Goal: Task Accomplishment & Management: Manage account settings

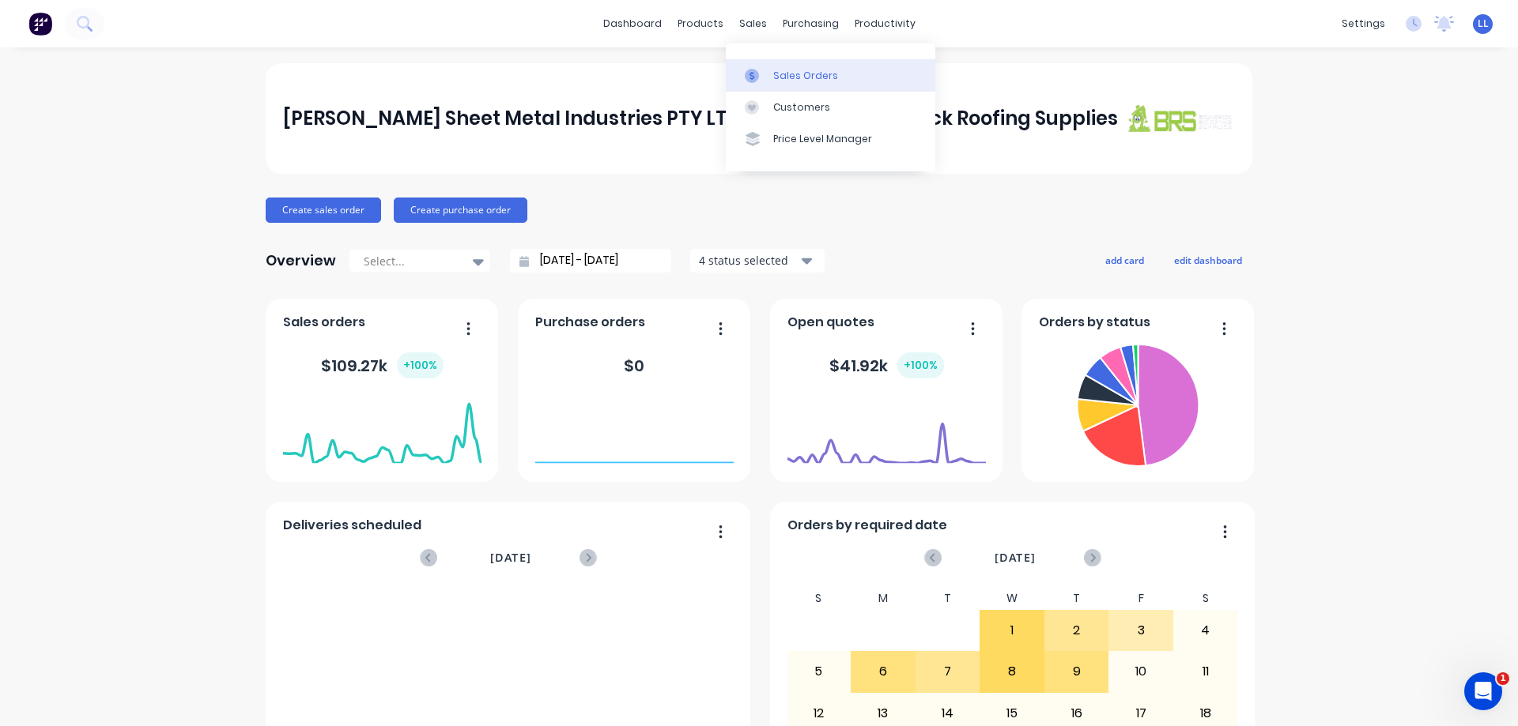
click at [754, 78] on icon at bounding box center [752, 76] width 14 height 14
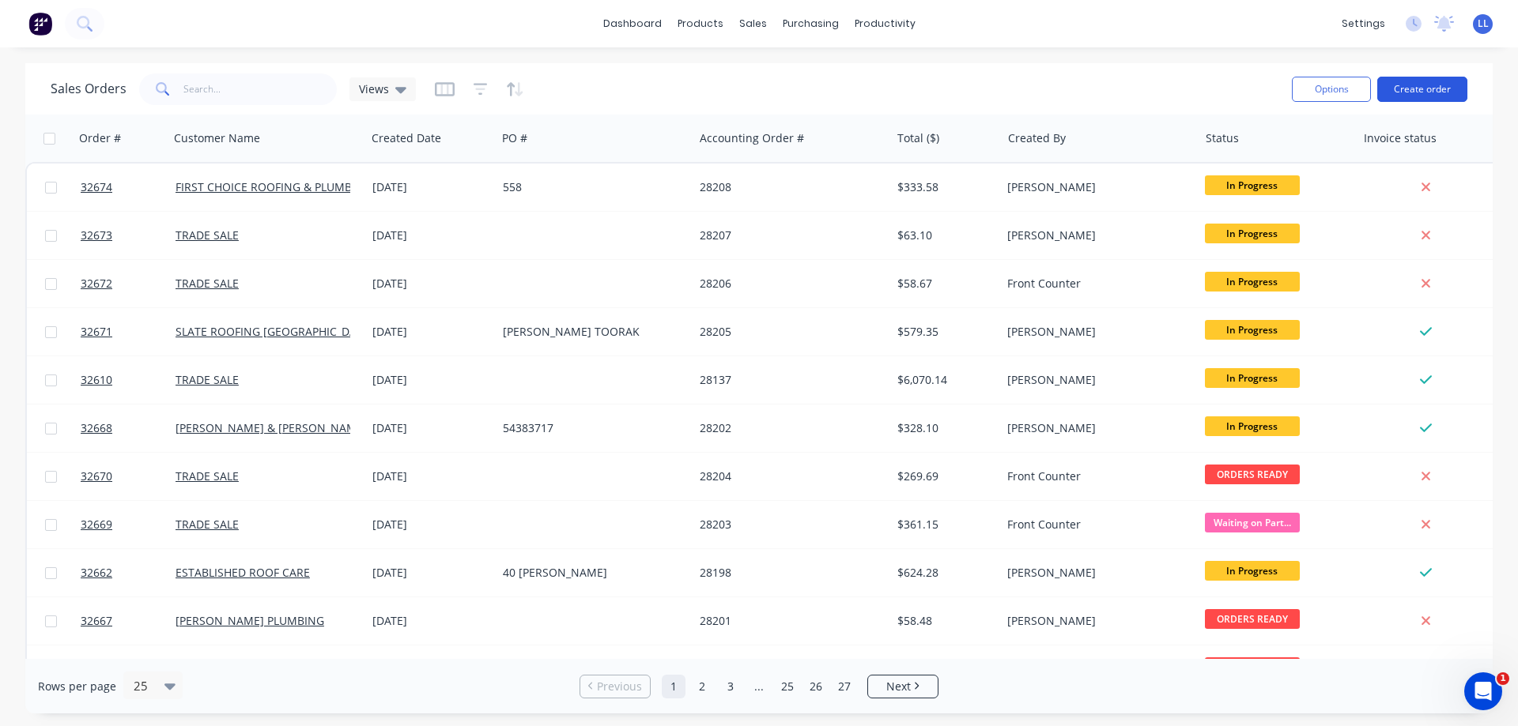
click at [1416, 92] on button "Create order" at bounding box center [1422, 89] width 90 height 25
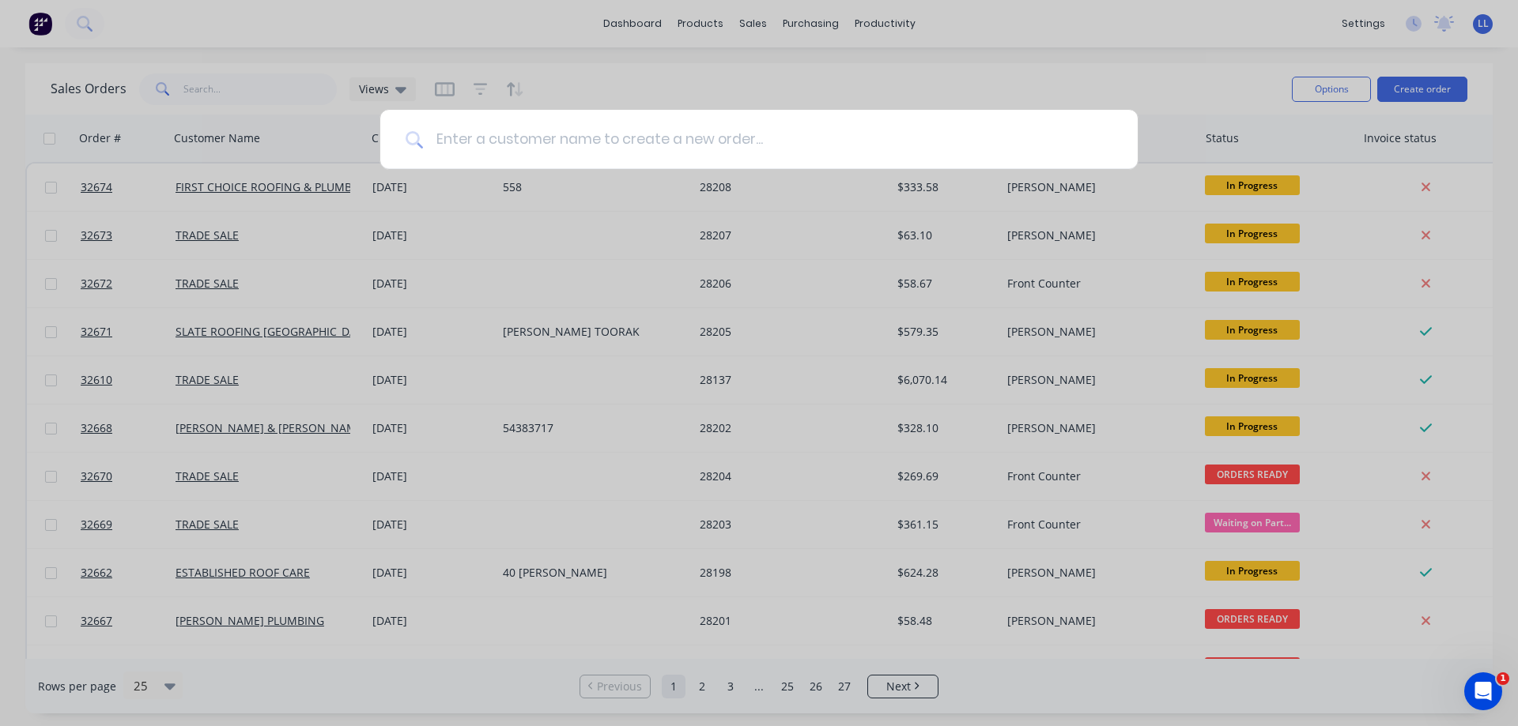
click at [612, 135] on input at bounding box center [767, 139] width 689 height 59
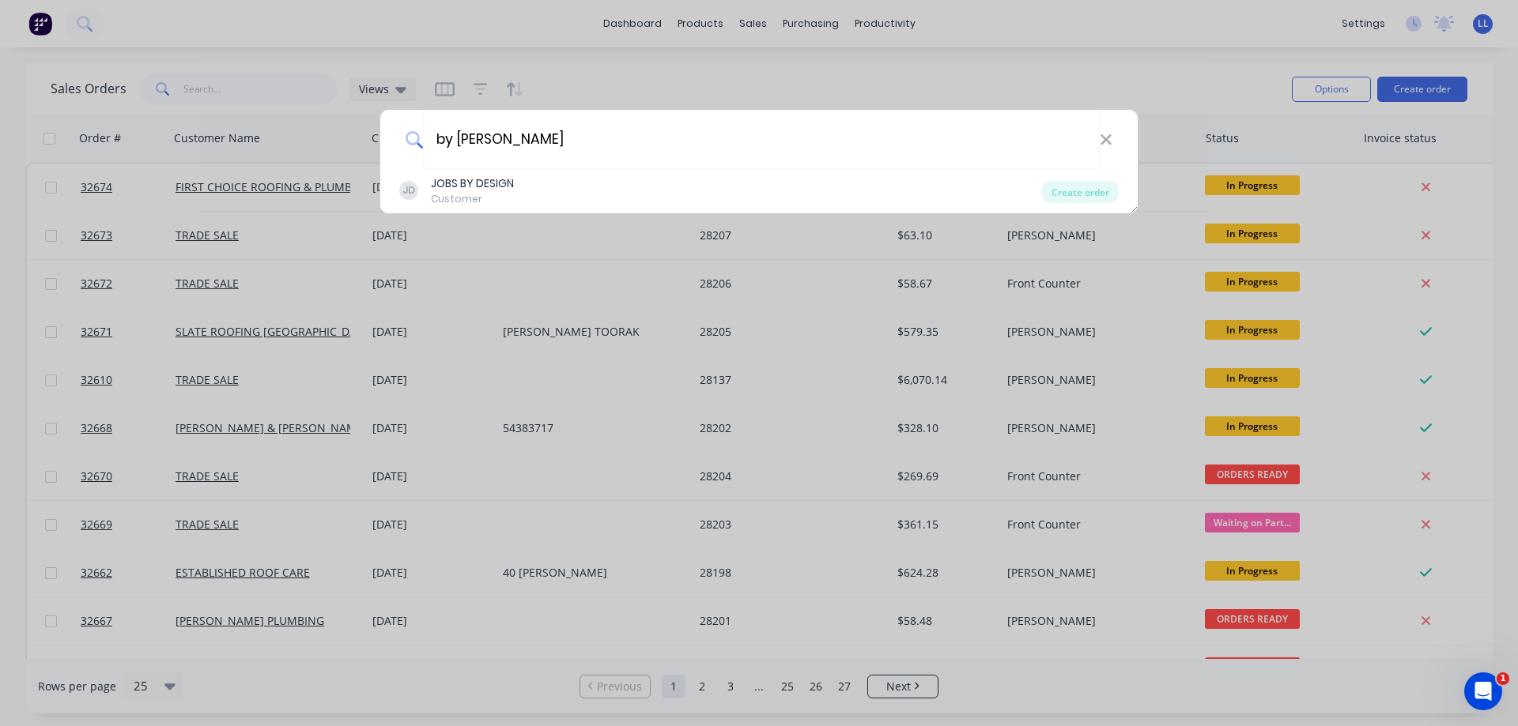
drag, startPoint x: 515, startPoint y: 148, endPoint x: 341, endPoint y: 147, distance: 173.9
click at [341, 147] on div "by jo JD JOBS BY DESIGN Customer Create order" at bounding box center [759, 363] width 1518 height 726
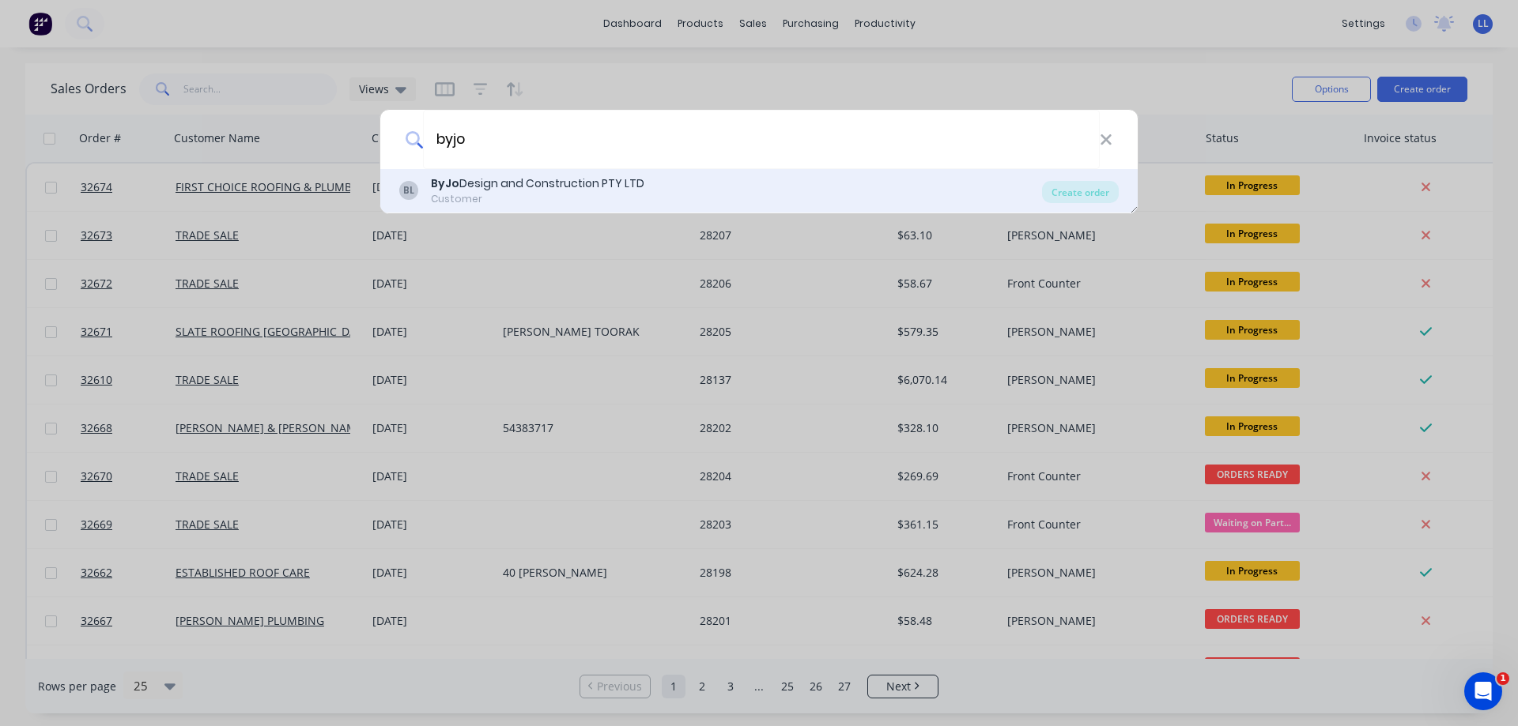
type input "byjo"
click at [525, 186] on div "ByJo Design and Construction PTY LTD" at bounding box center [537, 183] width 213 height 17
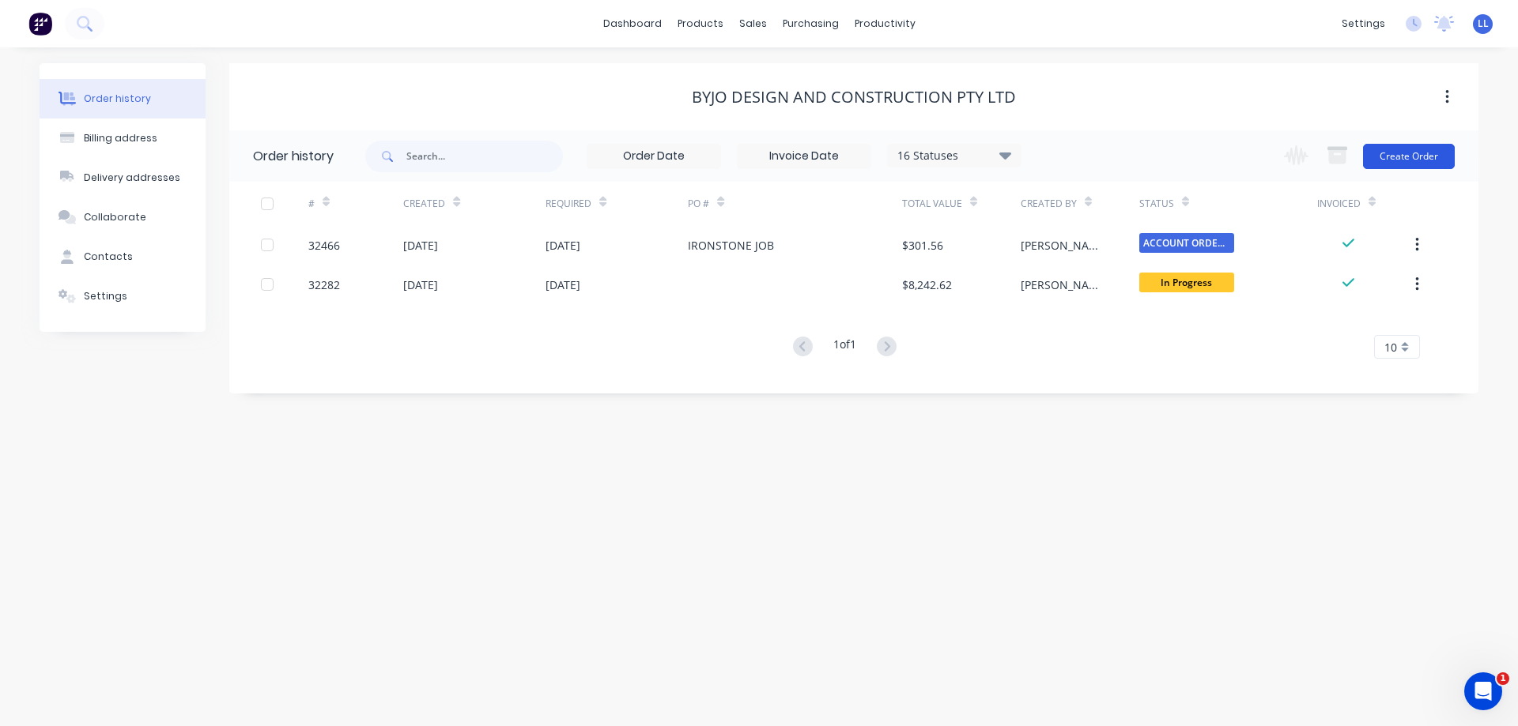
click at [1412, 159] on button "Create Order" at bounding box center [1409, 156] width 92 height 25
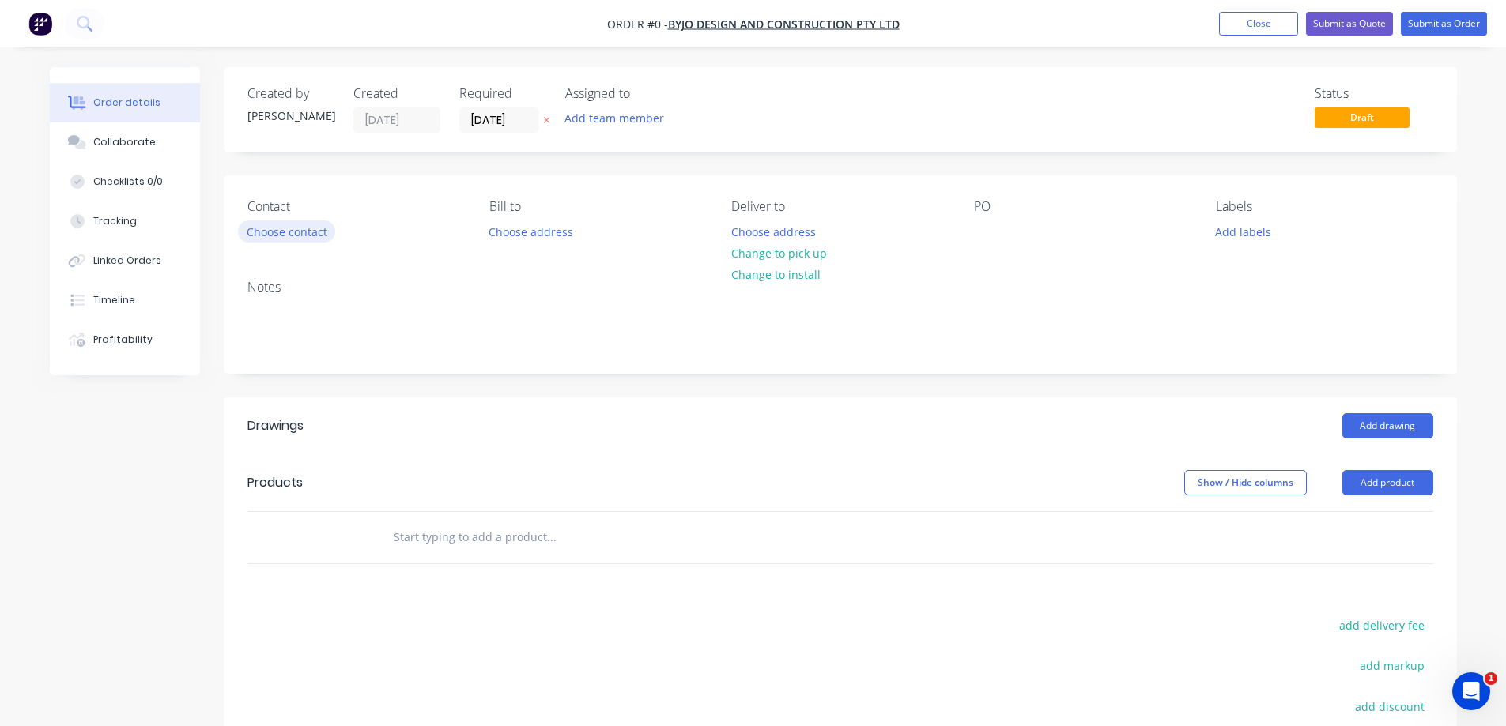
click at [296, 228] on button "Choose contact" at bounding box center [286, 231] width 97 height 21
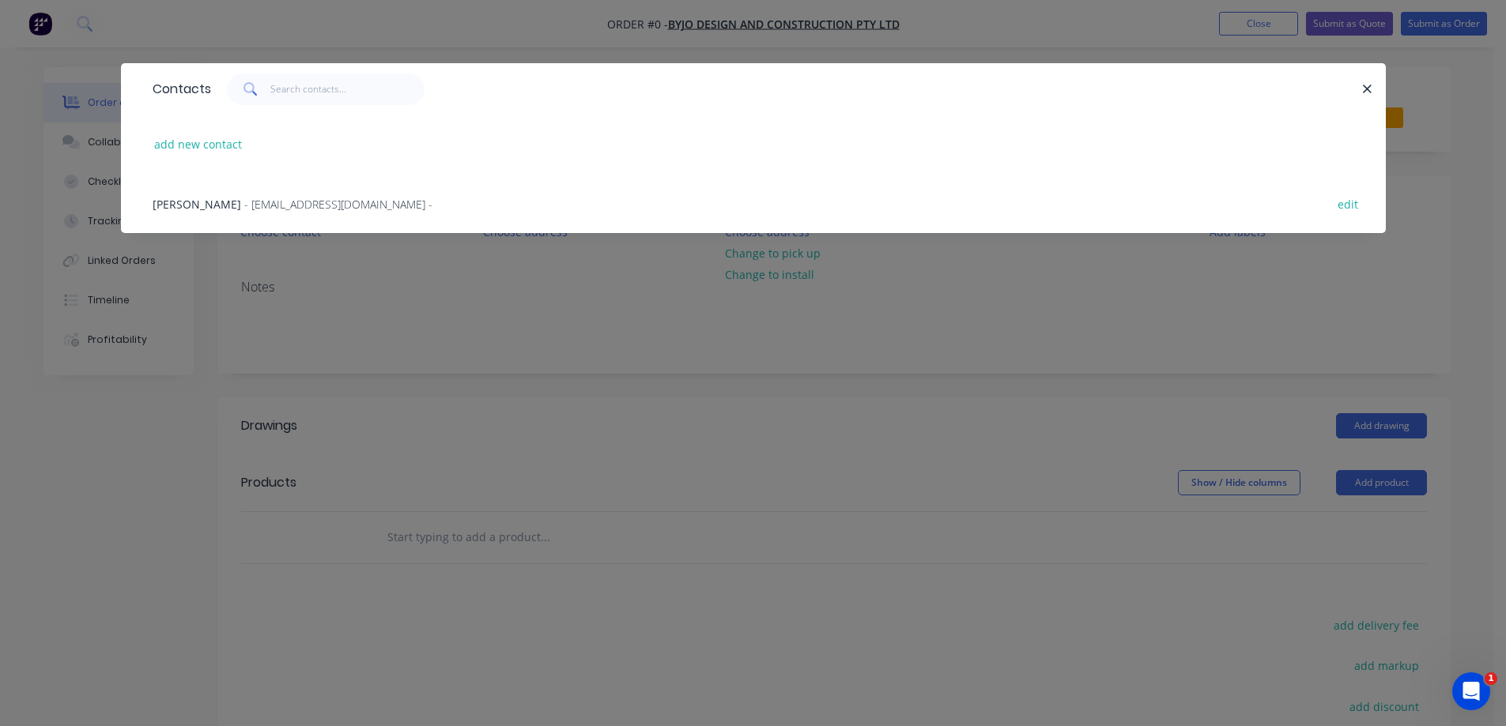
click at [244, 208] on span "- [EMAIL_ADDRESS][DOMAIN_NAME] -" at bounding box center [338, 204] width 188 height 15
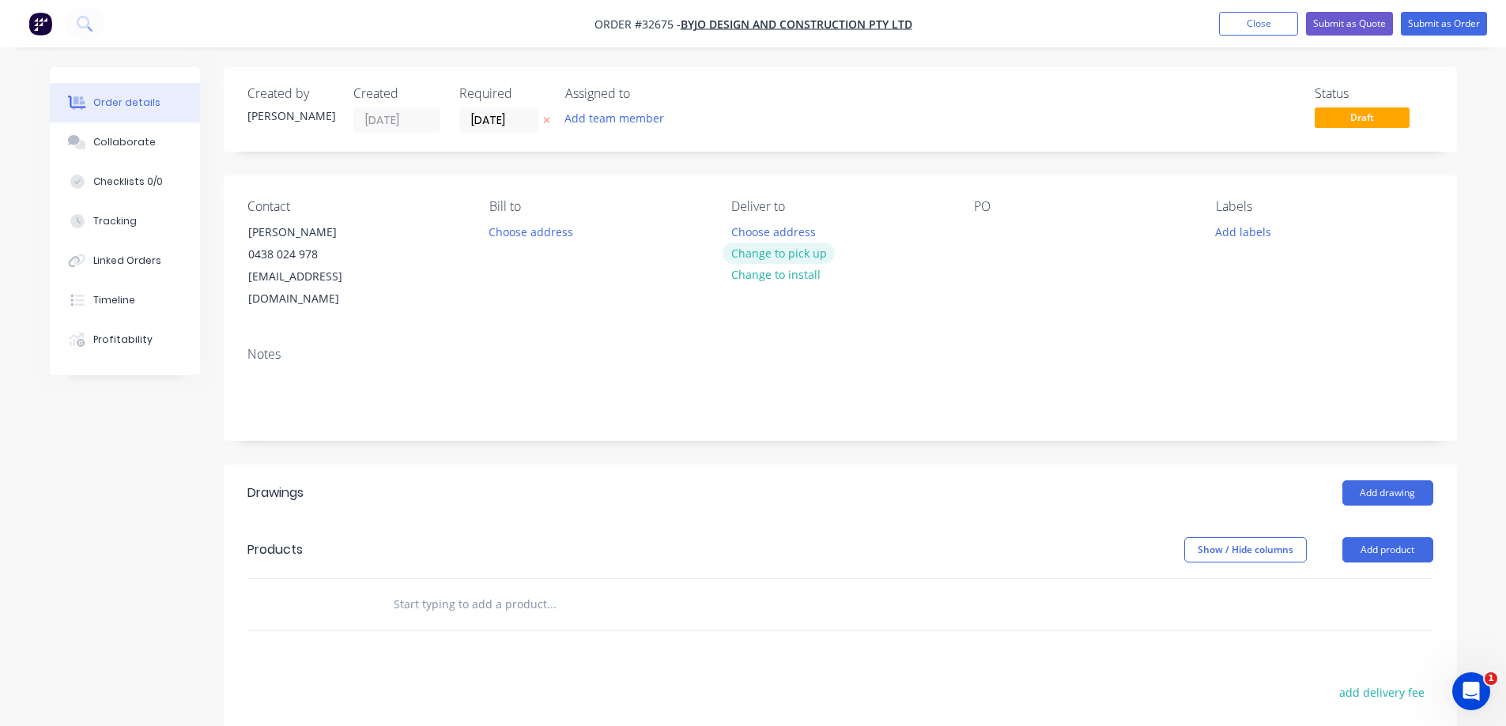
click at [762, 253] on button "Change to pick up" at bounding box center [778, 253] width 112 height 21
click at [1257, 239] on button "Add labels" at bounding box center [1243, 231] width 73 height 21
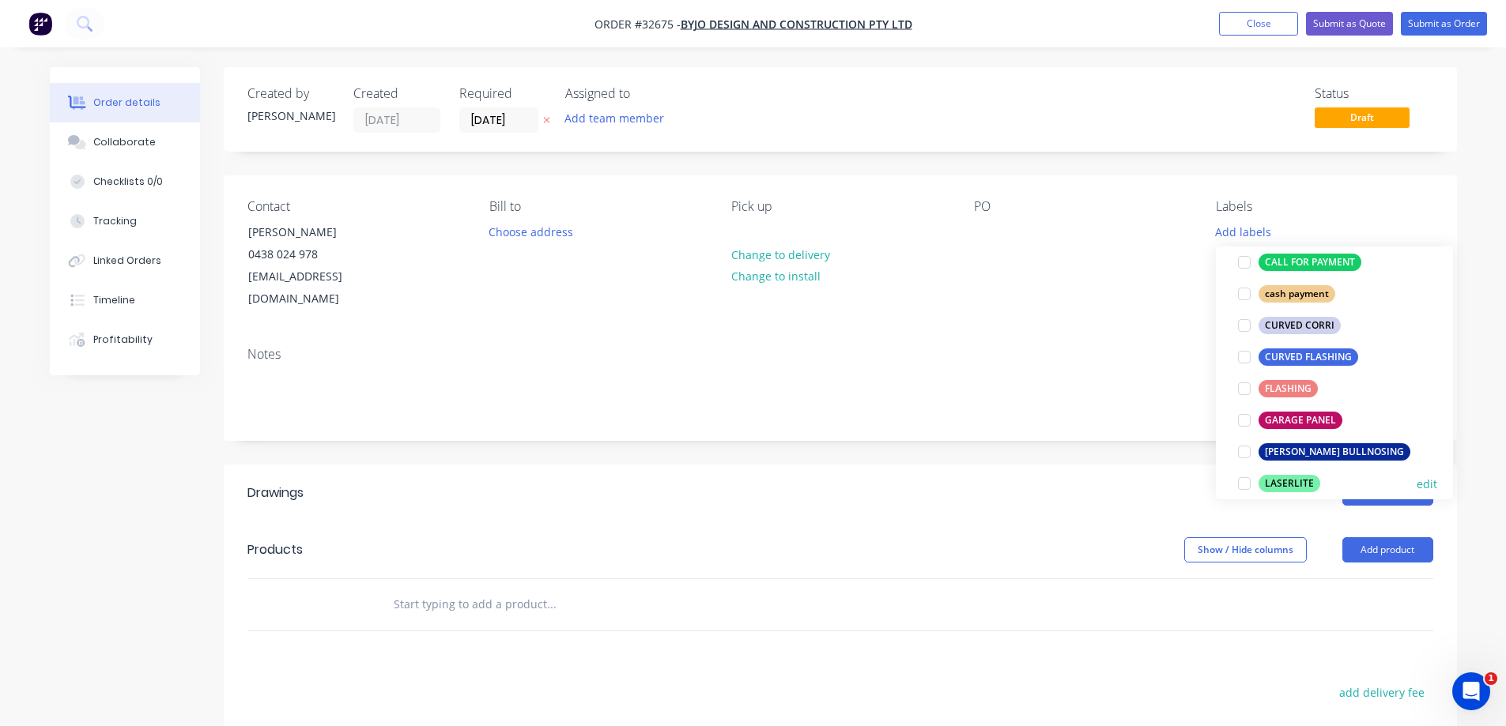
scroll to position [316, 0]
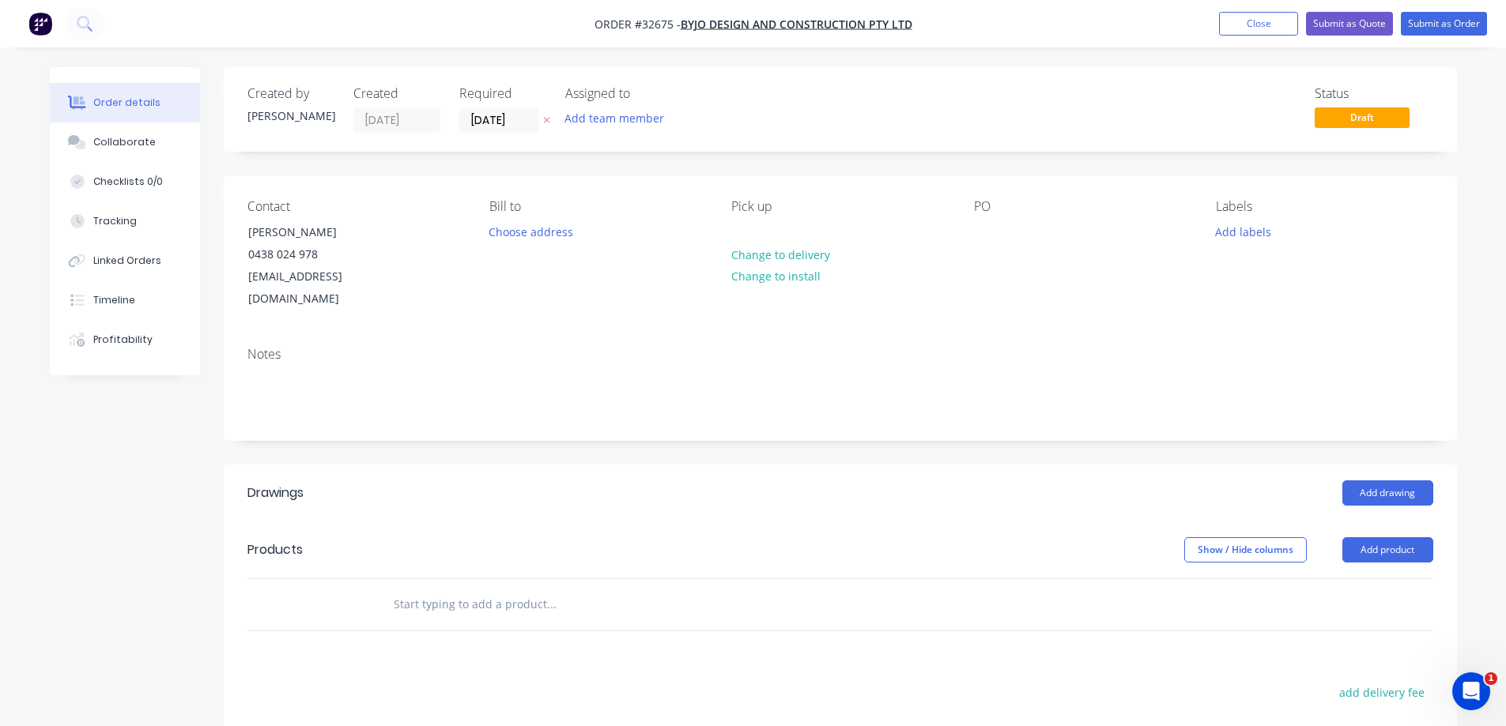
click at [1002, 488] on header "Drawings Add drawing" at bounding box center [840, 493] width 1233 height 57
click at [1378, 481] on button "Add drawing" at bounding box center [1387, 493] width 91 height 25
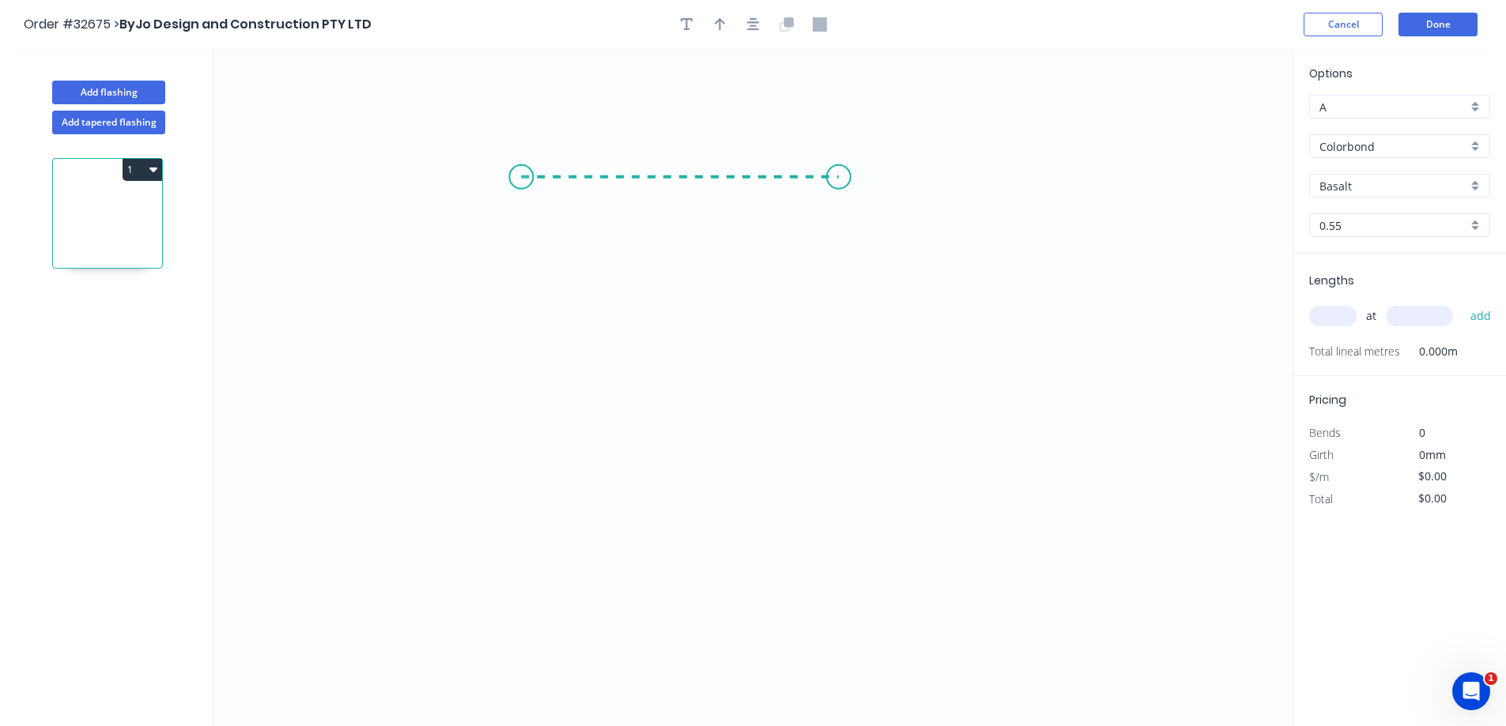
drag, startPoint x: 521, startPoint y: 177, endPoint x: 839, endPoint y: 175, distance: 317.7
click at [839, 175] on icon "0" at bounding box center [752, 387] width 1079 height 677
click at [515, 176] on circle at bounding box center [521, 177] width 24 height 24
drag, startPoint x: 518, startPoint y: 175, endPoint x: 519, endPoint y: 415, distance: 239.5
click at [519, 415] on icon "0 ?" at bounding box center [752, 387] width 1079 height 677
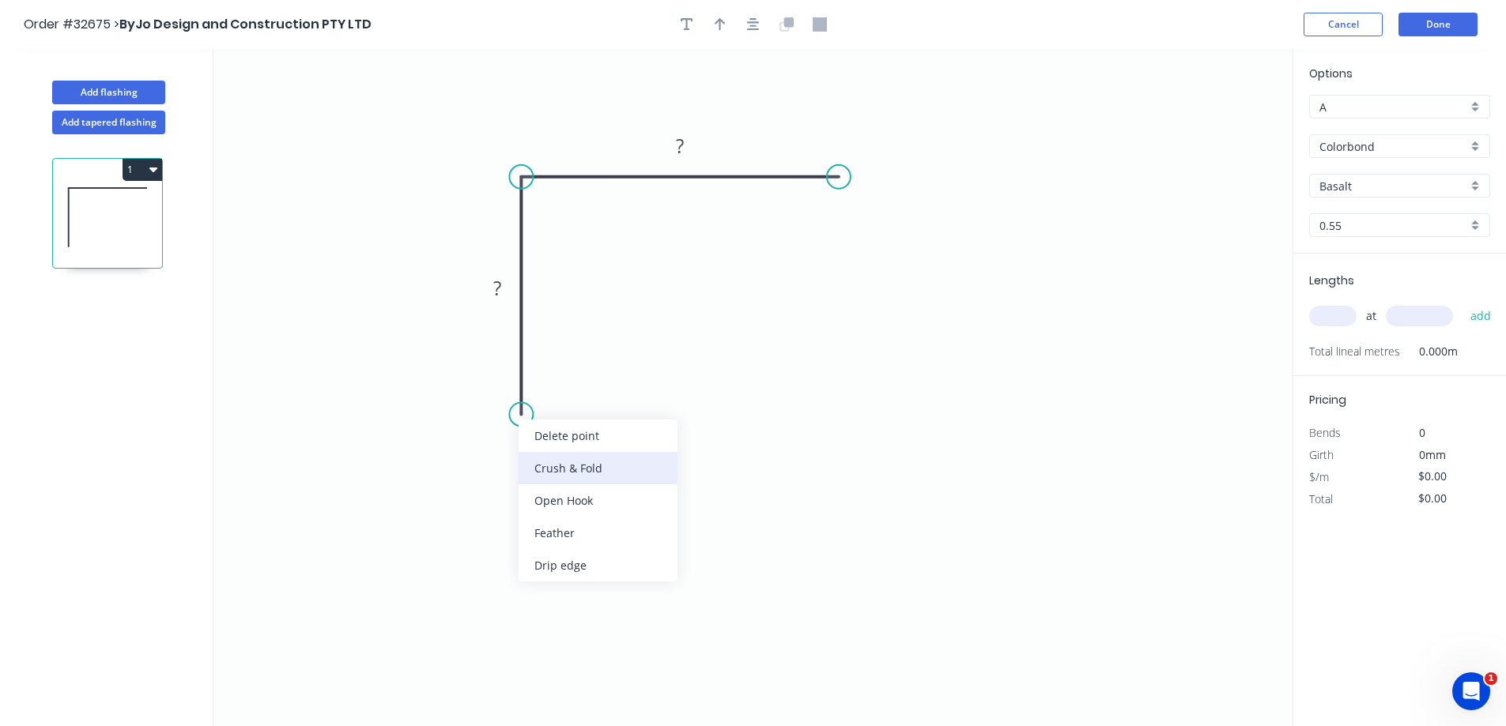
click at [576, 464] on div "Crush & Fold" at bounding box center [598, 468] width 159 height 32
drag, startPoint x: 884, startPoint y: 225, endPoint x: 859, endPoint y: 204, distance: 33.1
click at [884, 224] on div "Crush & Fold" at bounding box center [921, 231] width 159 height 32
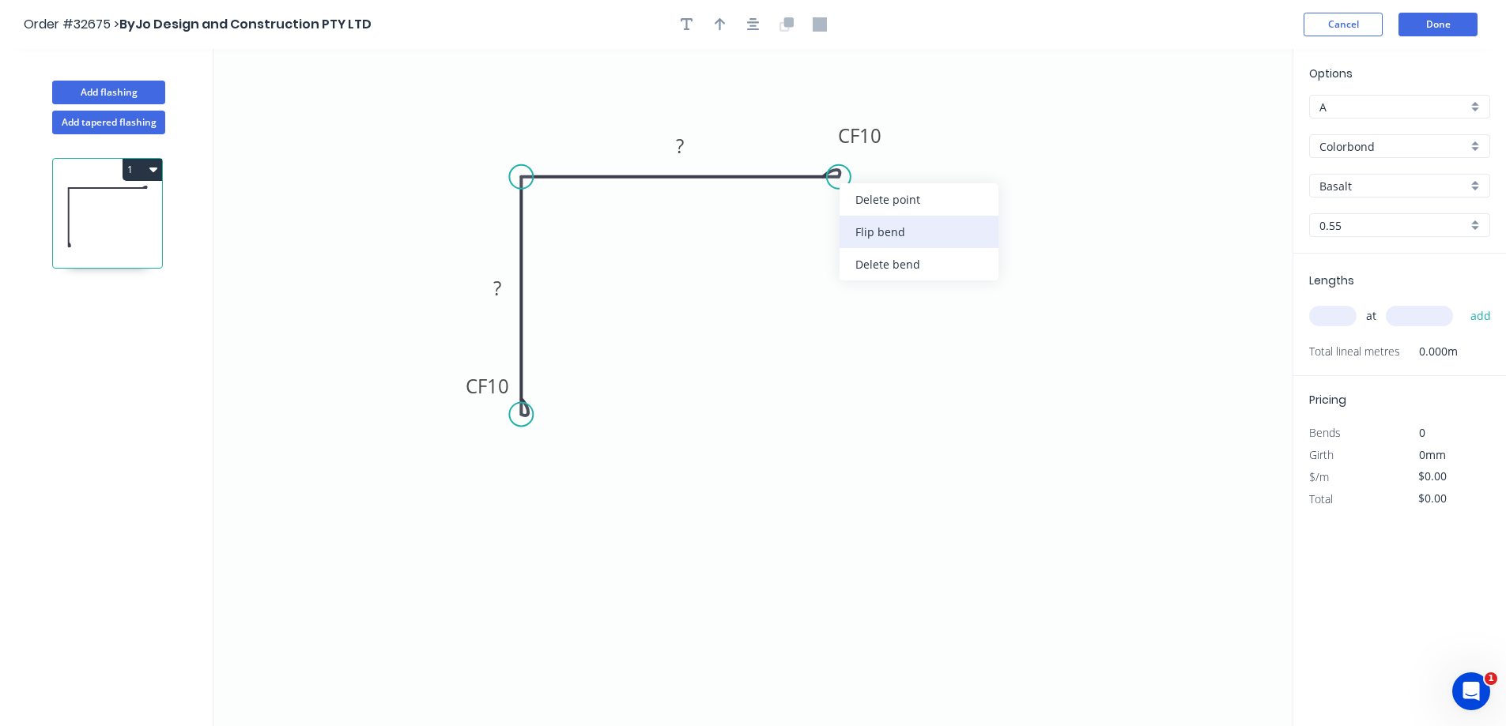
click at [889, 232] on div "Flip bend" at bounding box center [918, 232] width 159 height 32
click at [504, 286] on rect at bounding box center [497, 289] width 32 height 22
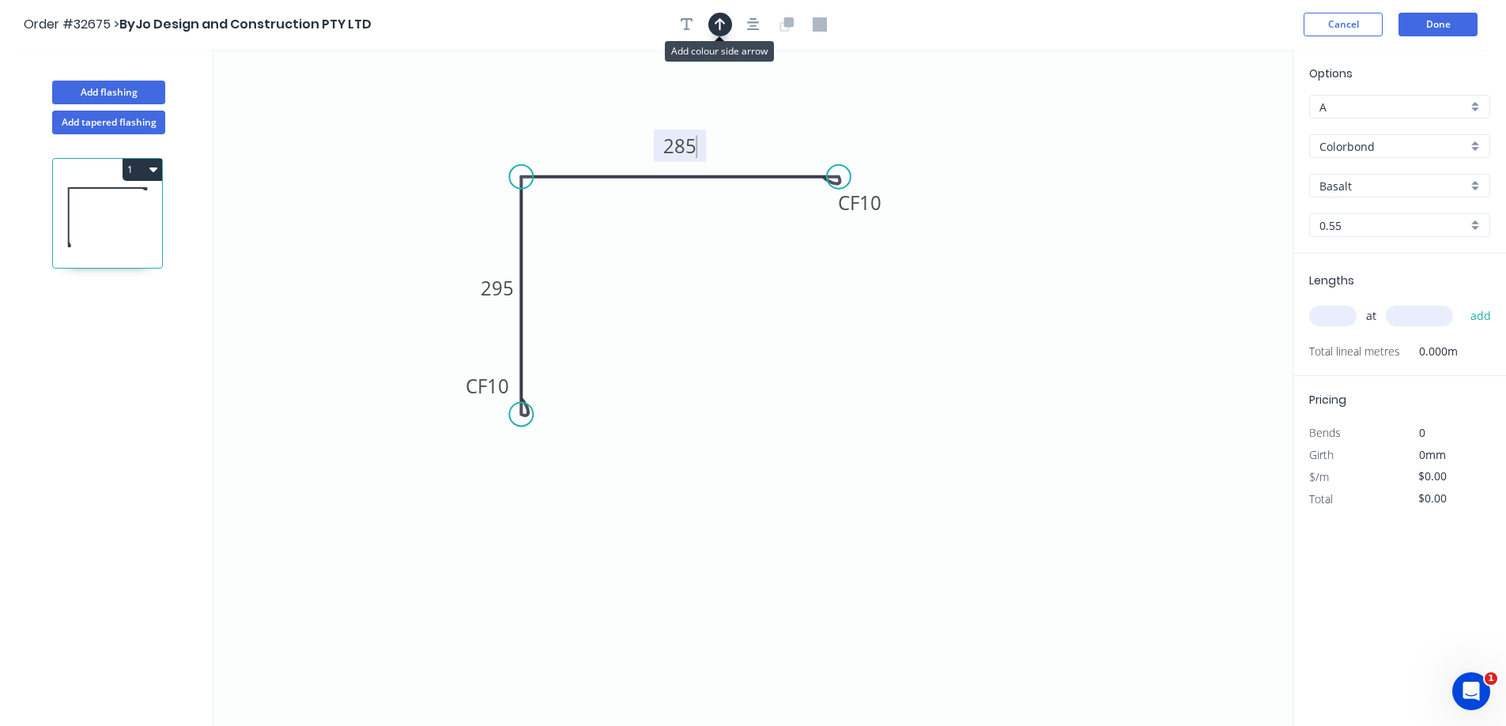
click at [717, 24] on icon "button" at bounding box center [720, 24] width 11 height 14
type input "$29.97"
drag, startPoint x: 1212, startPoint y: 125, endPoint x: 610, endPoint y: 128, distance: 602.3
click at [610, 128] on icon at bounding box center [610, 110] width 14 height 51
click at [1362, 188] on input "Basalt" at bounding box center [1393, 186] width 148 height 17
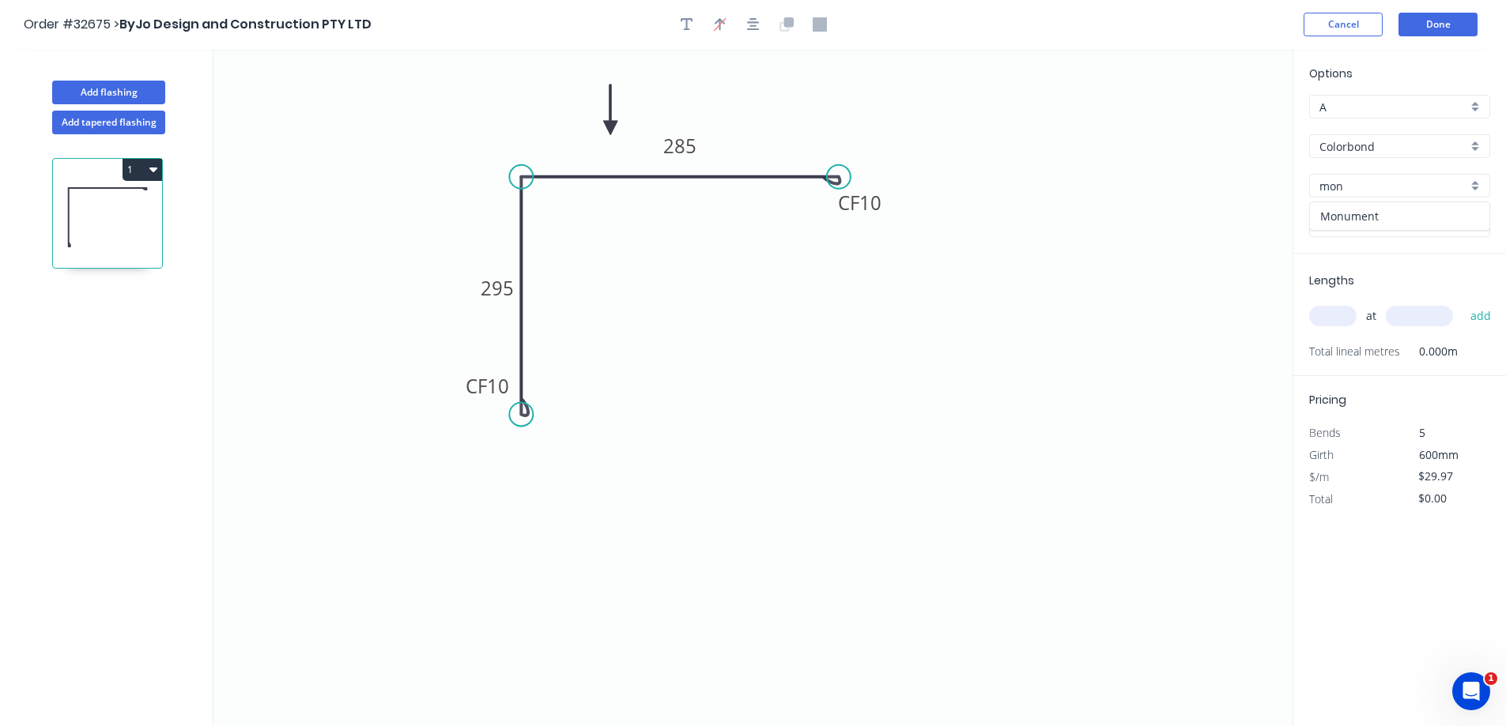
click at [1388, 217] on div "Monument" at bounding box center [1399, 216] width 179 height 28
type input "Monument"
click at [1332, 317] on input "text" at bounding box center [1332, 316] width 47 height 21
type input "4"
type input "430"
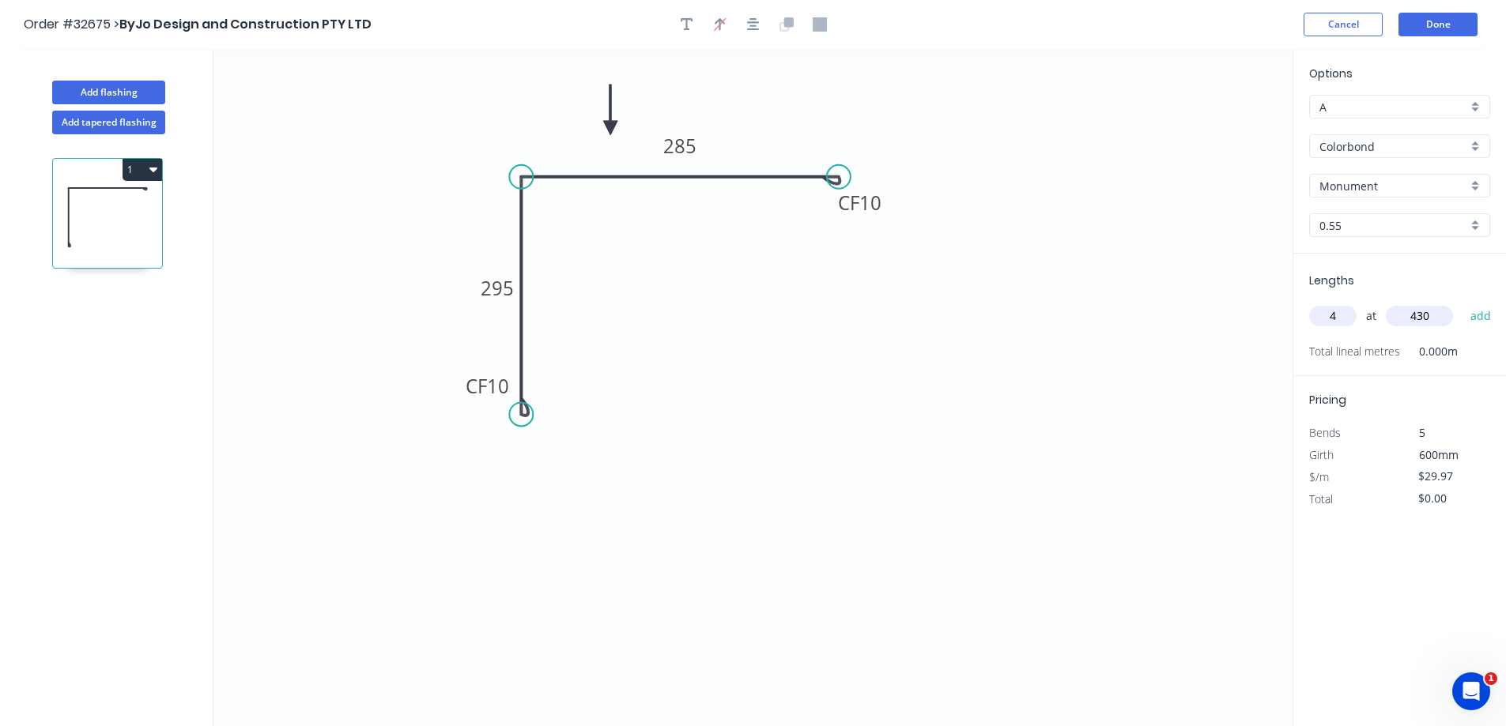
click at [1462, 303] on button "add" at bounding box center [1480, 316] width 37 height 27
type input "$119.88"
click at [106, 88] on button "Add flashing" at bounding box center [108, 93] width 113 height 24
type input "$0.00"
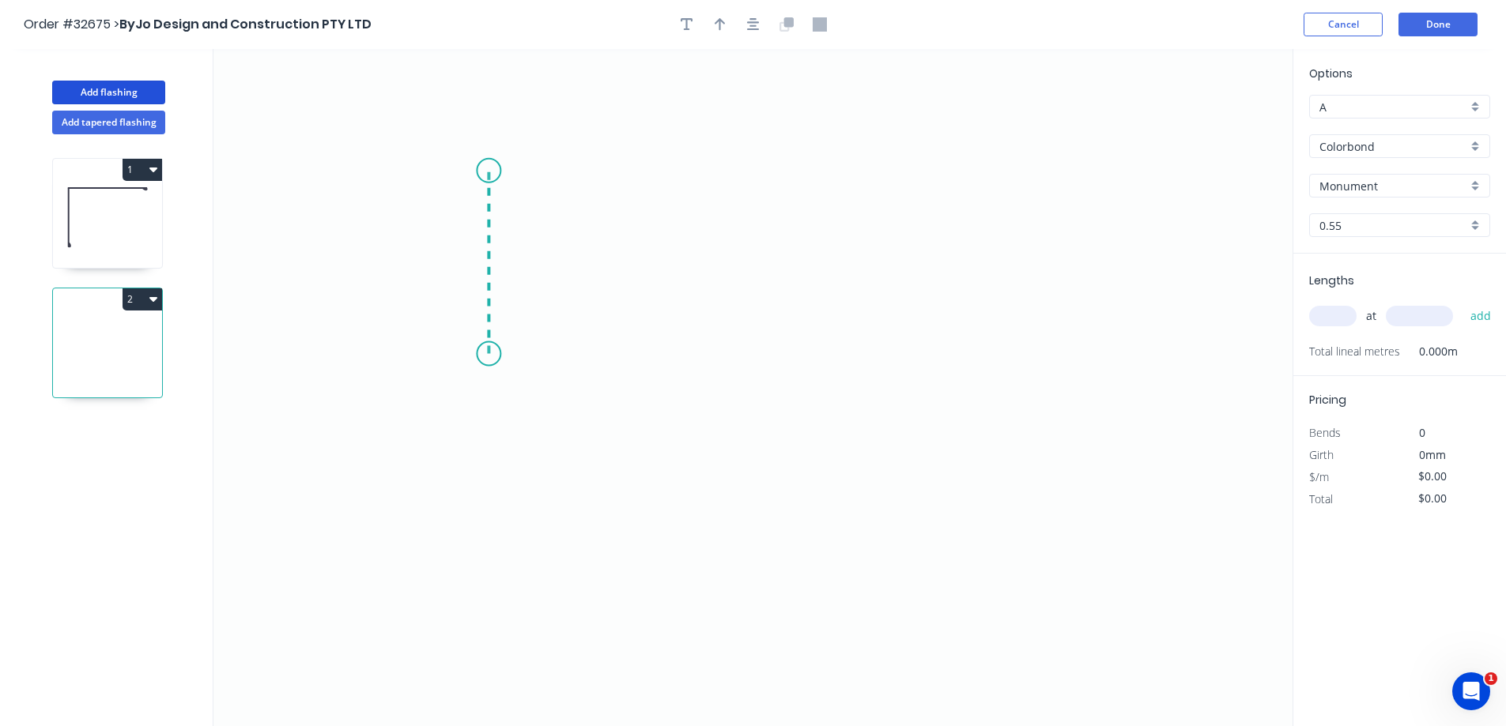
drag, startPoint x: 488, startPoint y: 354, endPoint x: 487, endPoint y: 171, distance: 183.4
click at [487, 171] on icon "0" at bounding box center [752, 387] width 1079 height 677
click at [813, 188] on icon "0 ?" at bounding box center [752, 387] width 1079 height 677
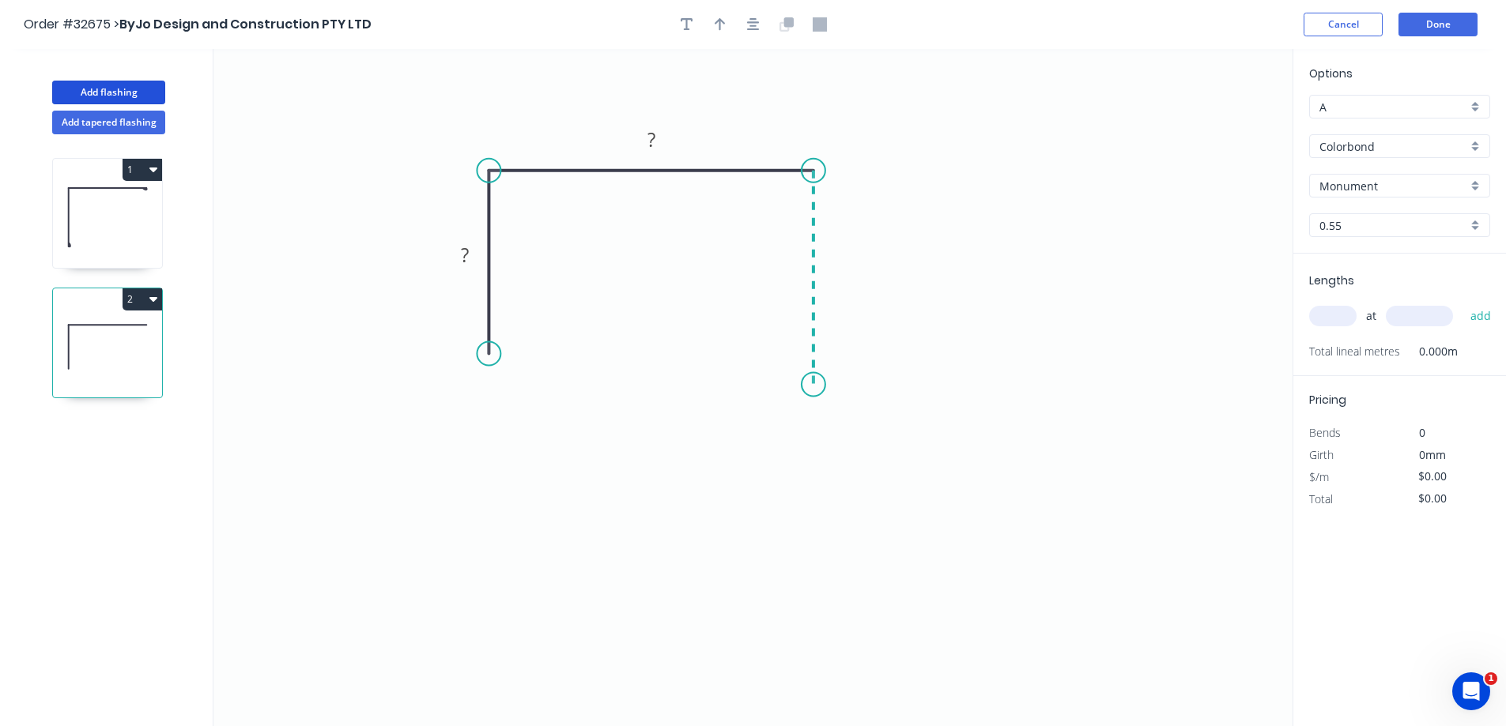
drag, startPoint x: 813, startPoint y: 188, endPoint x: 801, endPoint y: 385, distance: 197.2
click at [801, 385] on icon "0 ? ?" at bounding box center [752, 387] width 1079 height 677
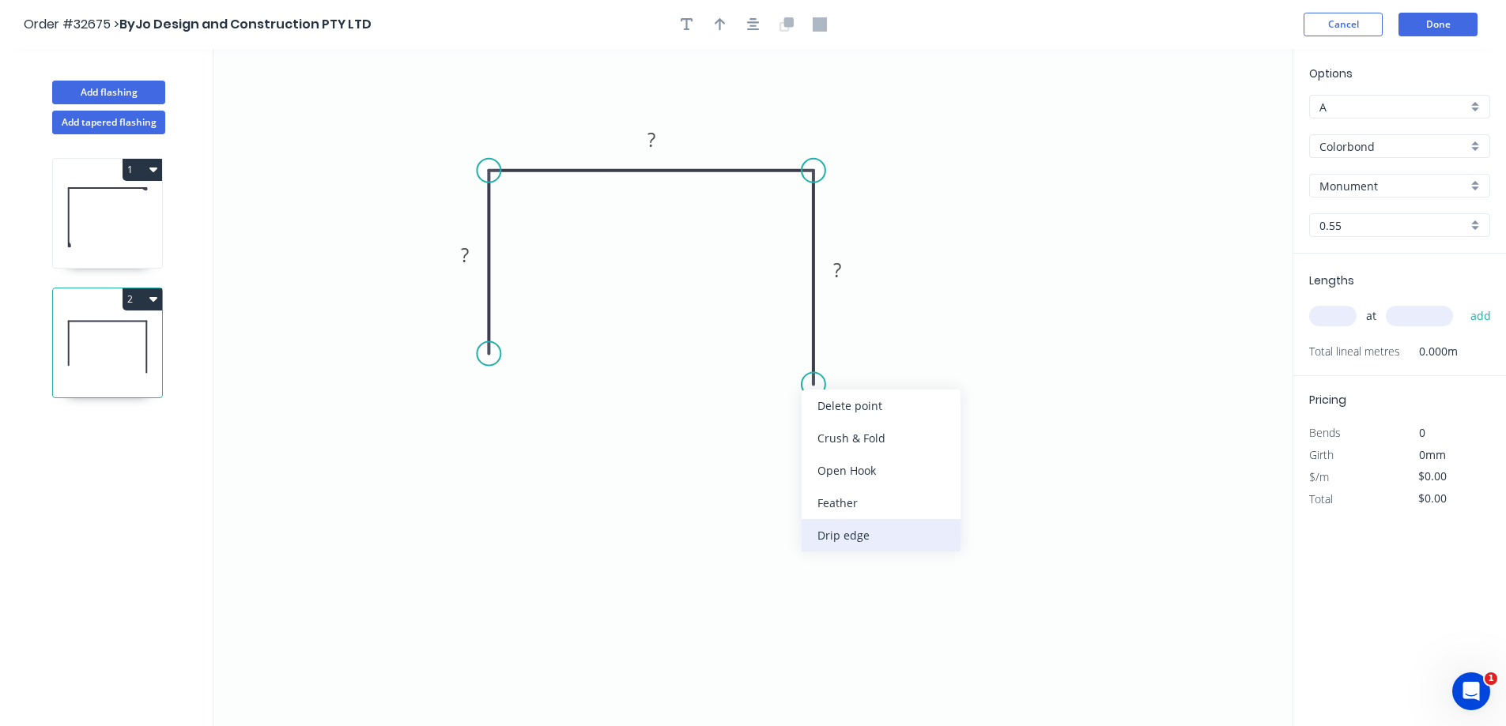
click at [828, 532] on div "Drip edge" at bounding box center [880, 535] width 159 height 32
click at [827, 451] on div "Flip bend" at bounding box center [888, 440] width 159 height 32
click at [853, 476] on div "Delete bend" at bounding box center [898, 467] width 159 height 32
click at [850, 512] on div "Feather" at bounding box center [892, 509] width 159 height 32
click at [798, 354] on tspan "15" at bounding box center [790, 356] width 22 height 26
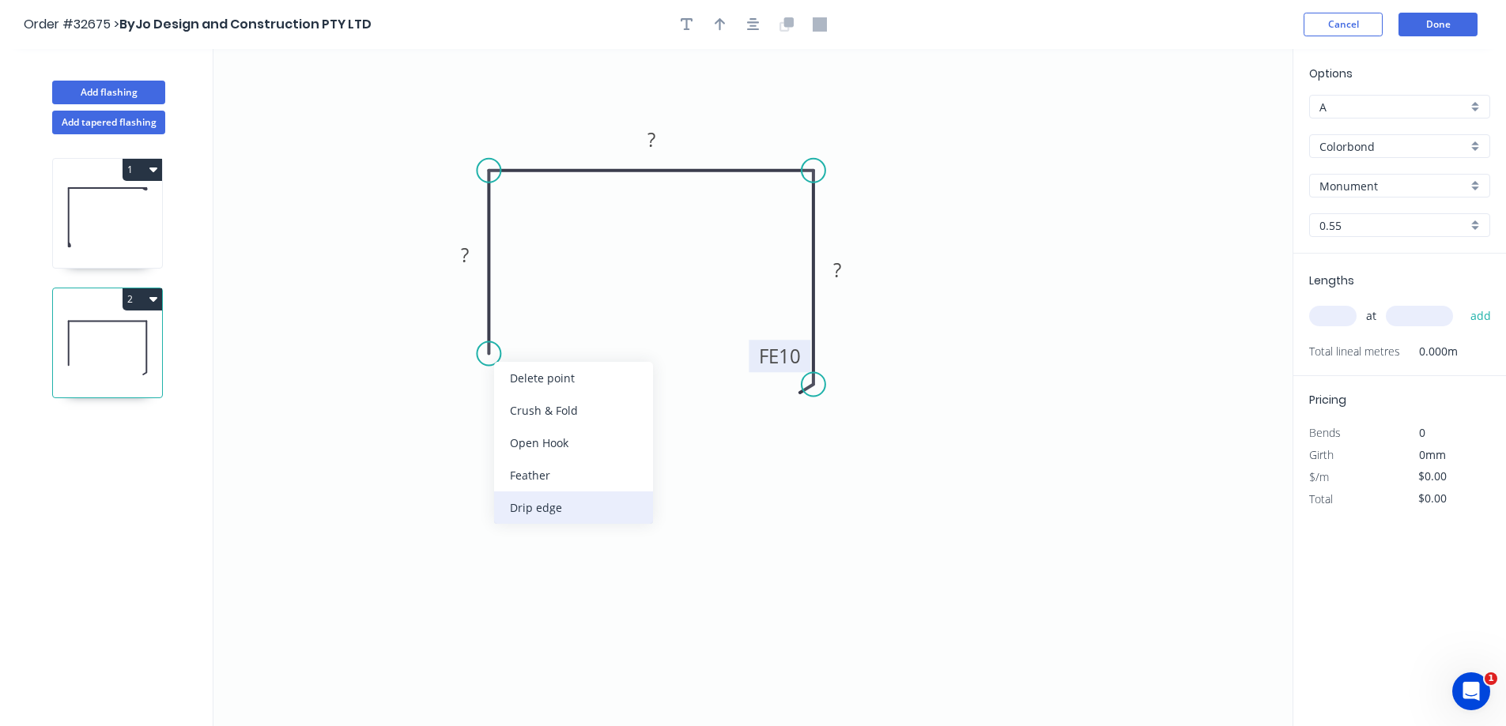
click at [530, 510] on div "Drip edge" at bounding box center [573, 508] width 159 height 32
click at [480, 254] on rect at bounding box center [465, 256] width 32 height 22
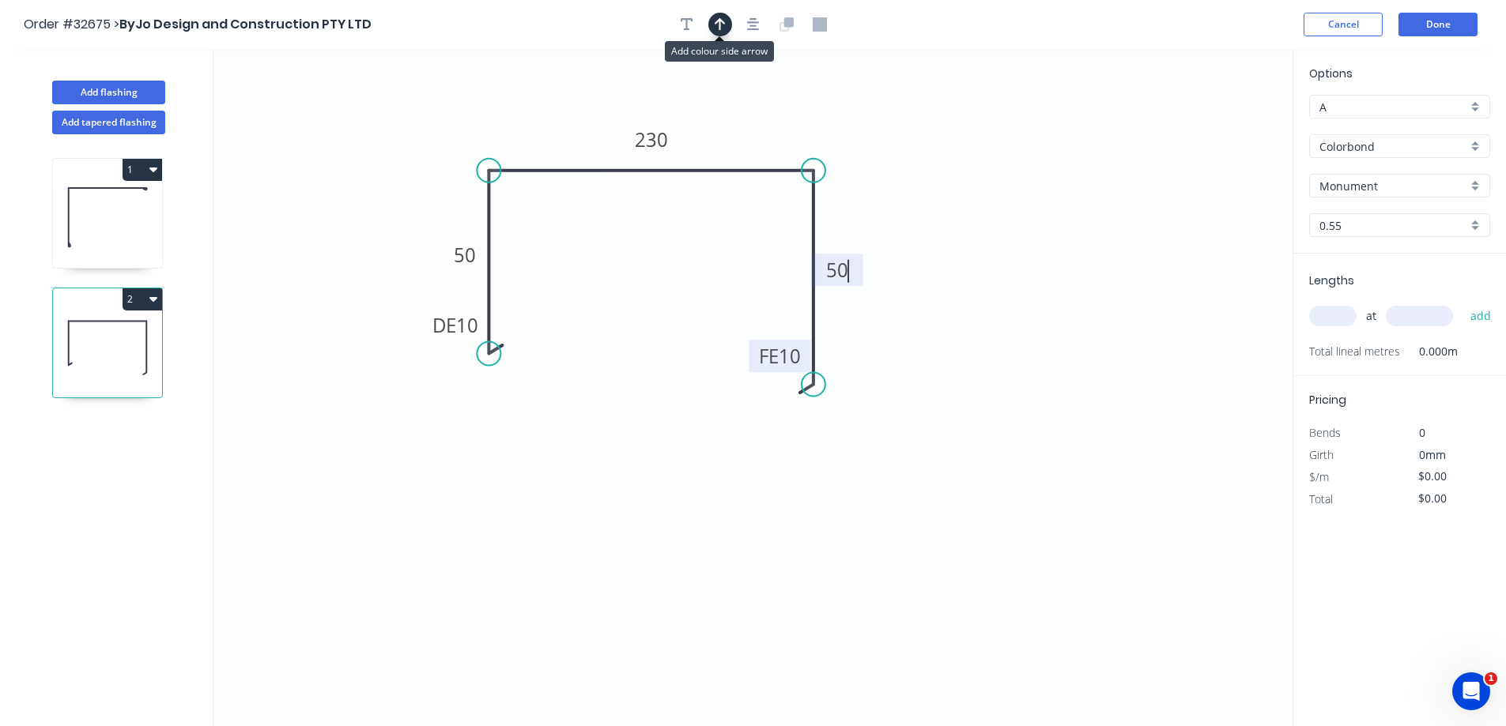
click at [722, 24] on icon "button" at bounding box center [720, 24] width 11 height 14
type input "$21.08"
drag, startPoint x: 1215, startPoint y: 120, endPoint x: 594, endPoint y: 124, distance: 621.3
click at [594, 124] on icon "0 DE 10 50 230 FE 10 50" at bounding box center [752, 387] width 1079 height 677
drag, startPoint x: 1212, startPoint y: 126, endPoint x: 547, endPoint y: 126, distance: 664.7
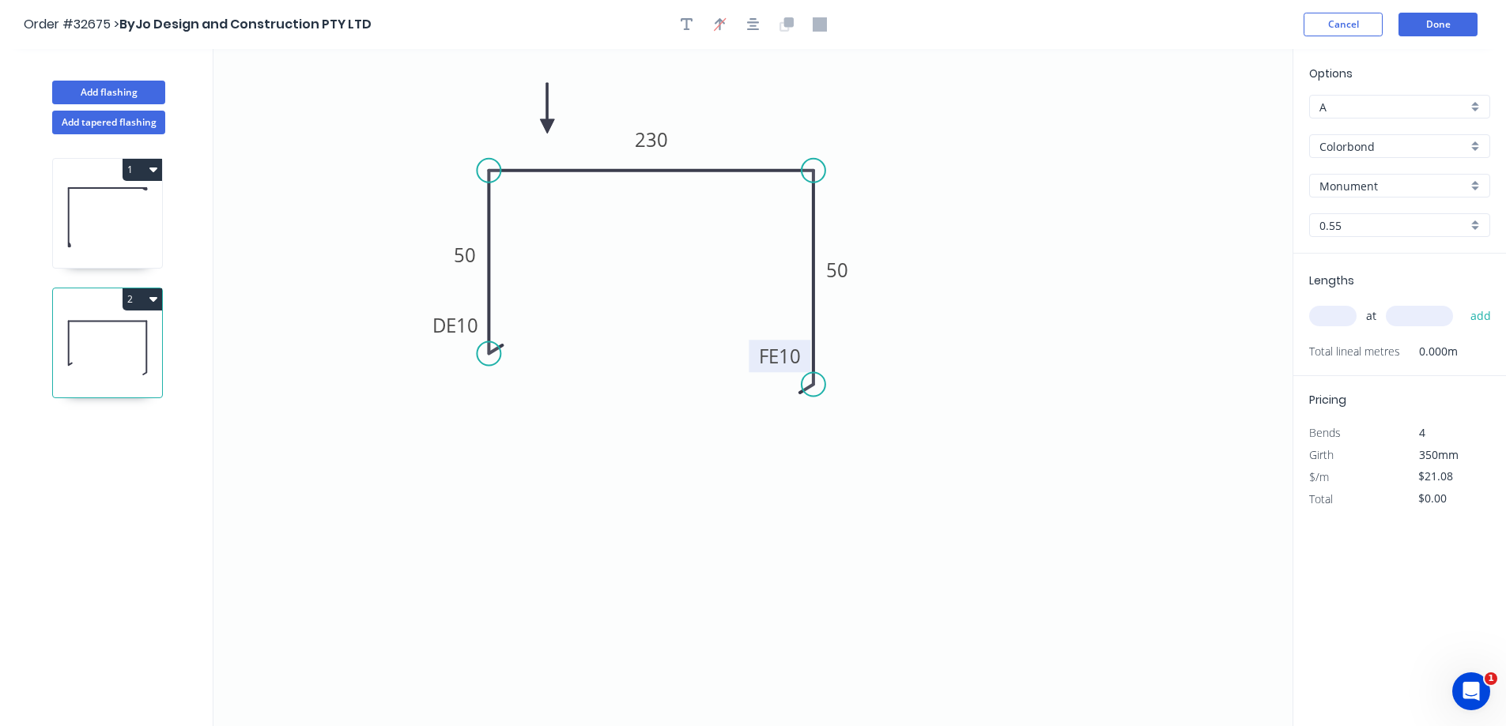
click at [547, 126] on icon at bounding box center [547, 108] width 14 height 51
click at [1332, 319] on input "text" at bounding box center [1332, 316] width 47 height 21
click at [1391, 179] on input "Monument" at bounding box center [1393, 186] width 148 height 17
click at [1411, 228] on div "Woodland Grey" at bounding box center [1399, 216] width 179 height 28
type input "Woodland Grey"
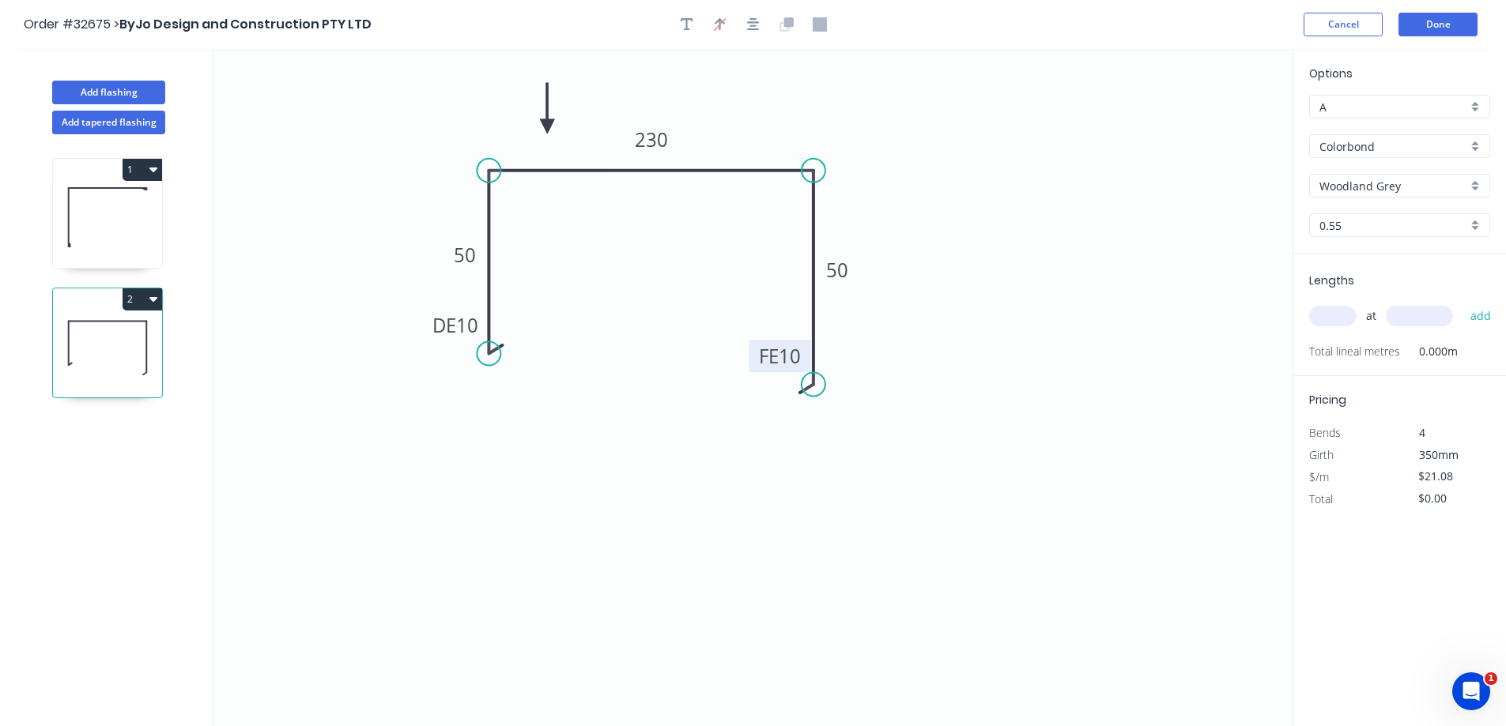
click at [1332, 315] on input "text" at bounding box center [1332, 316] width 47 height 21
type input "2"
type input "3500"
click at [1462, 303] on button "add" at bounding box center [1480, 316] width 37 height 27
type input "$147.56"
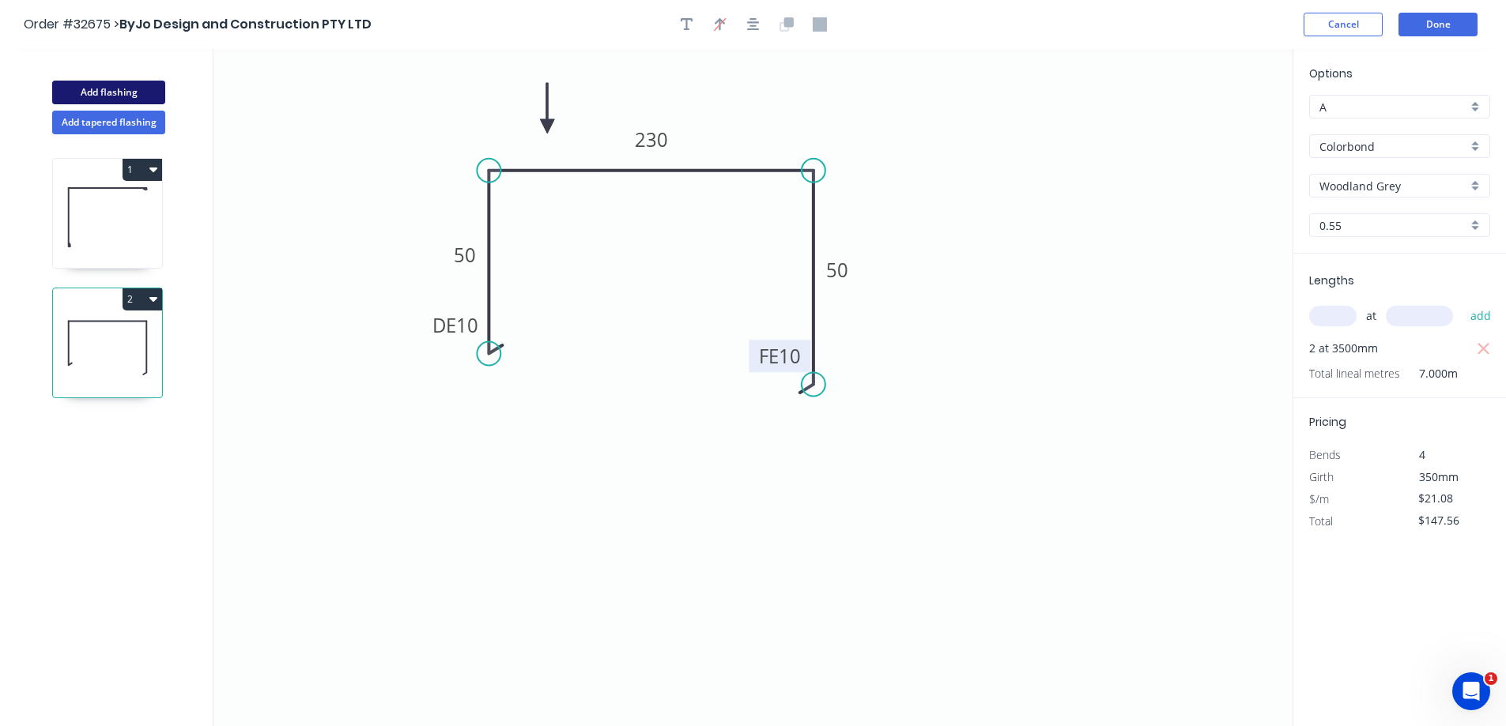
click at [106, 92] on button "Add flashing" at bounding box center [108, 93] width 113 height 24
type input "$0.00"
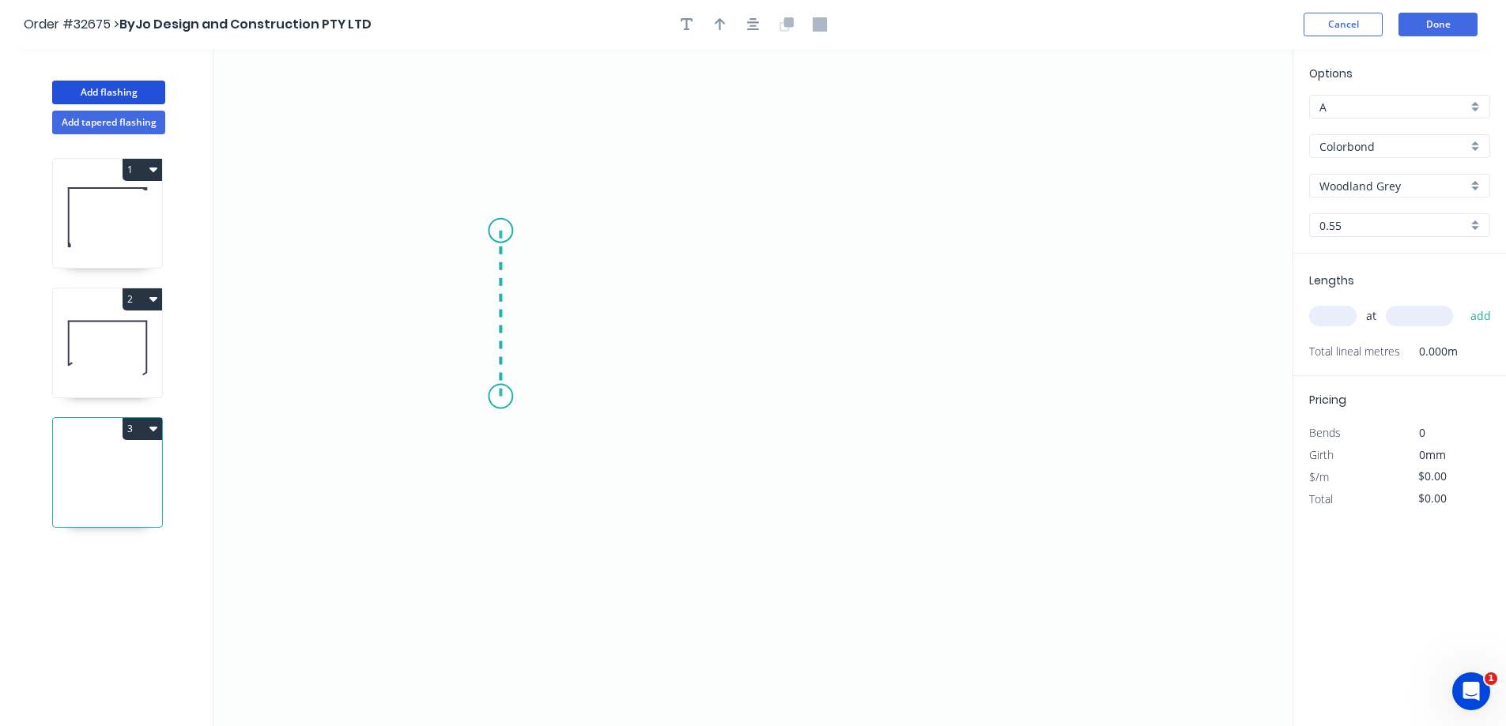
drag, startPoint x: 500, startPoint y: 397, endPoint x: 502, endPoint y: 228, distance: 169.2
click at [502, 228] on icon "0" at bounding box center [752, 387] width 1079 height 677
drag, startPoint x: 502, startPoint y: 228, endPoint x: 824, endPoint y: 253, distance: 323.5
click at [824, 253] on icon "0 ?" at bounding box center [752, 387] width 1079 height 677
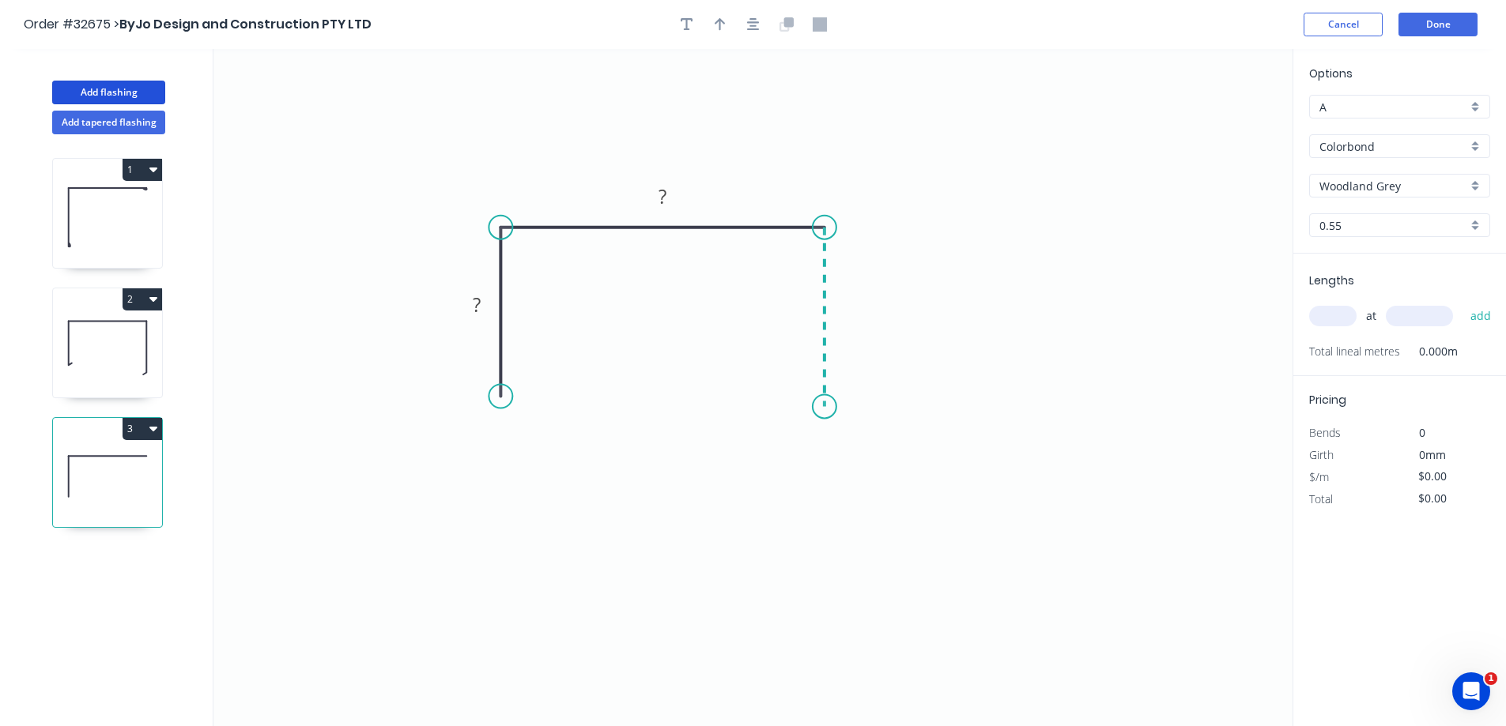
drag, startPoint x: 824, startPoint y: 253, endPoint x: 825, endPoint y: 407, distance: 154.1
click at [825, 407] on icon "0 ? ?" at bounding box center [752, 387] width 1079 height 677
click at [488, 305] on rect at bounding box center [477, 306] width 32 height 22
click at [1335, 317] on input "text" at bounding box center [1332, 316] width 47 height 21
type input "$19.84"
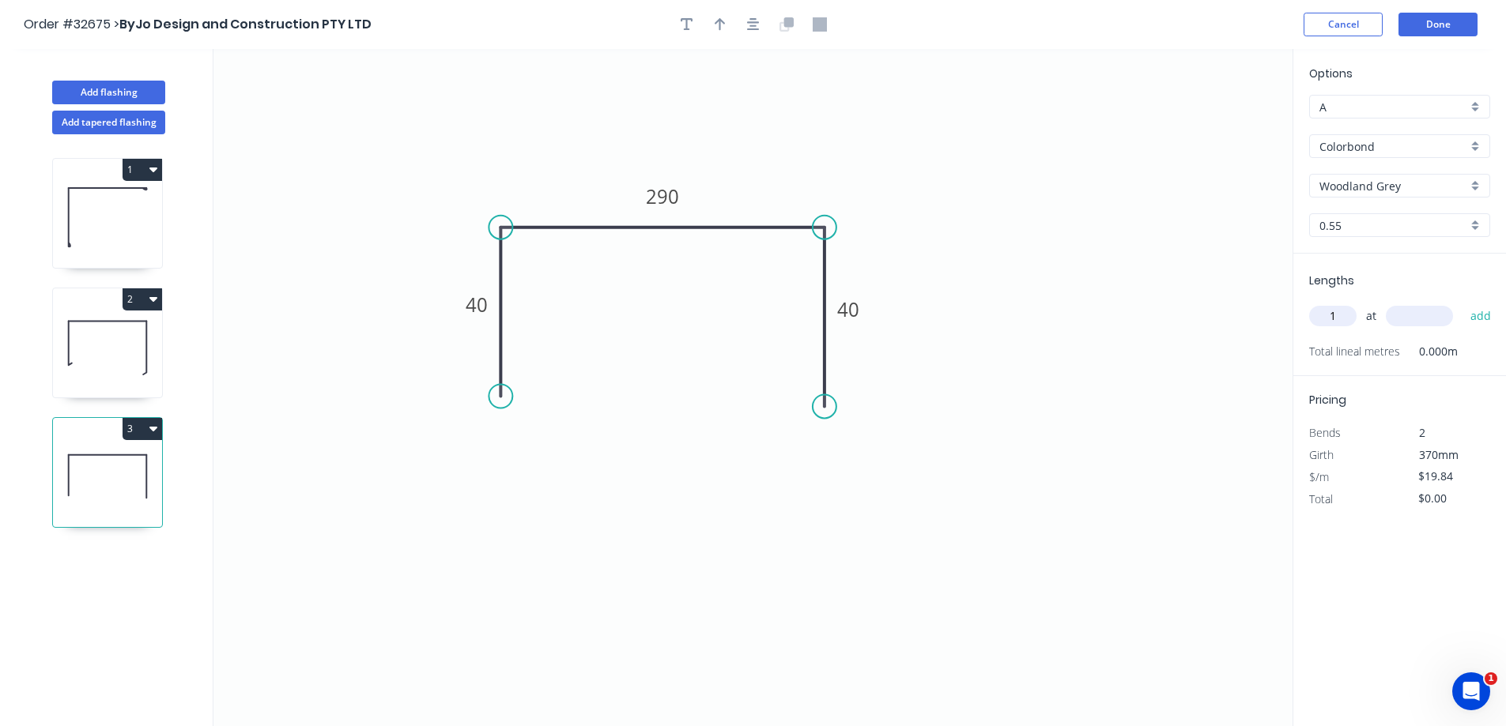
type input "1"
type input "2000"
click at [1462, 303] on button "add" at bounding box center [1480, 316] width 37 height 27
type input "$39.68"
click at [1424, 17] on button "Done" at bounding box center [1437, 25] width 79 height 24
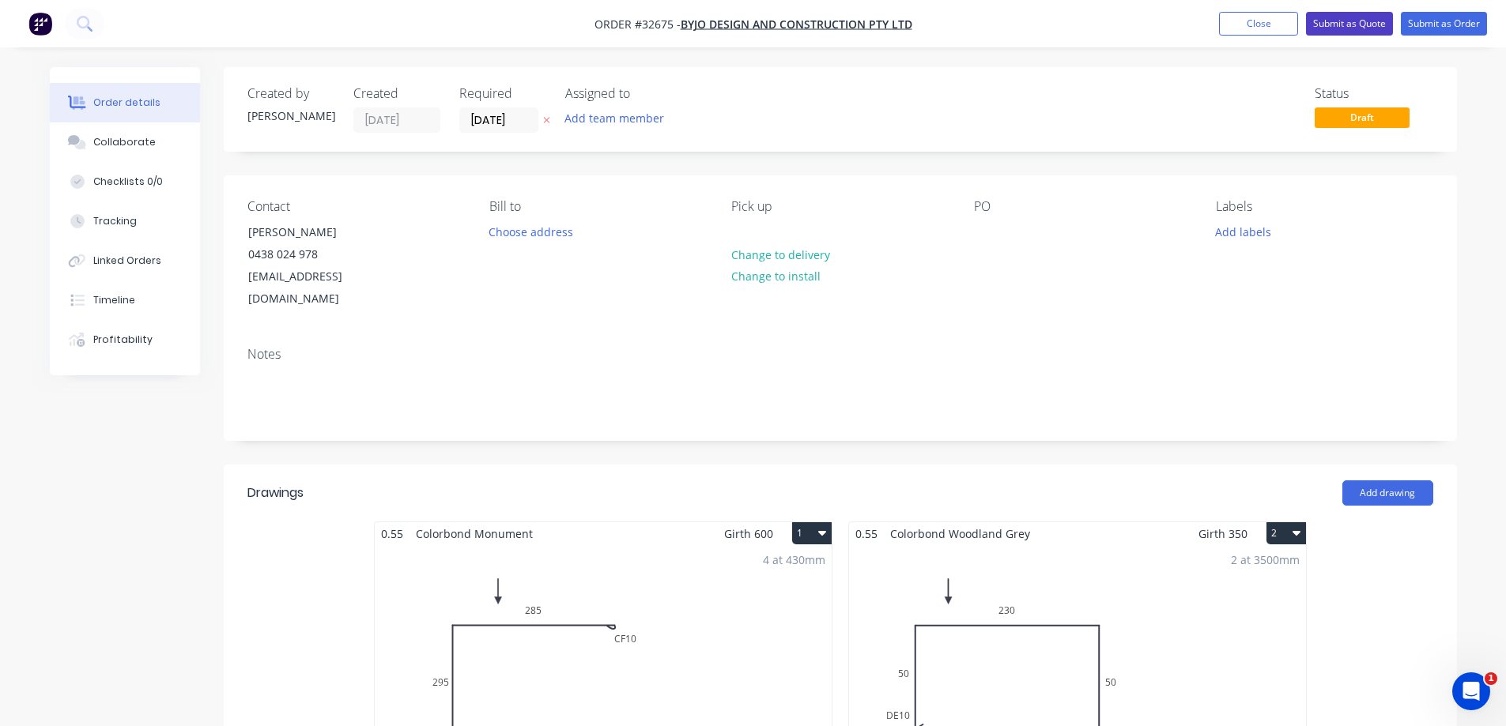
click at [1355, 28] on button "Submit as Quote" at bounding box center [1349, 24] width 87 height 24
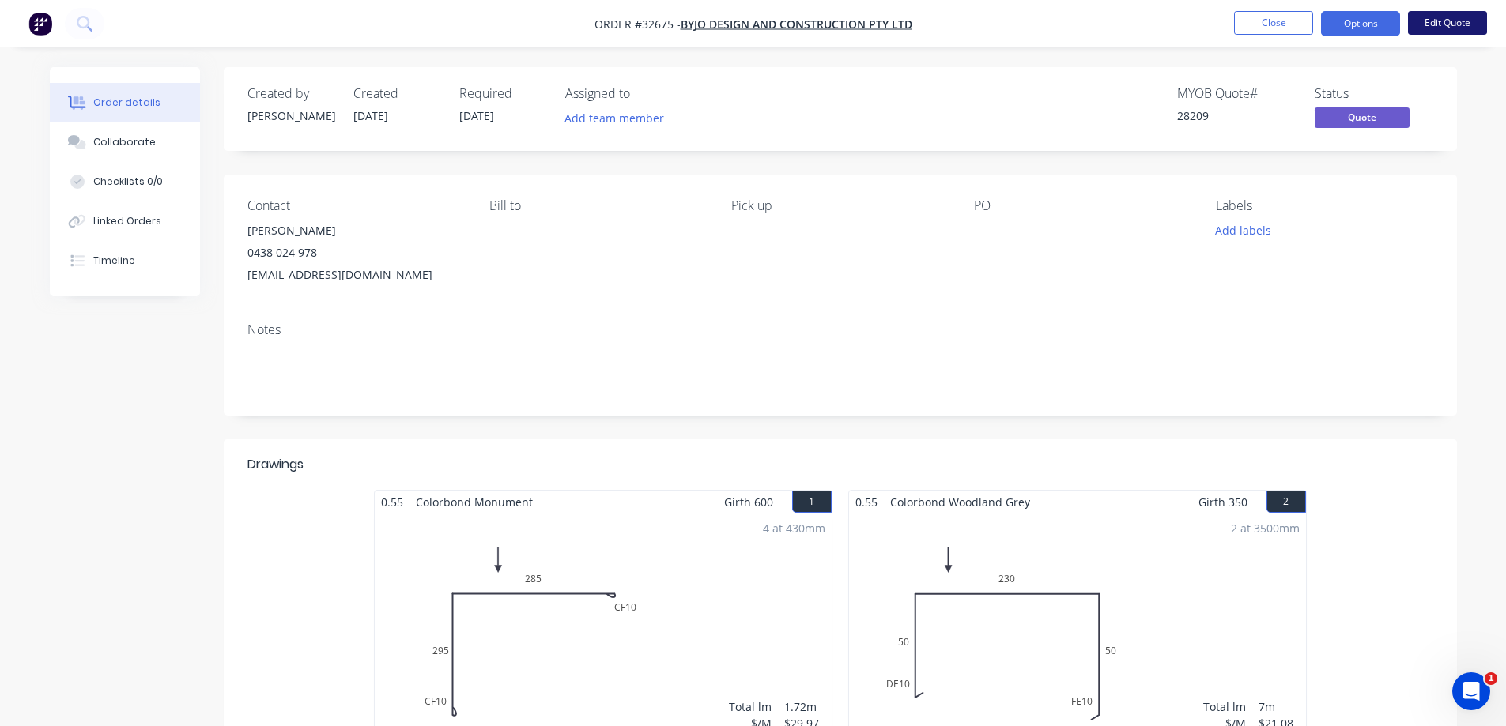
click at [1436, 22] on button "Edit Quote" at bounding box center [1447, 23] width 79 height 24
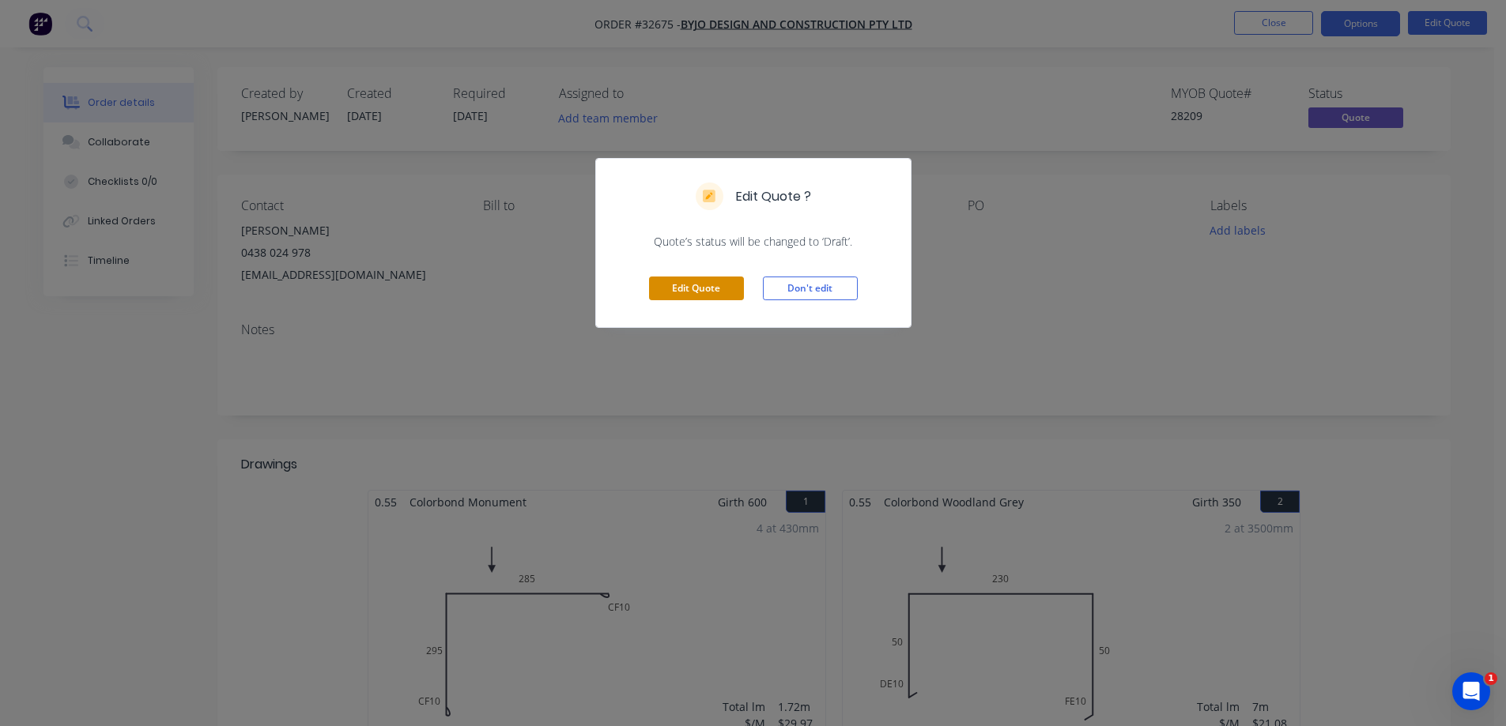
click at [688, 292] on button "Edit Quote" at bounding box center [696, 289] width 95 height 24
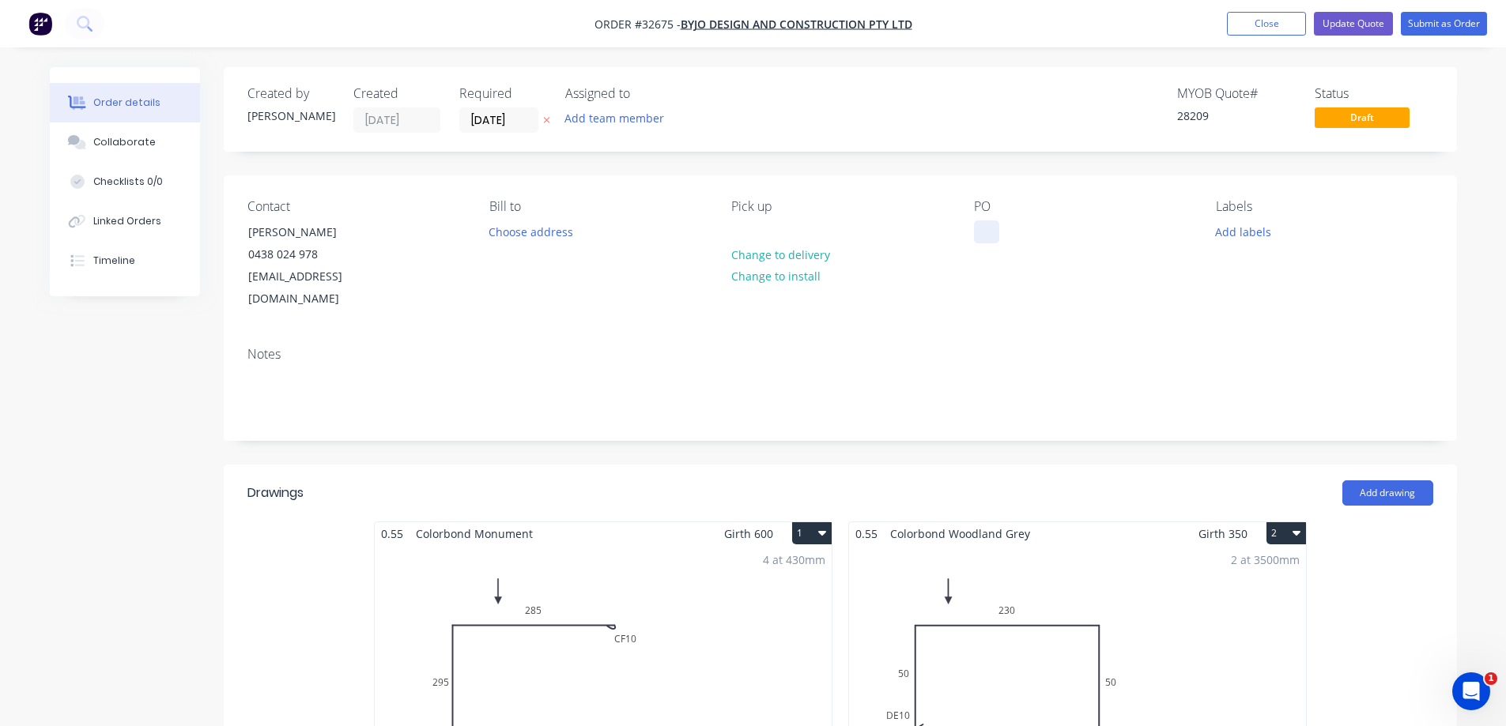
click at [990, 236] on div at bounding box center [986, 232] width 25 height 23
click at [1348, 29] on button "Update Quote" at bounding box center [1353, 24] width 79 height 24
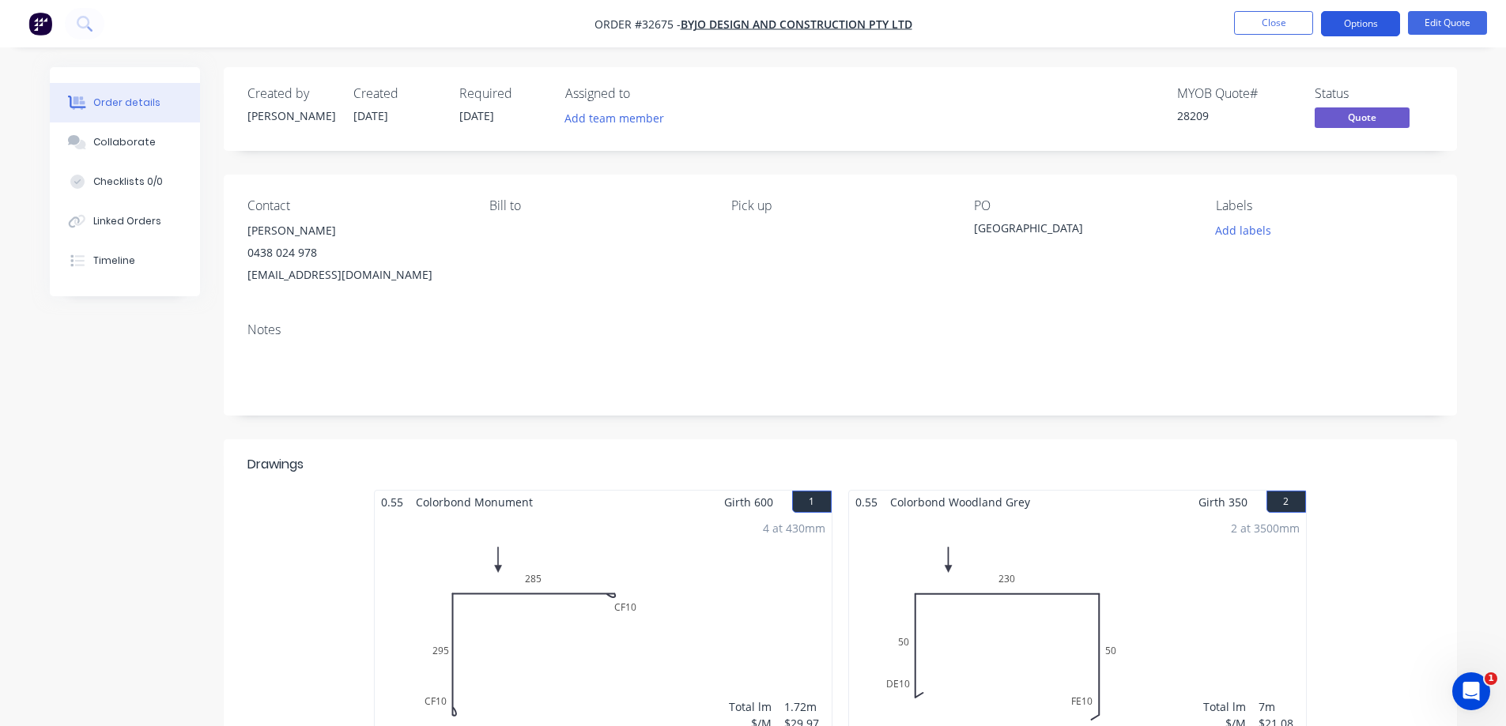
click at [1344, 30] on button "Options" at bounding box center [1360, 23] width 79 height 25
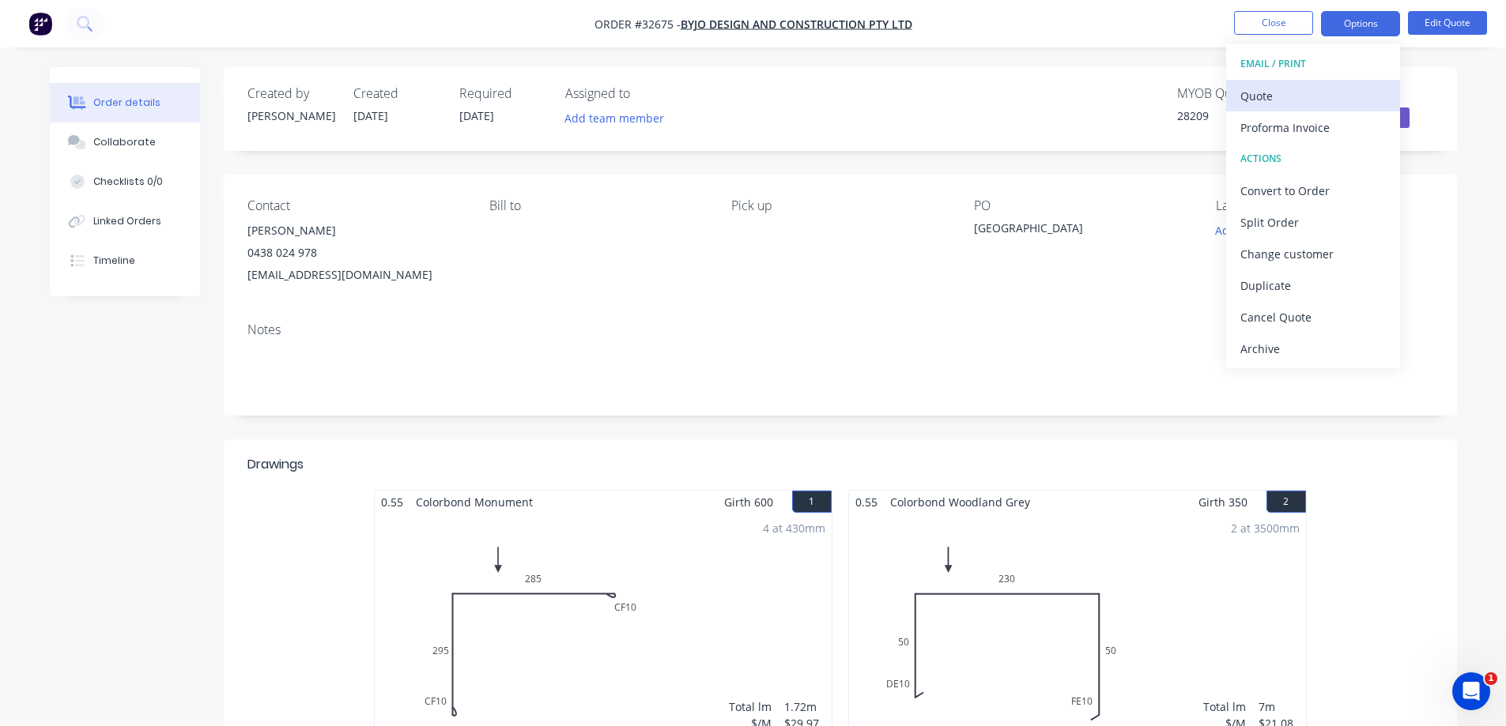
click at [1270, 100] on div "Quote" at bounding box center [1312, 96] width 145 height 23
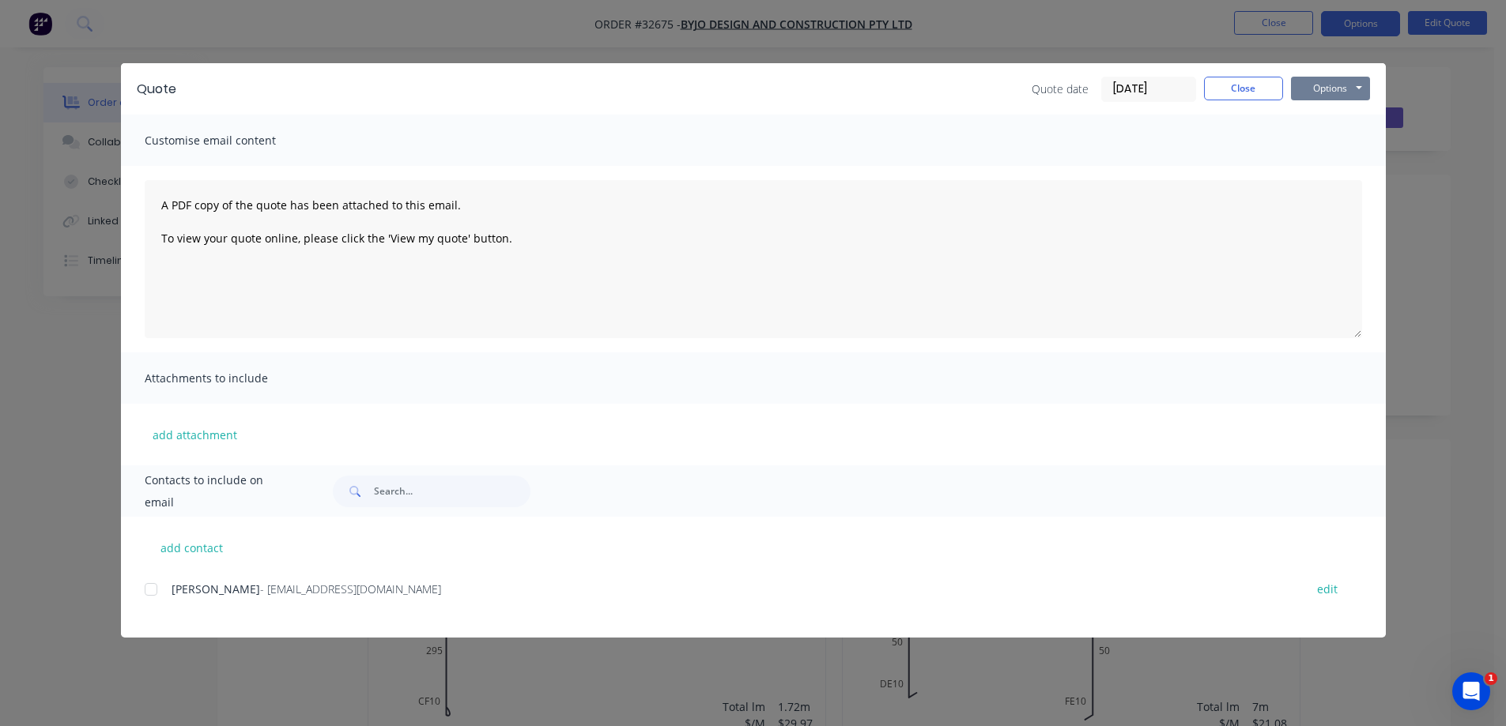
click at [1338, 98] on button "Options" at bounding box center [1330, 89] width 79 height 24
click at [1321, 141] on button "Print" at bounding box center [1341, 143] width 101 height 26
click at [1258, 97] on button "Close" at bounding box center [1243, 89] width 79 height 24
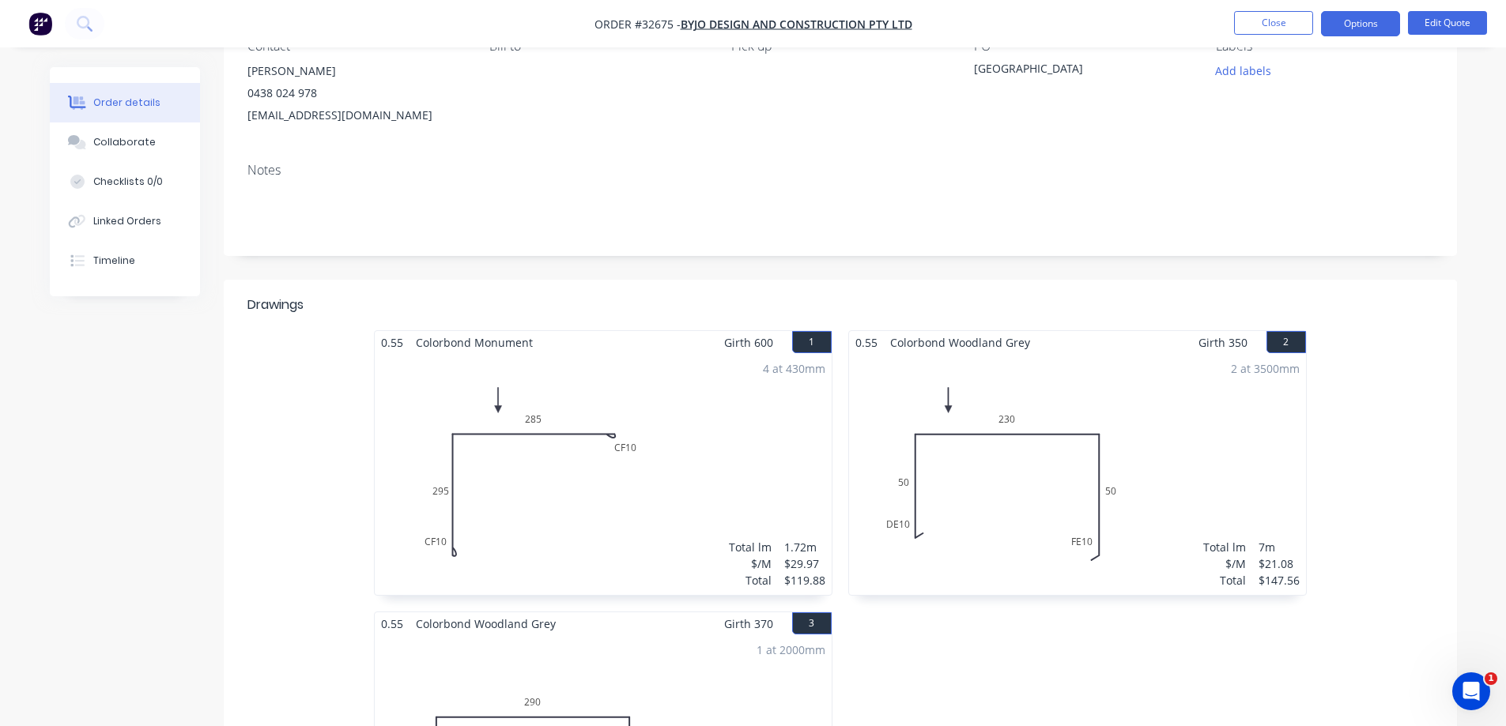
scroll to position [316, 0]
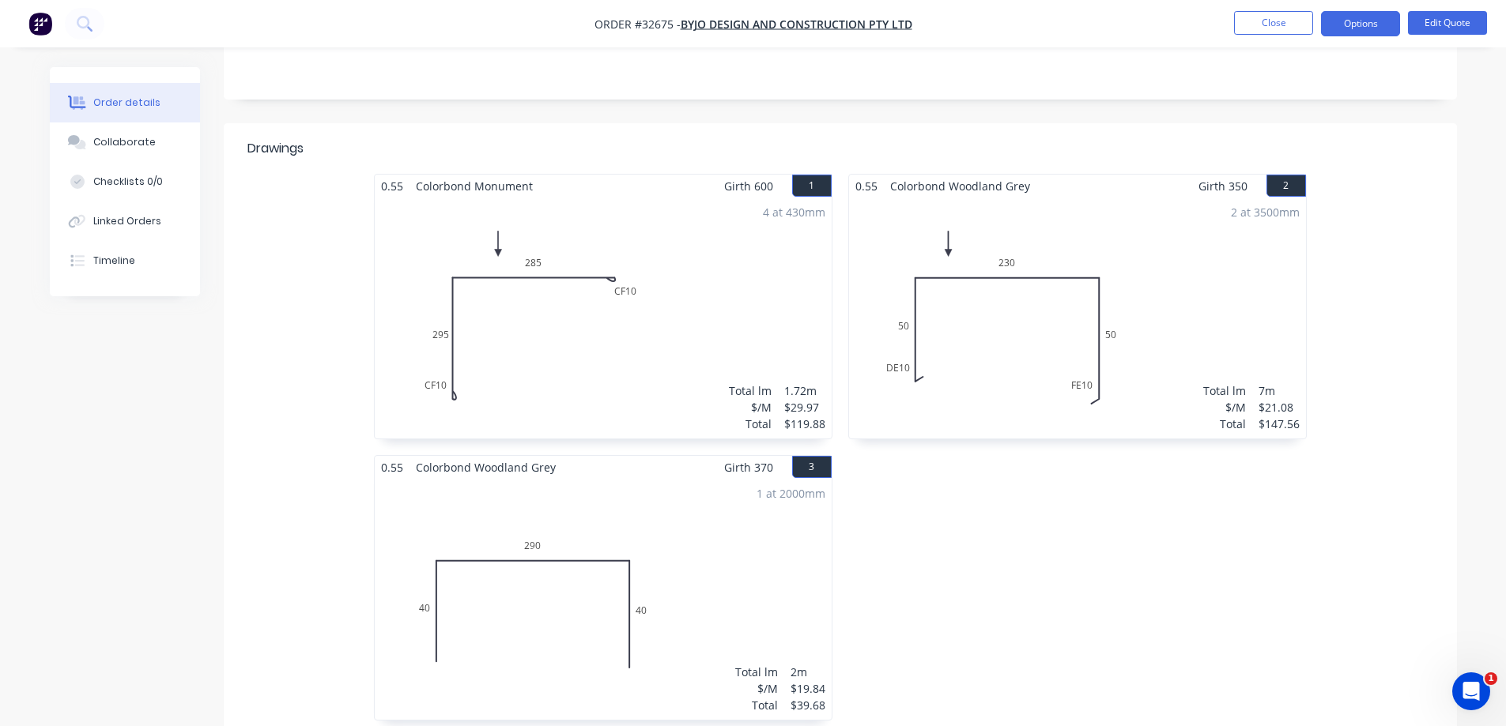
click at [548, 276] on div "4 at 430mm Total lm $/M Total 1.72m $29.97 $119.88" at bounding box center [603, 318] width 457 height 241
click at [1441, 21] on button "Edit Quote" at bounding box center [1447, 23] width 79 height 24
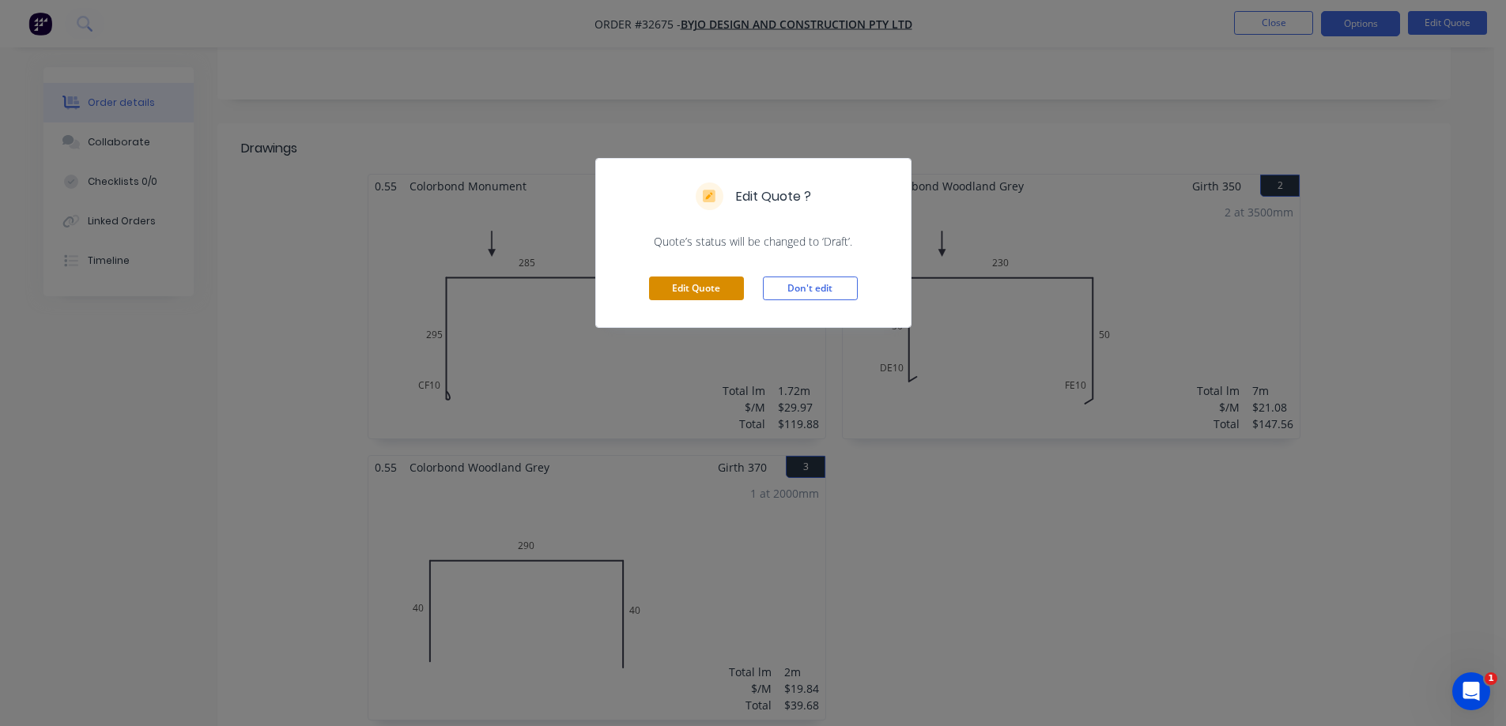
click at [692, 292] on button "Edit Quote" at bounding box center [696, 289] width 95 height 24
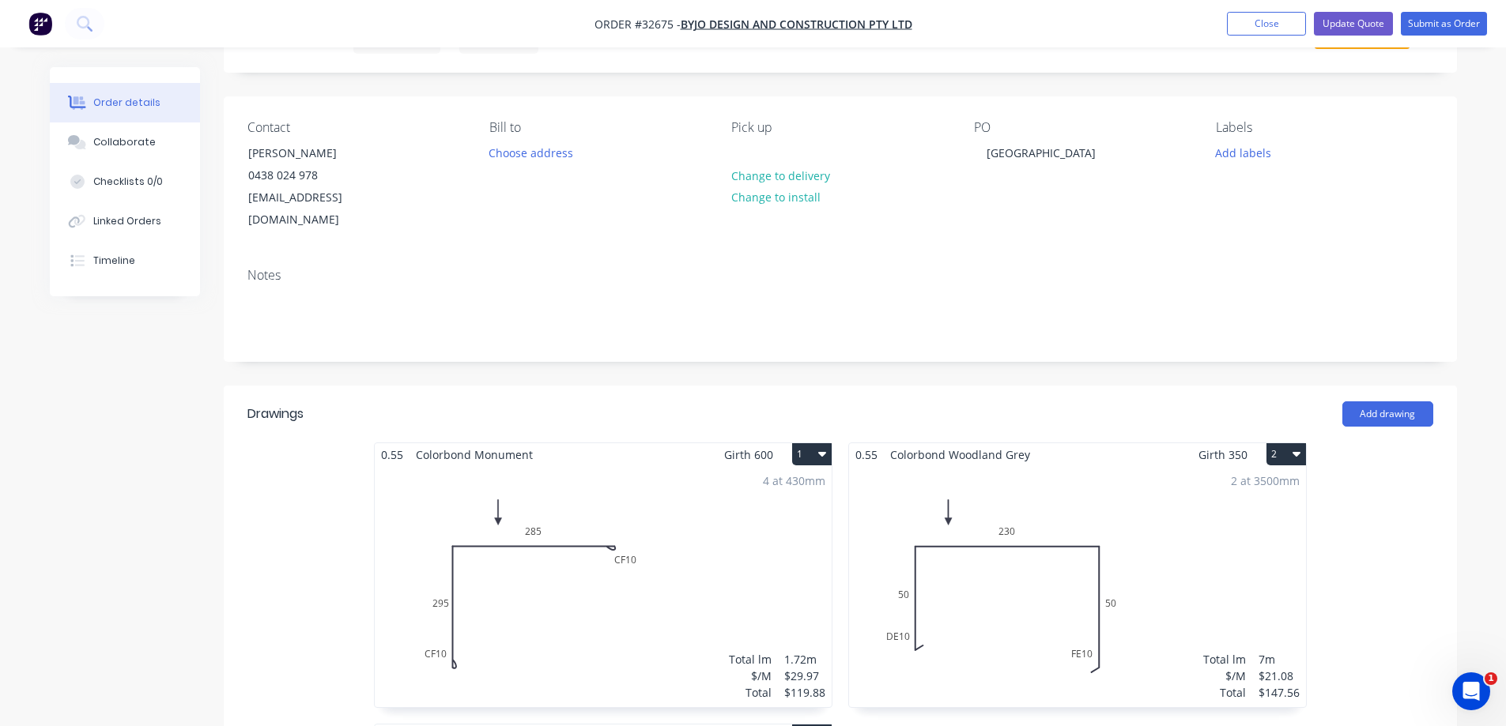
scroll to position [237, 0]
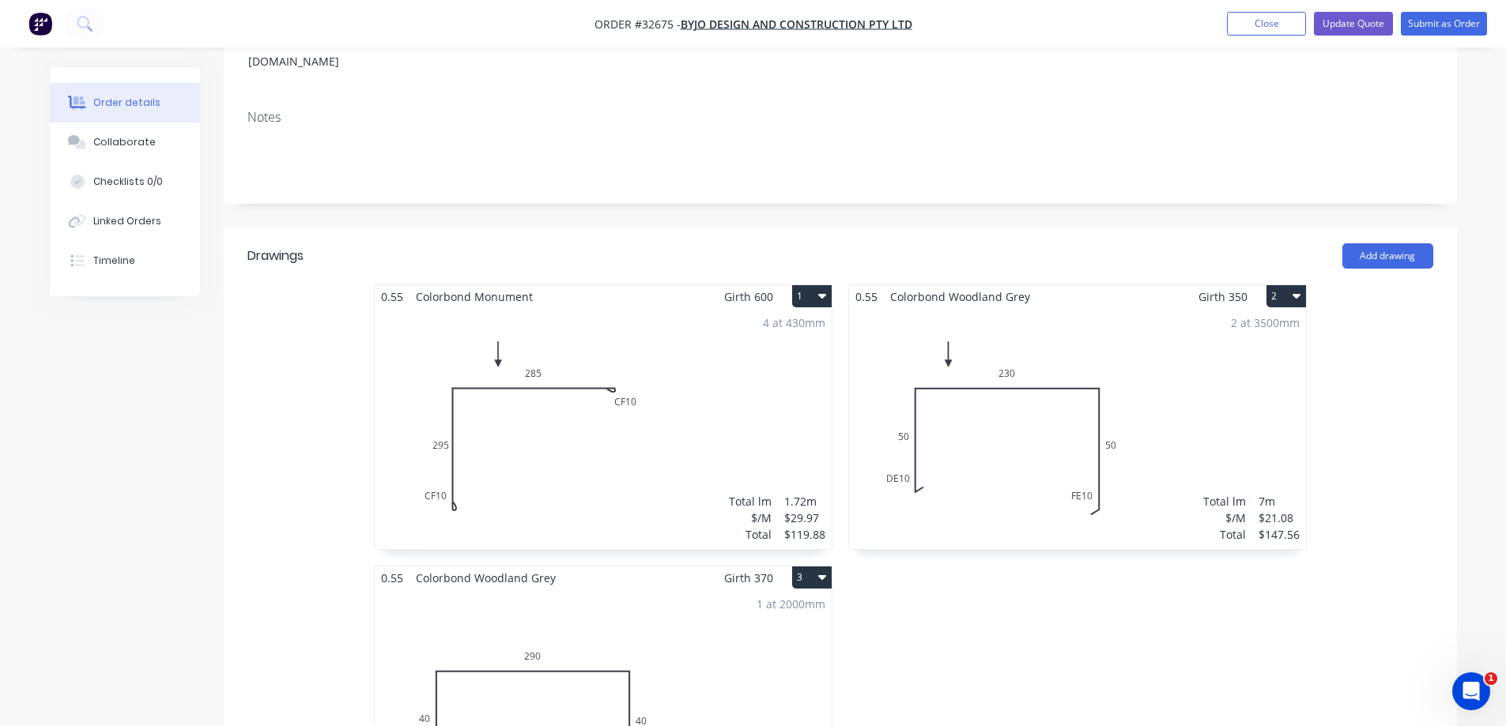
click at [825, 294] on icon "button" at bounding box center [822, 296] width 8 height 5
click at [715, 387] on div "Delete" at bounding box center [757, 398] width 122 height 23
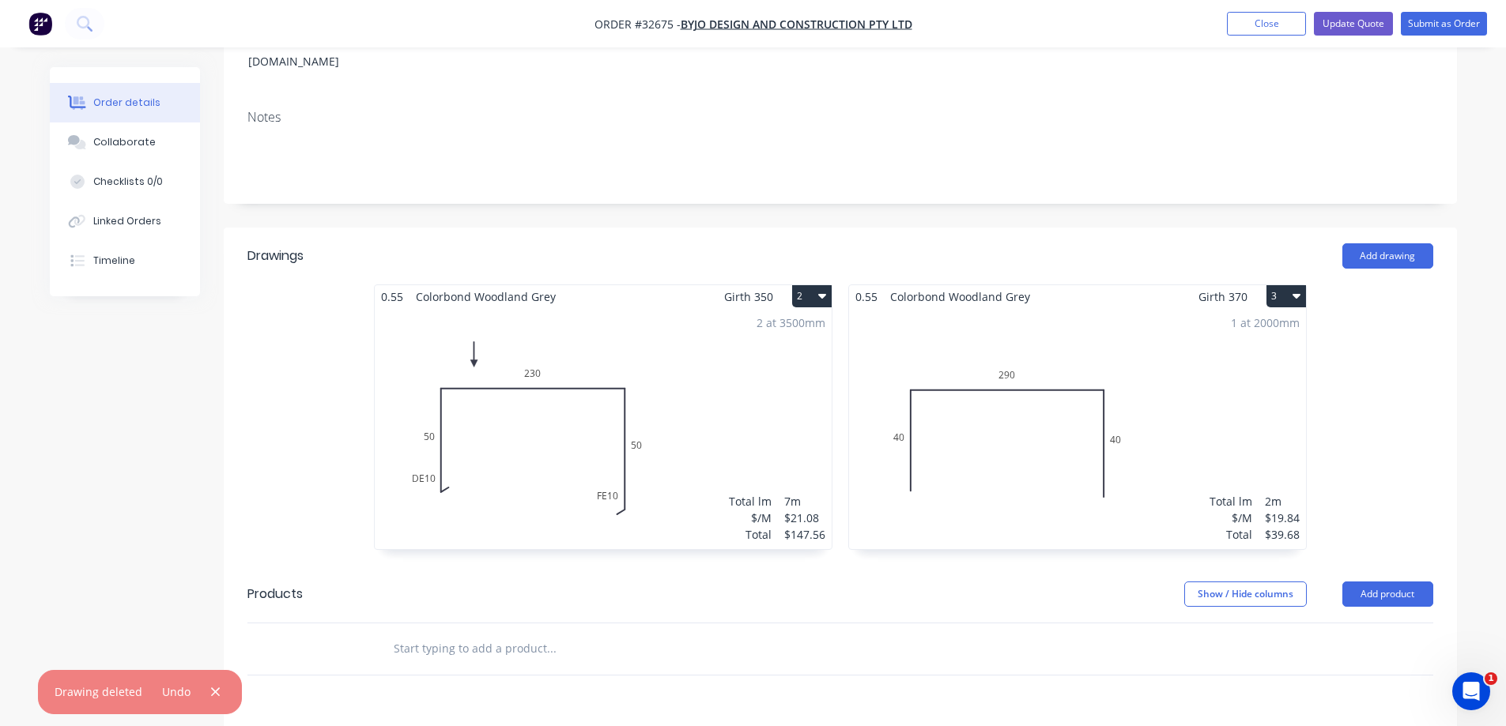
click at [1301, 285] on button "3" at bounding box center [1286, 296] width 40 height 22
drag, startPoint x: 1221, startPoint y: 373, endPoint x: 1118, endPoint y: 405, distance: 107.5
click at [1220, 387] on div "Delete" at bounding box center [1231, 398] width 122 height 23
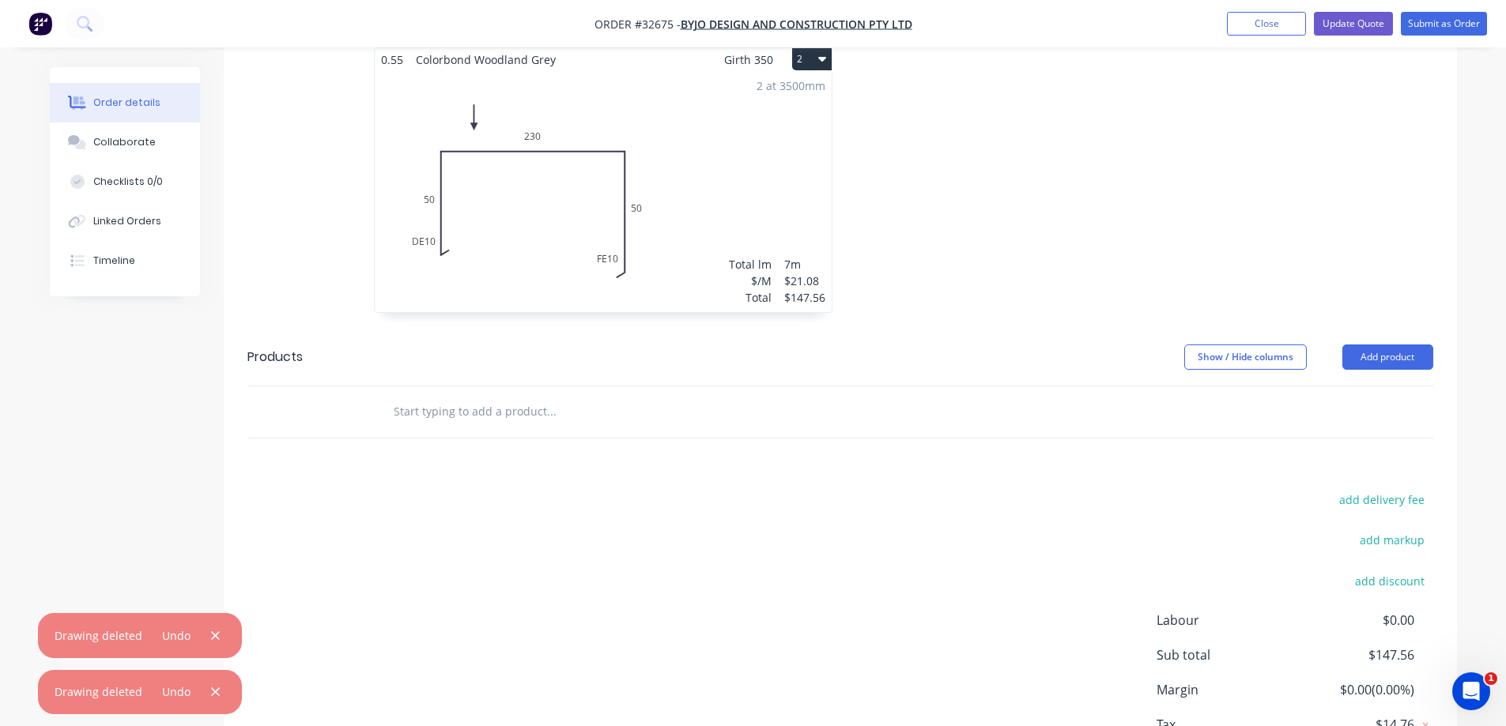
scroll to position [395, 0]
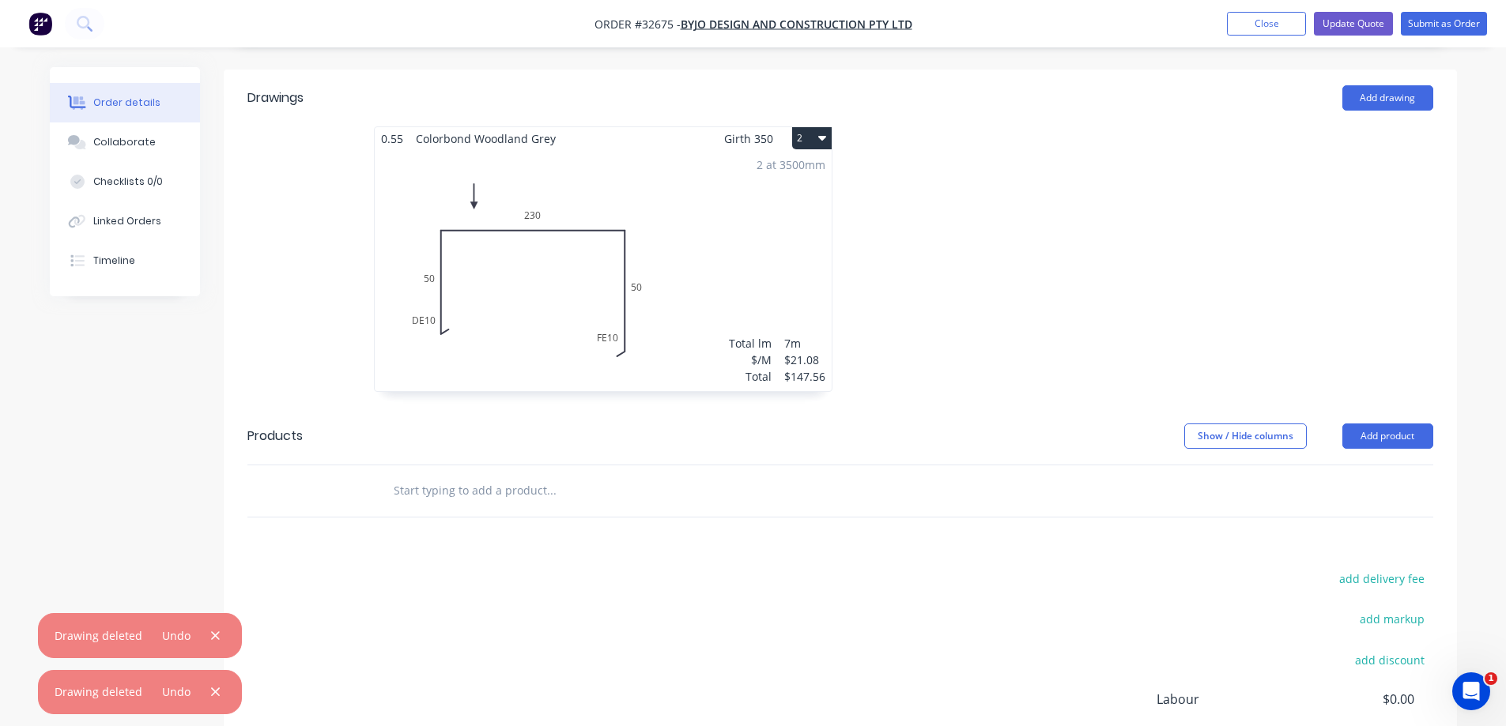
click at [820, 136] on icon "button" at bounding box center [822, 138] width 8 height 5
click at [770, 228] on div "Delete" at bounding box center [757, 239] width 122 height 23
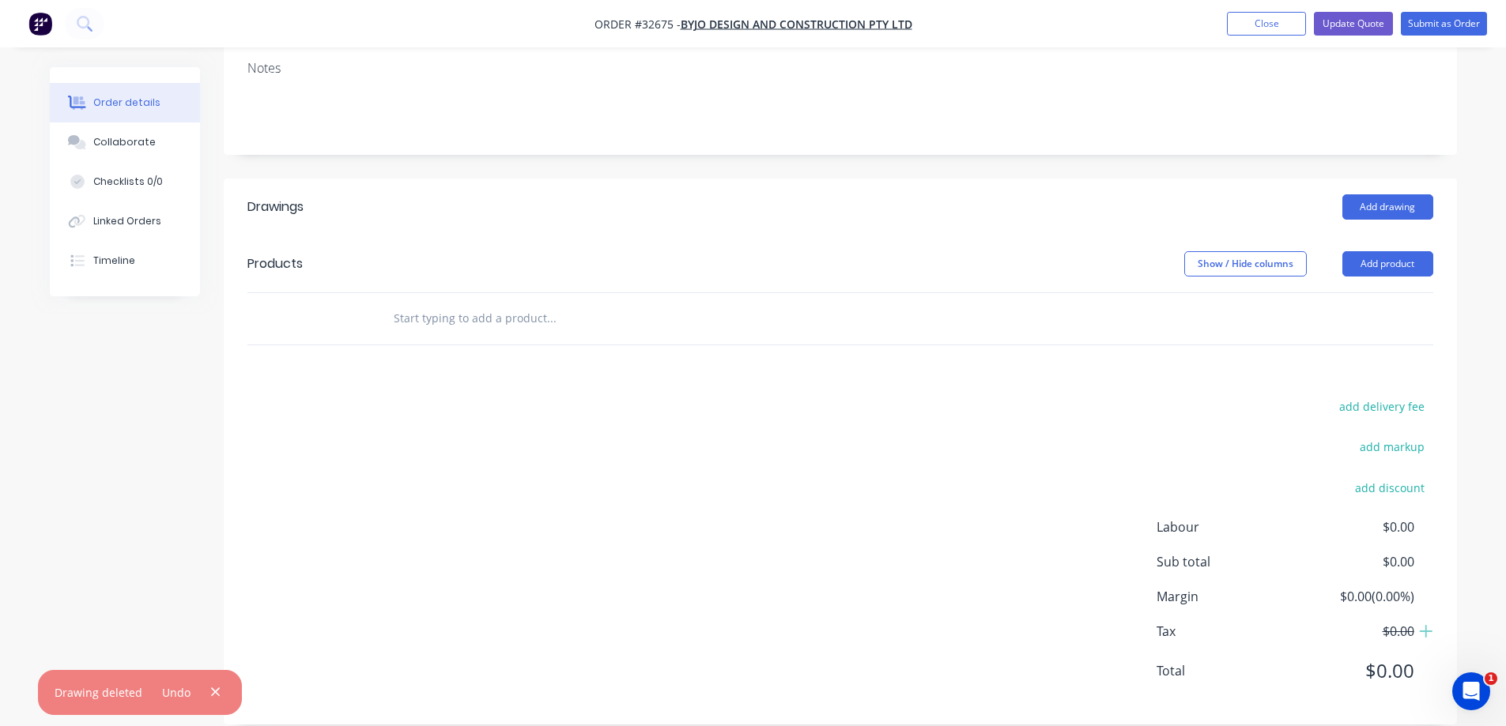
click at [569, 303] on input "text" at bounding box center [551, 319] width 316 height 32
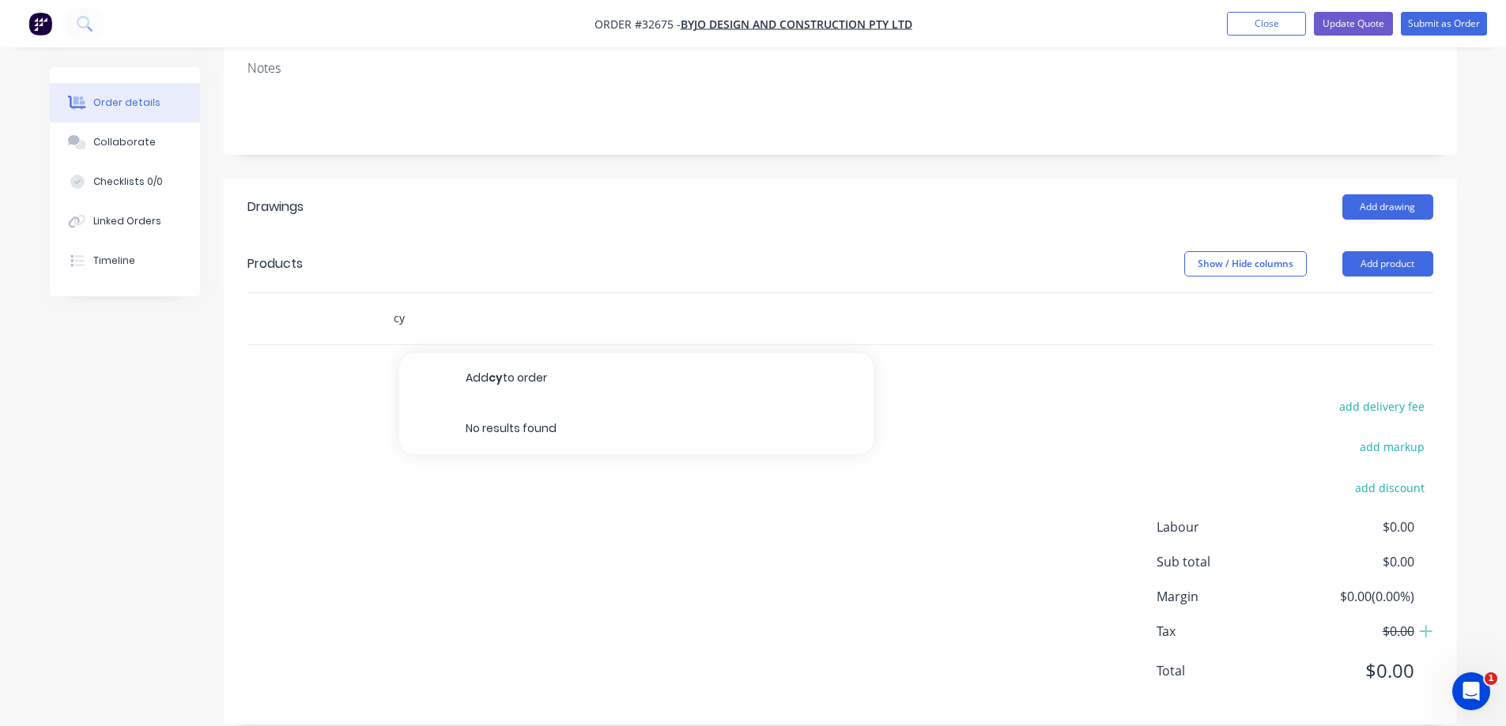
type input "c"
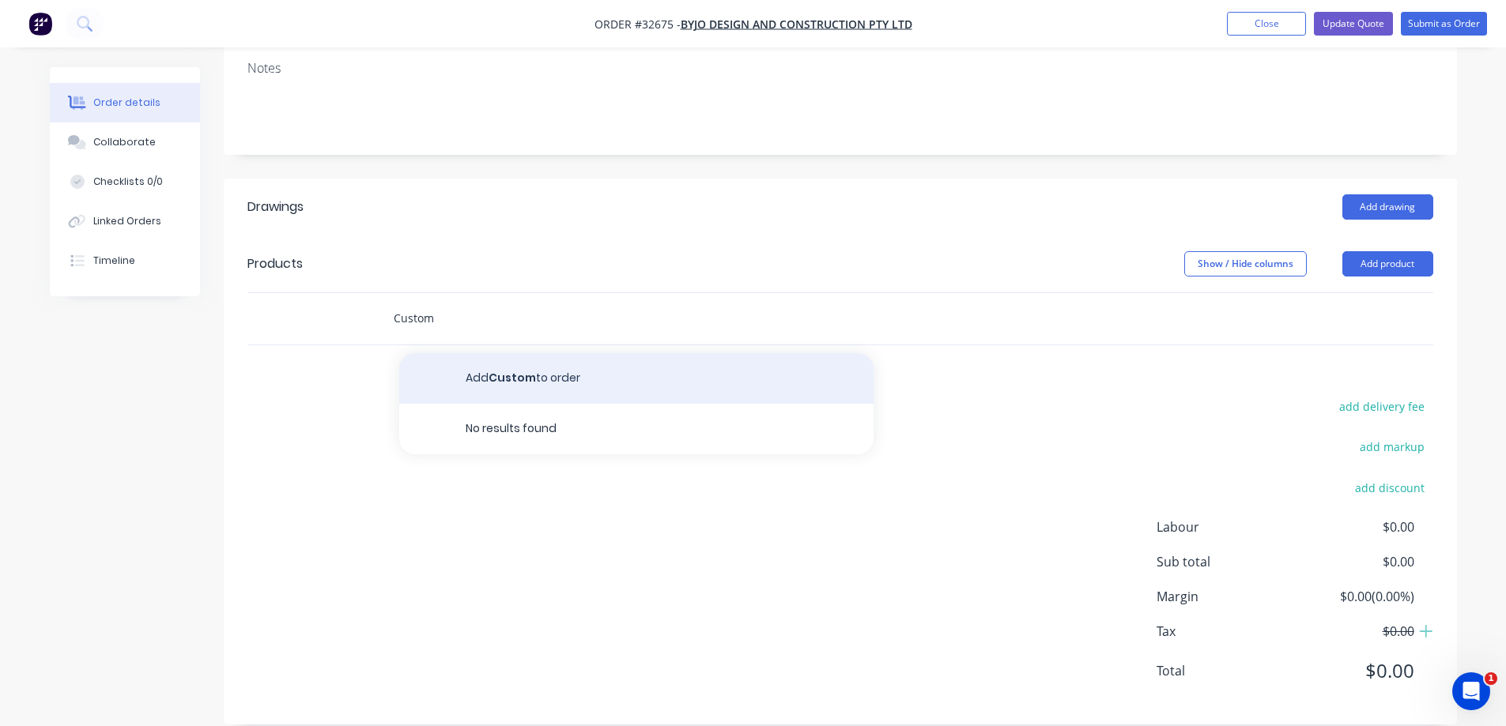
type input "Custom"
click at [522, 359] on button "Add Custom to order" at bounding box center [636, 378] width 474 height 51
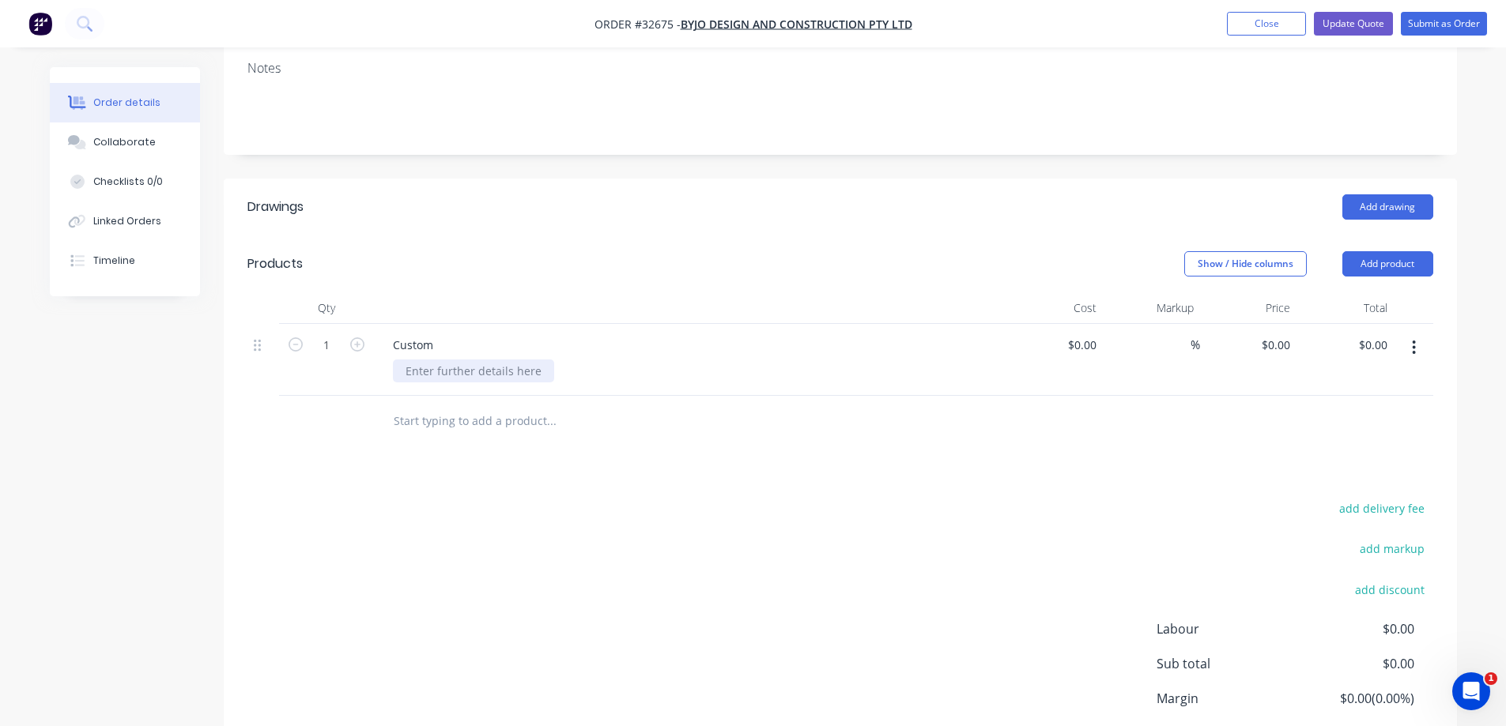
click at [422, 360] on div at bounding box center [473, 371] width 161 height 23
type input "$307.12"
click at [926, 521] on div "add delivery fee add markup add discount Labour $0.00 Sub total $307.12 Margin …" at bounding box center [840, 650] width 1186 height 305
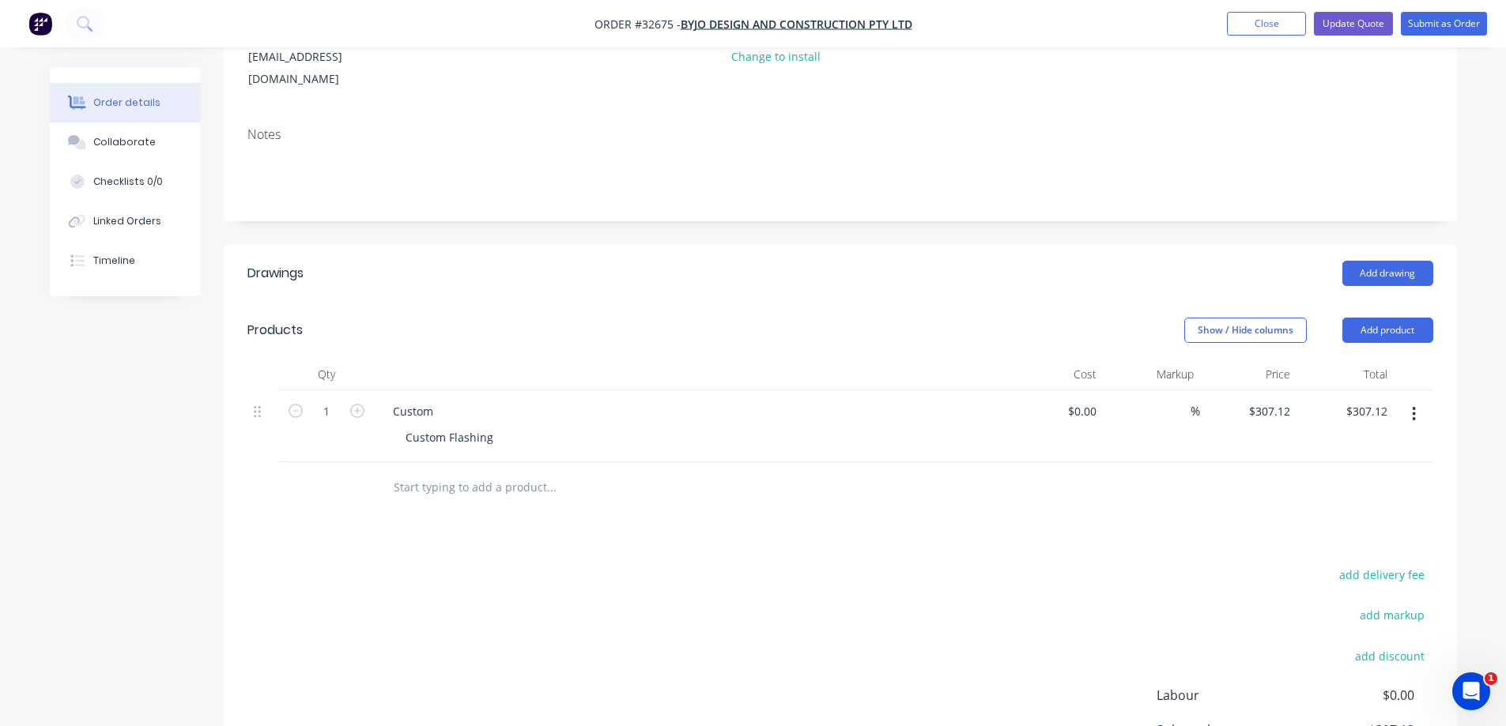
scroll to position [0, 0]
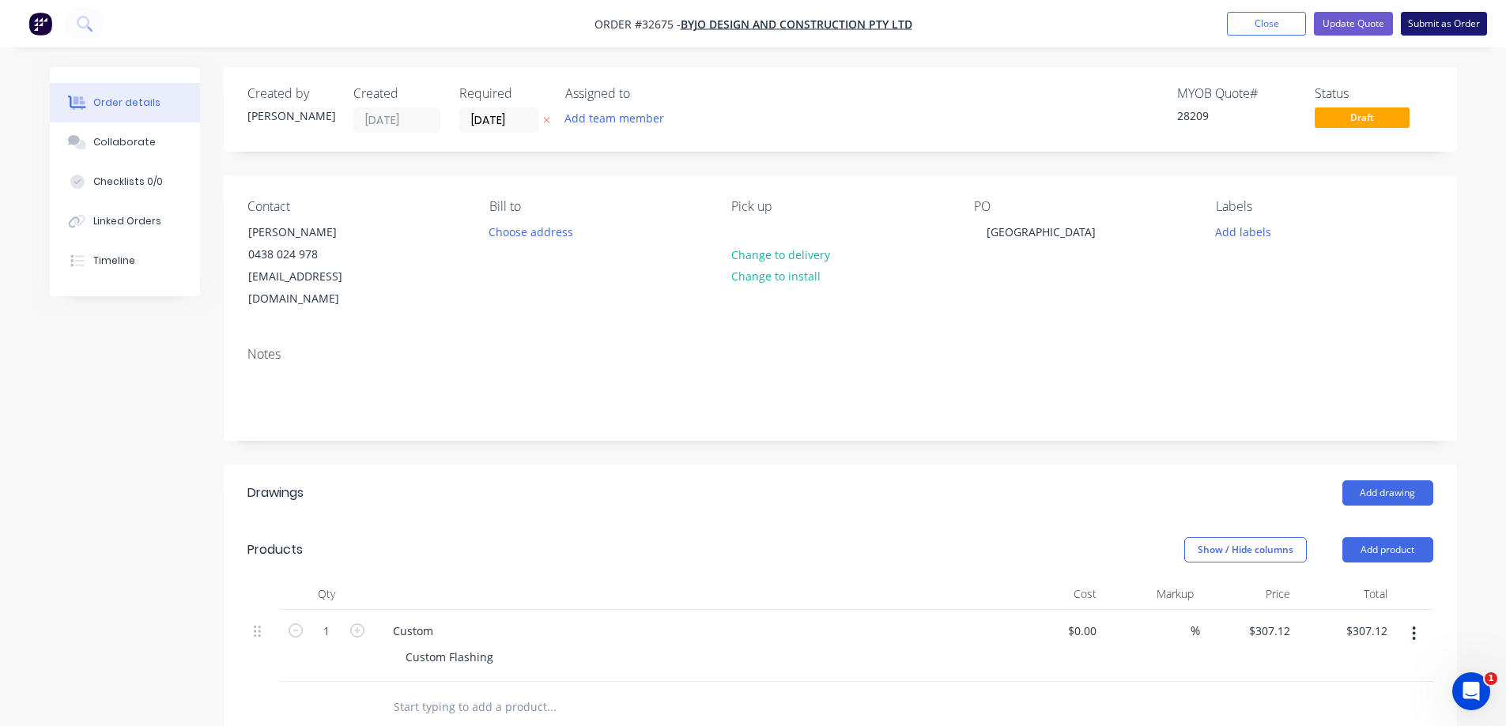
click at [1427, 26] on button "Submit as Order" at bounding box center [1444, 24] width 86 height 24
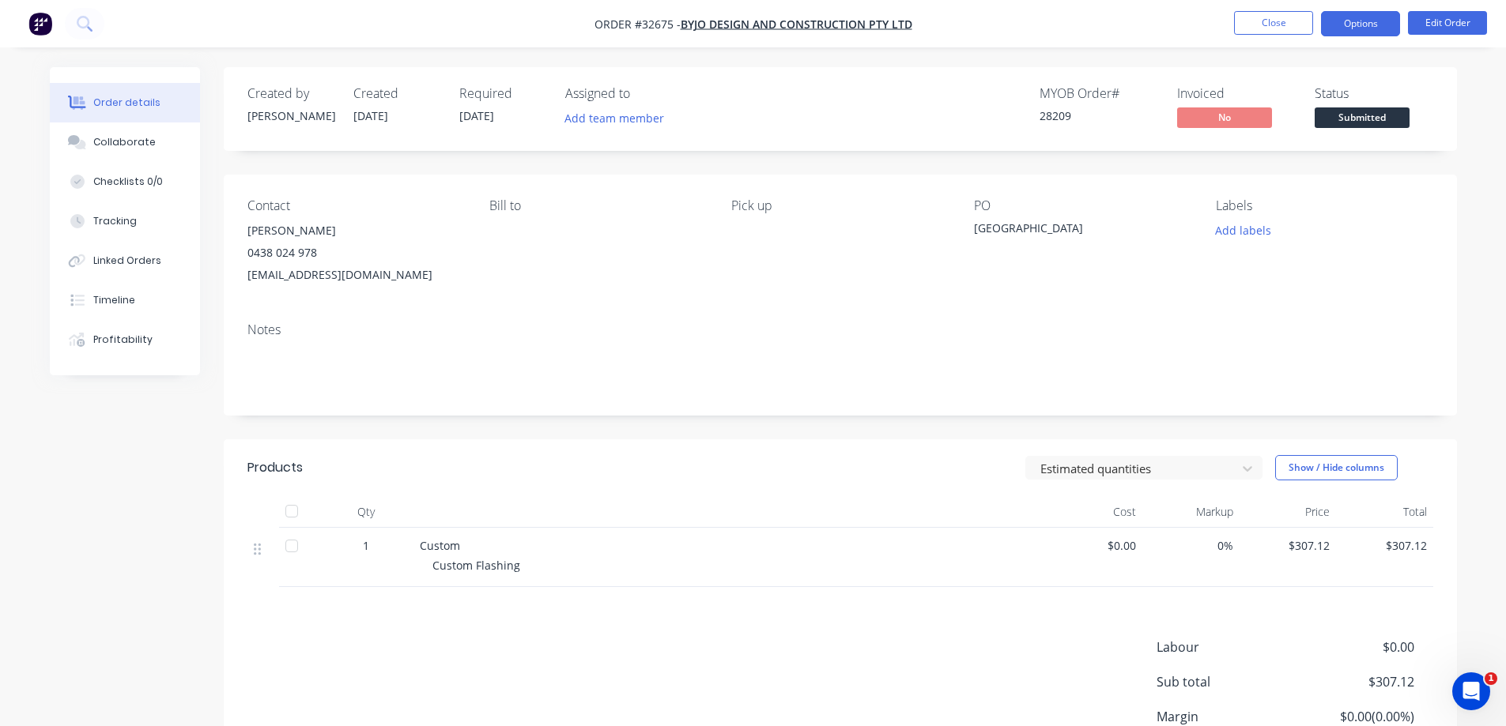
click at [1355, 29] on button "Options" at bounding box center [1360, 23] width 79 height 25
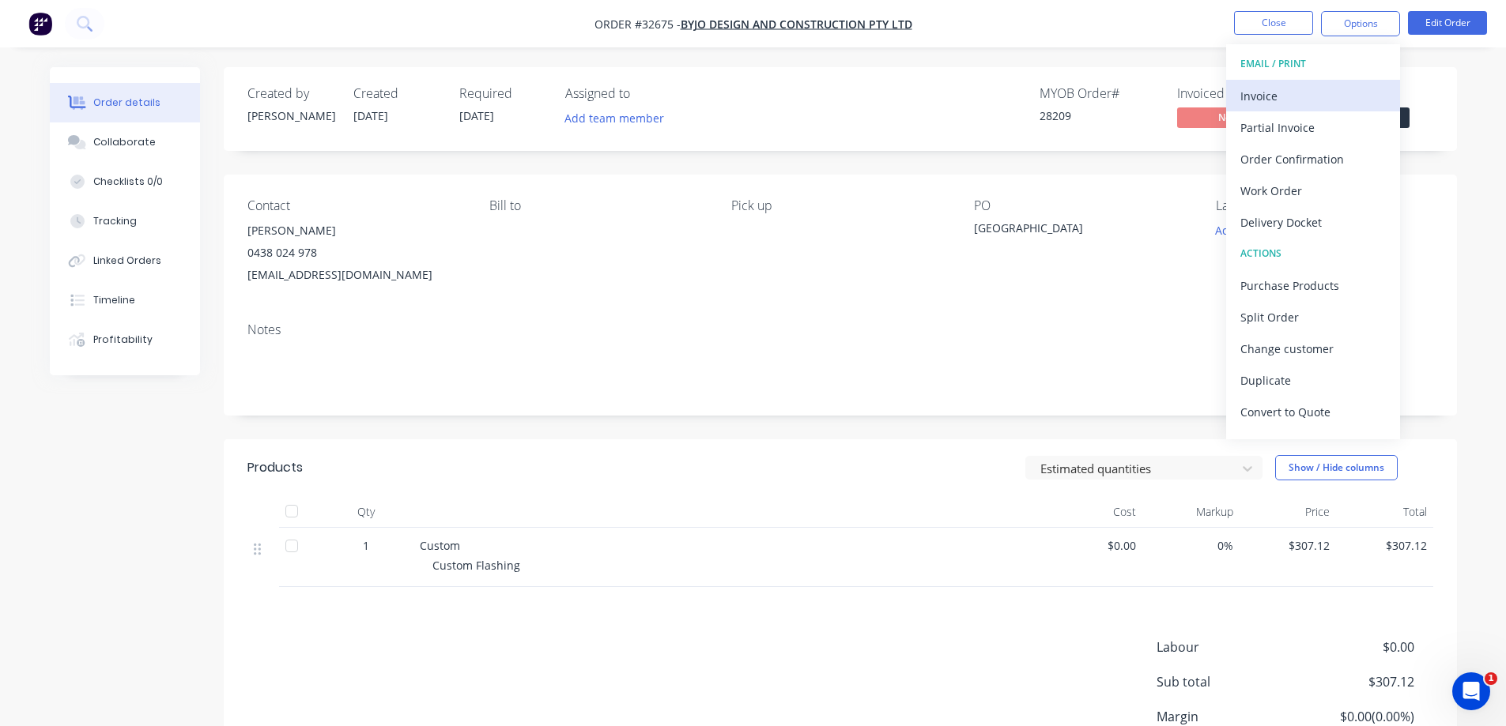
click at [1276, 105] on div "Invoice" at bounding box center [1312, 96] width 145 height 23
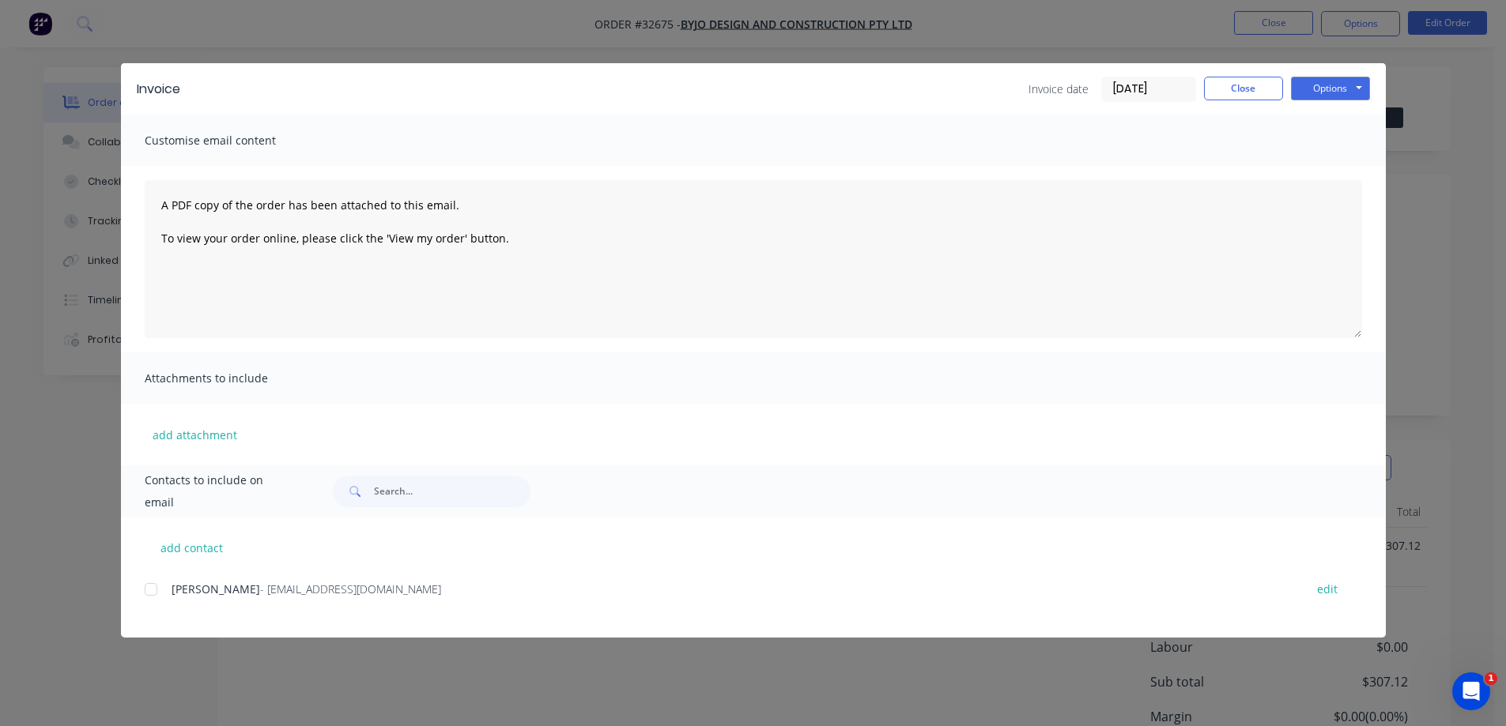
drag, startPoint x: 156, startPoint y: 585, endPoint x: 201, endPoint y: 575, distance: 46.2
click at [155, 586] on div at bounding box center [151, 590] width 32 height 32
click at [1351, 84] on button "Options" at bounding box center [1330, 89] width 79 height 24
click at [1340, 171] on button "Email" at bounding box center [1341, 169] width 101 height 26
click at [1251, 89] on button "Close" at bounding box center [1243, 89] width 79 height 24
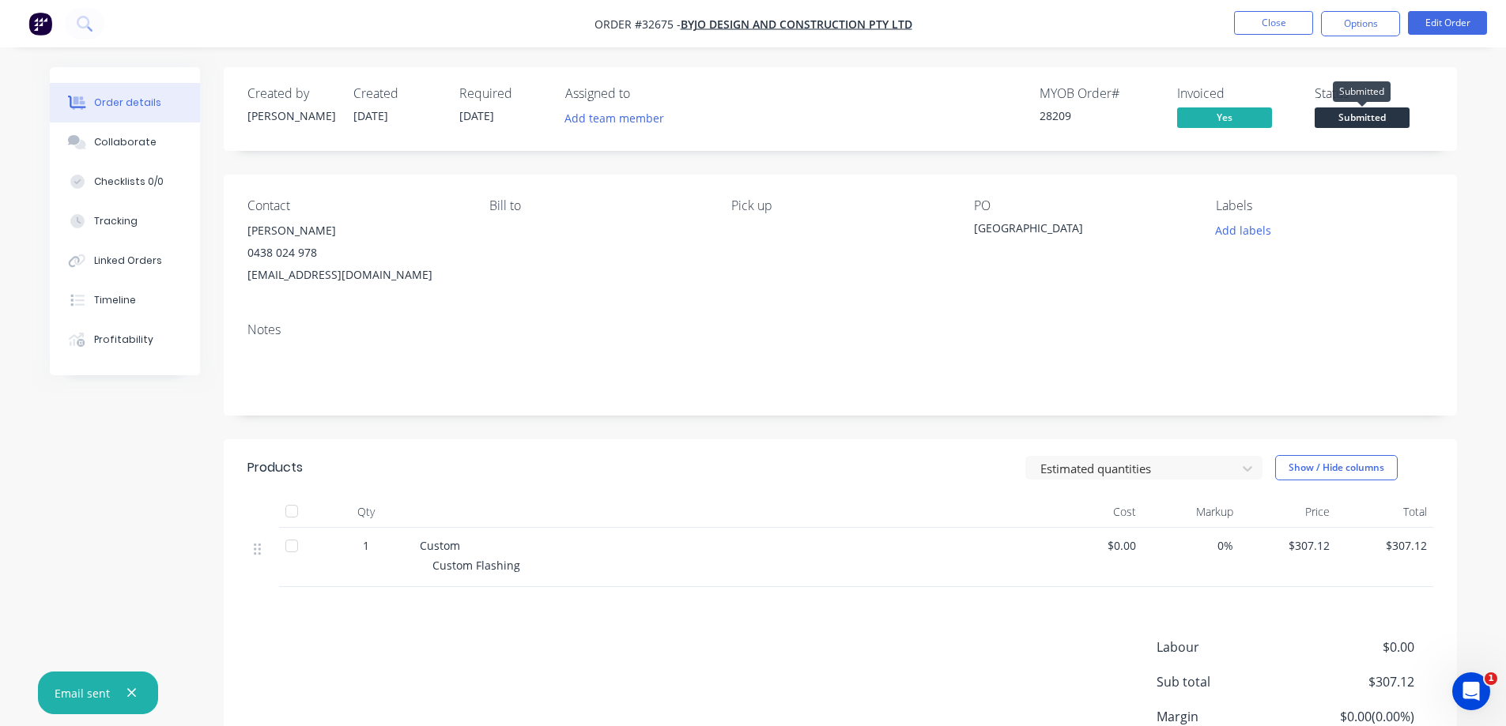
click at [1375, 119] on span "Submitted" at bounding box center [1361, 117] width 95 height 20
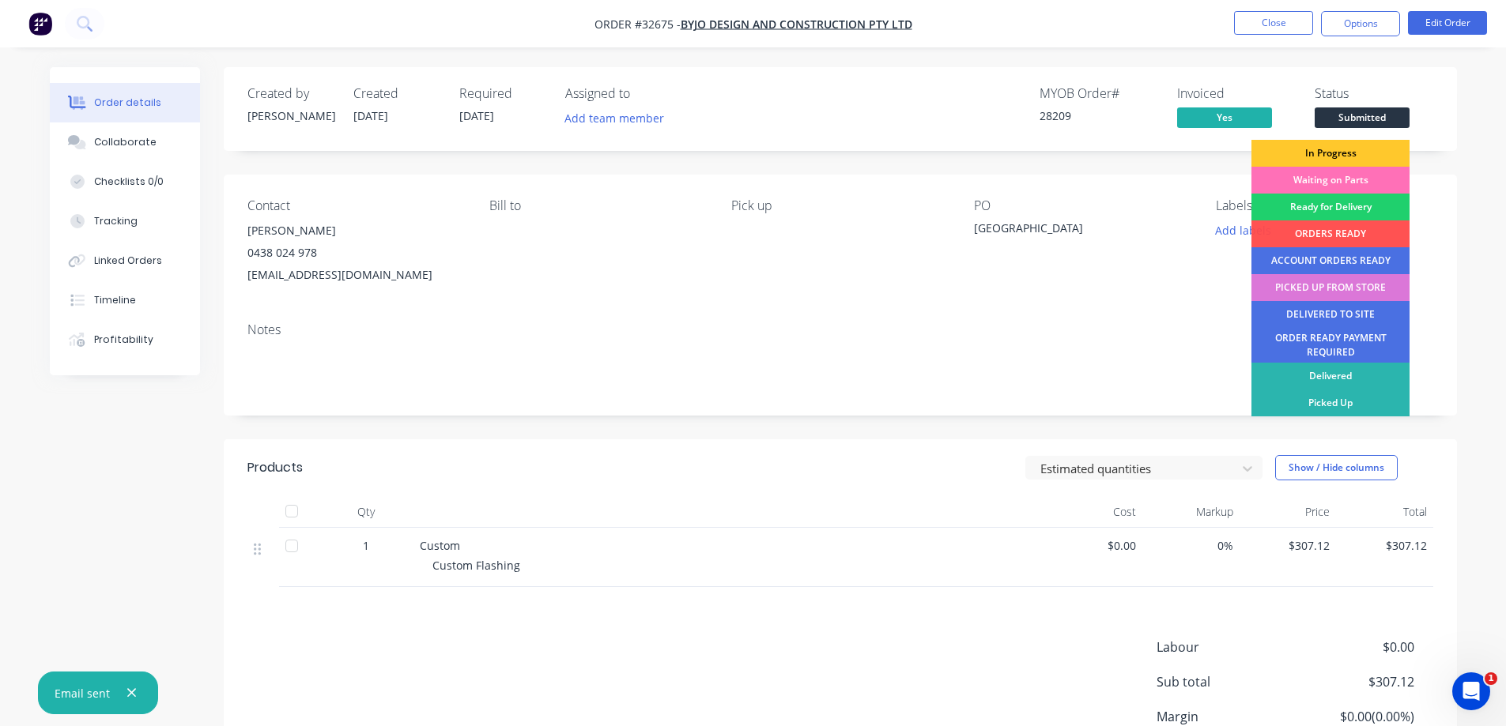
click at [1352, 147] on div "In Progress" at bounding box center [1330, 153] width 158 height 27
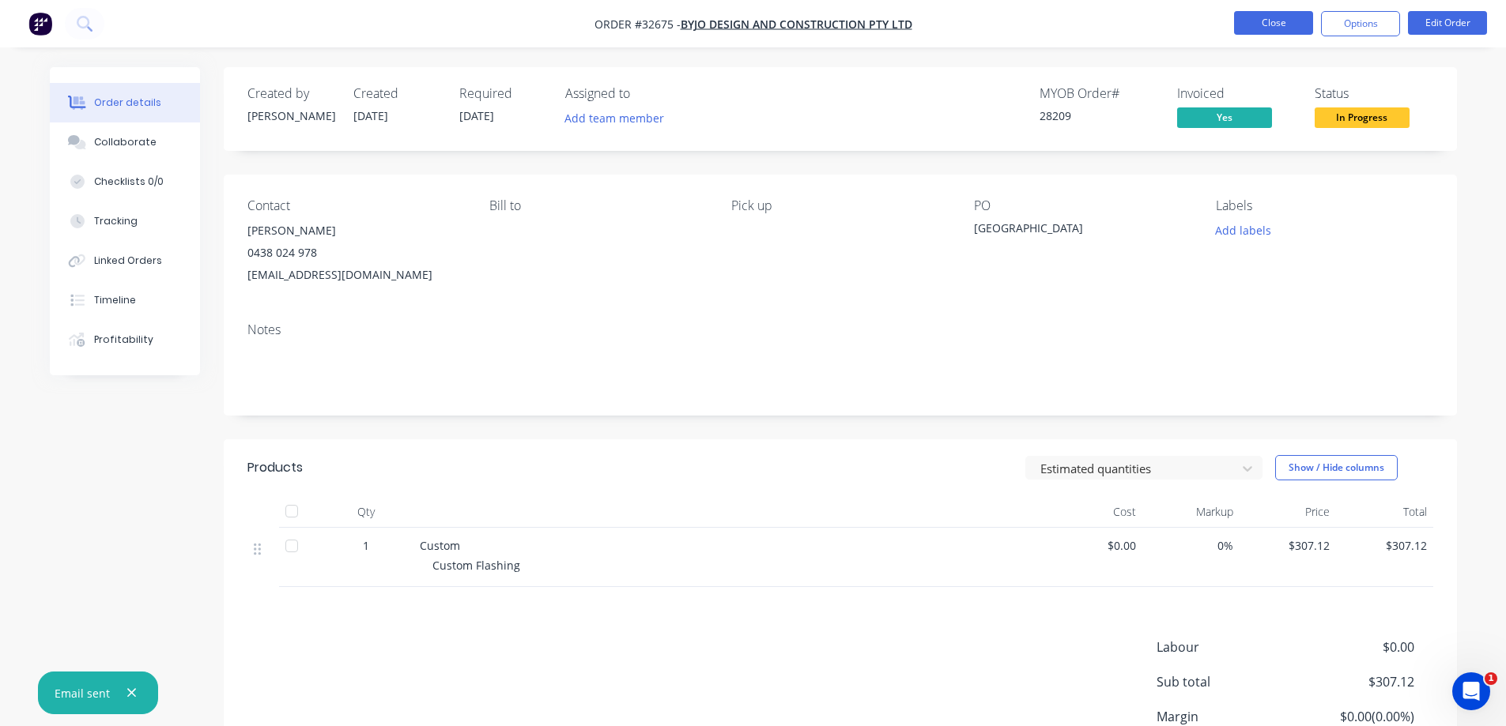
click at [1288, 28] on button "Close" at bounding box center [1273, 23] width 79 height 24
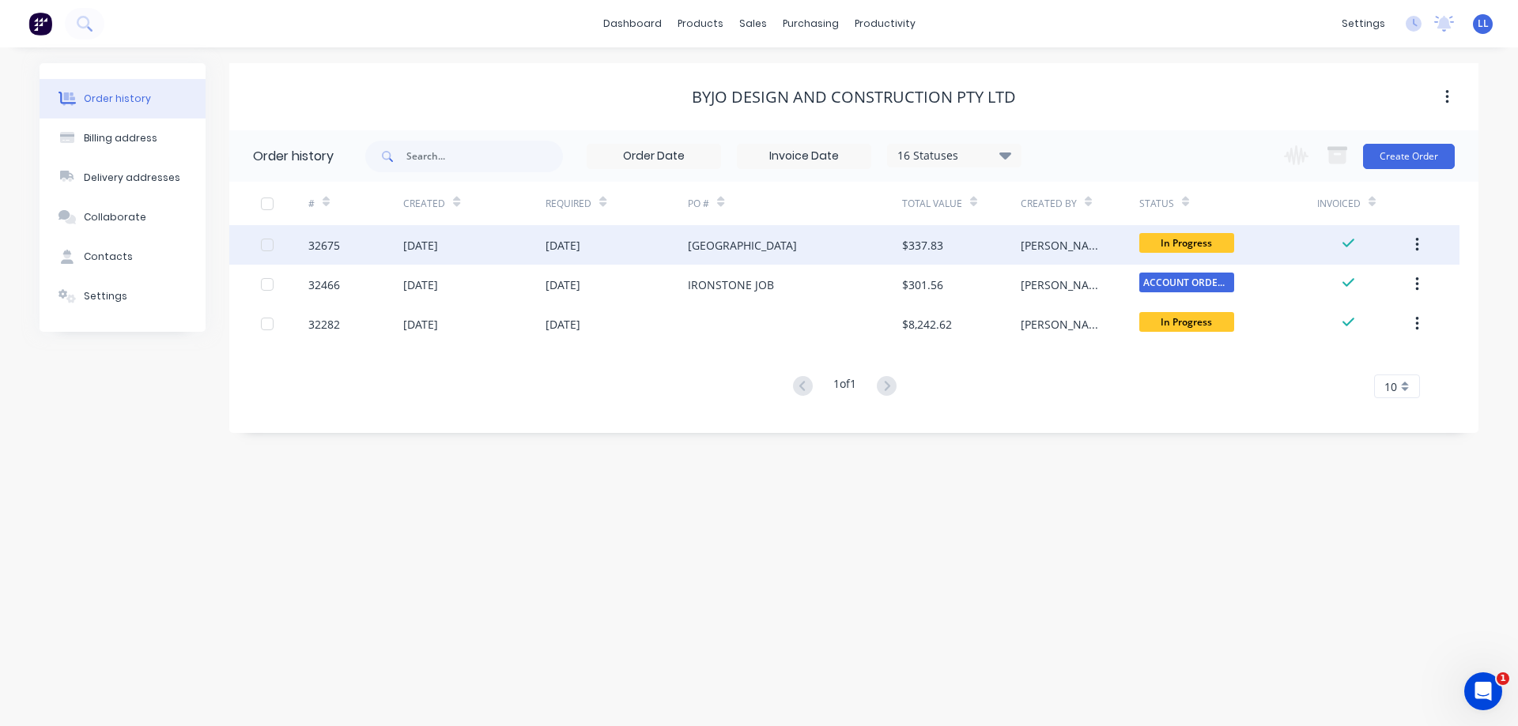
click at [765, 238] on div "[GEOGRAPHIC_DATA]" at bounding box center [794, 245] width 213 height 40
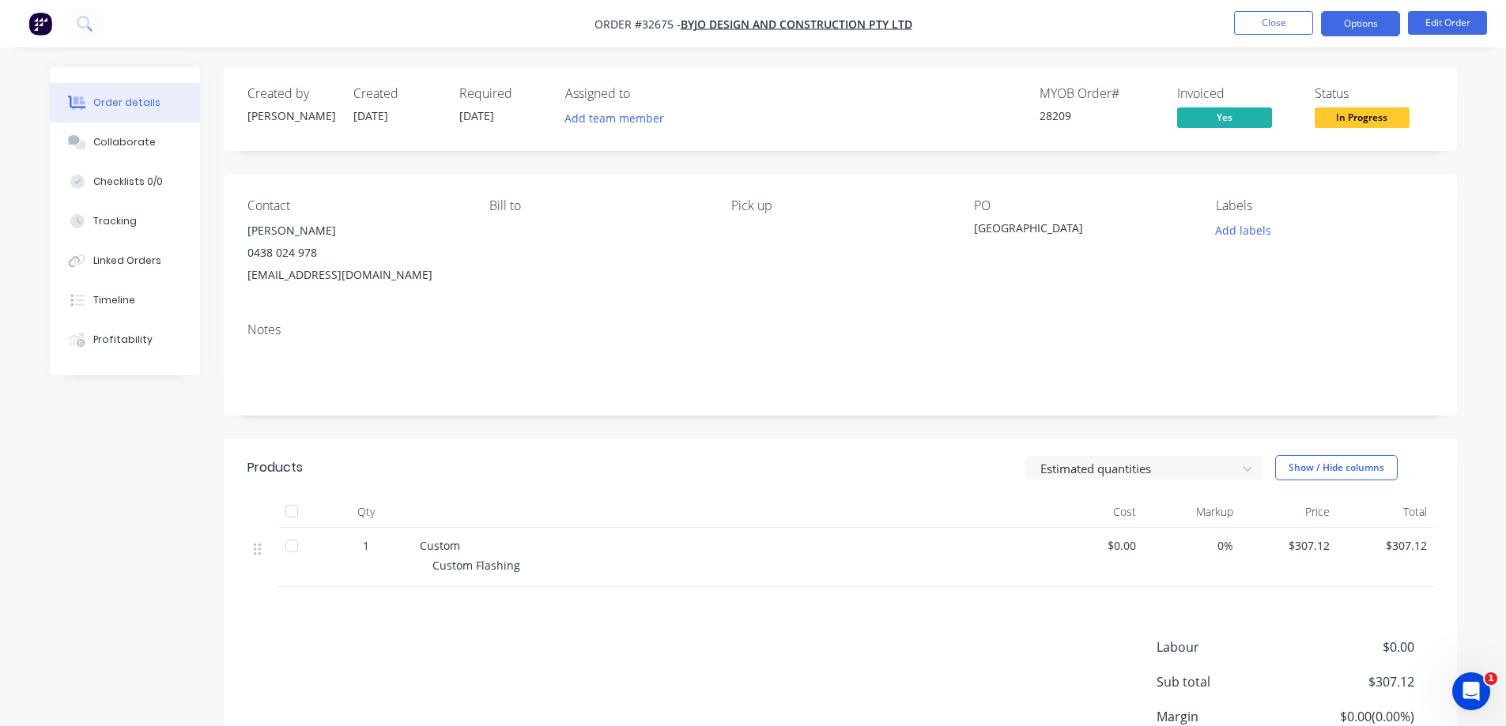
click at [1331, 21] on button "Options" at bounding box center [1360, 23] width 79 height 25
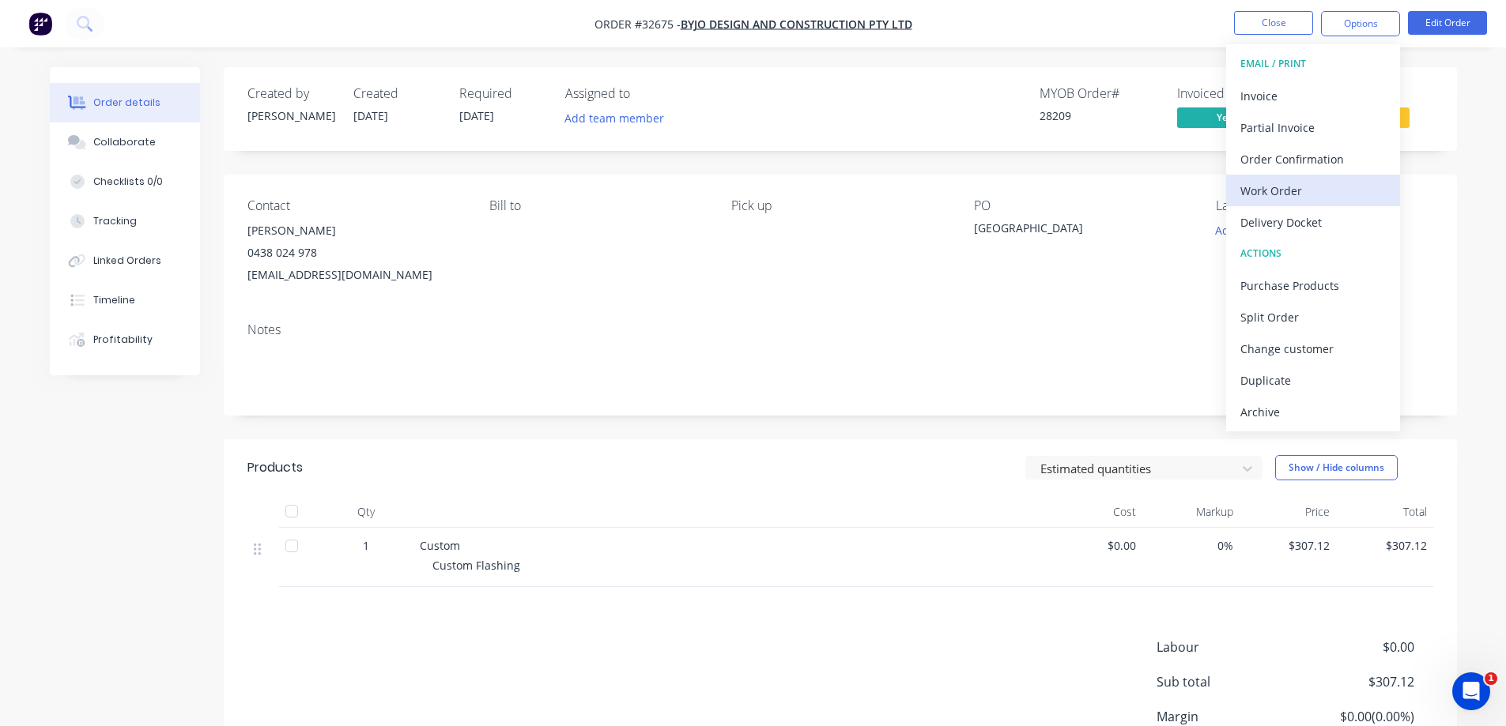
click at [1284, 188] on div "Work Order" at bounding box center [1312, 190] width 145 height 23
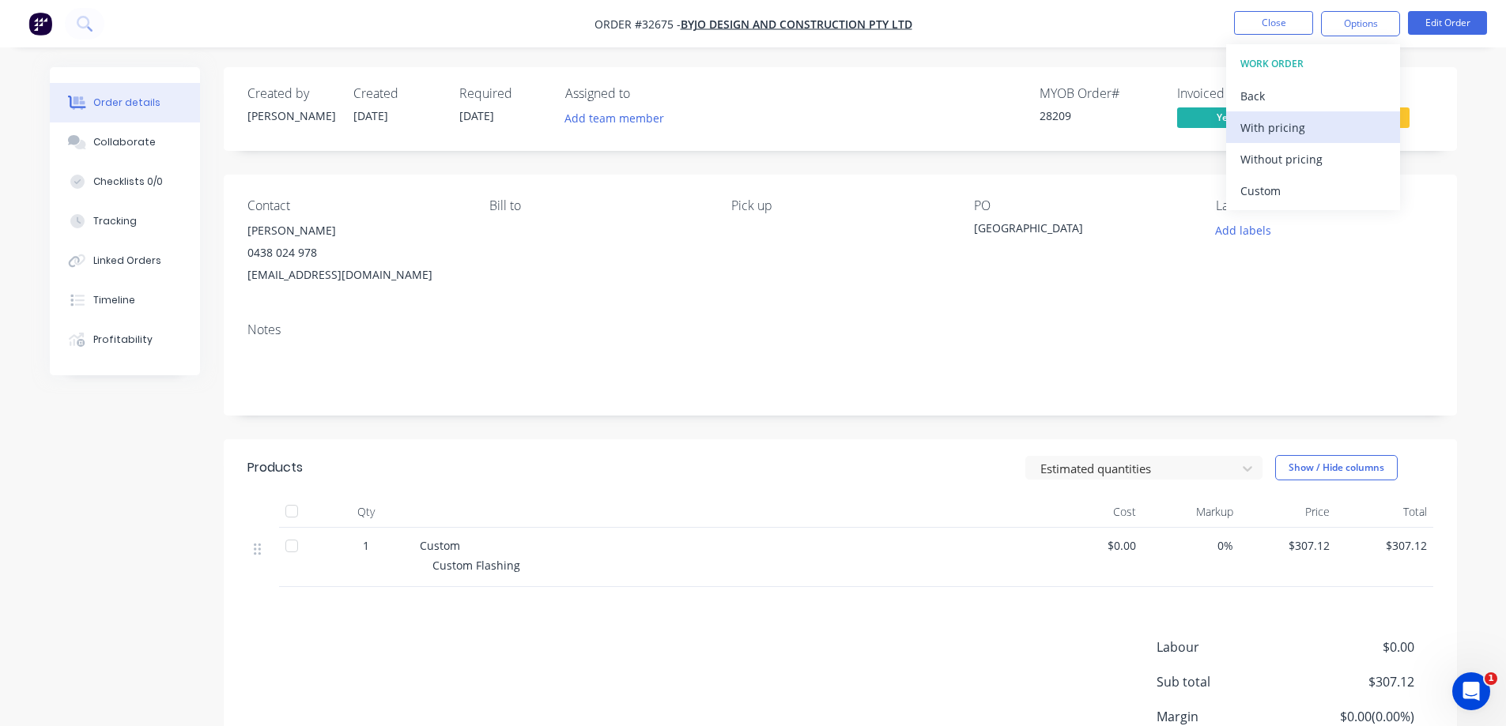
click at [1323, 141] on button "With pricing" at bounding box center [1313, 127] width 174 height 32
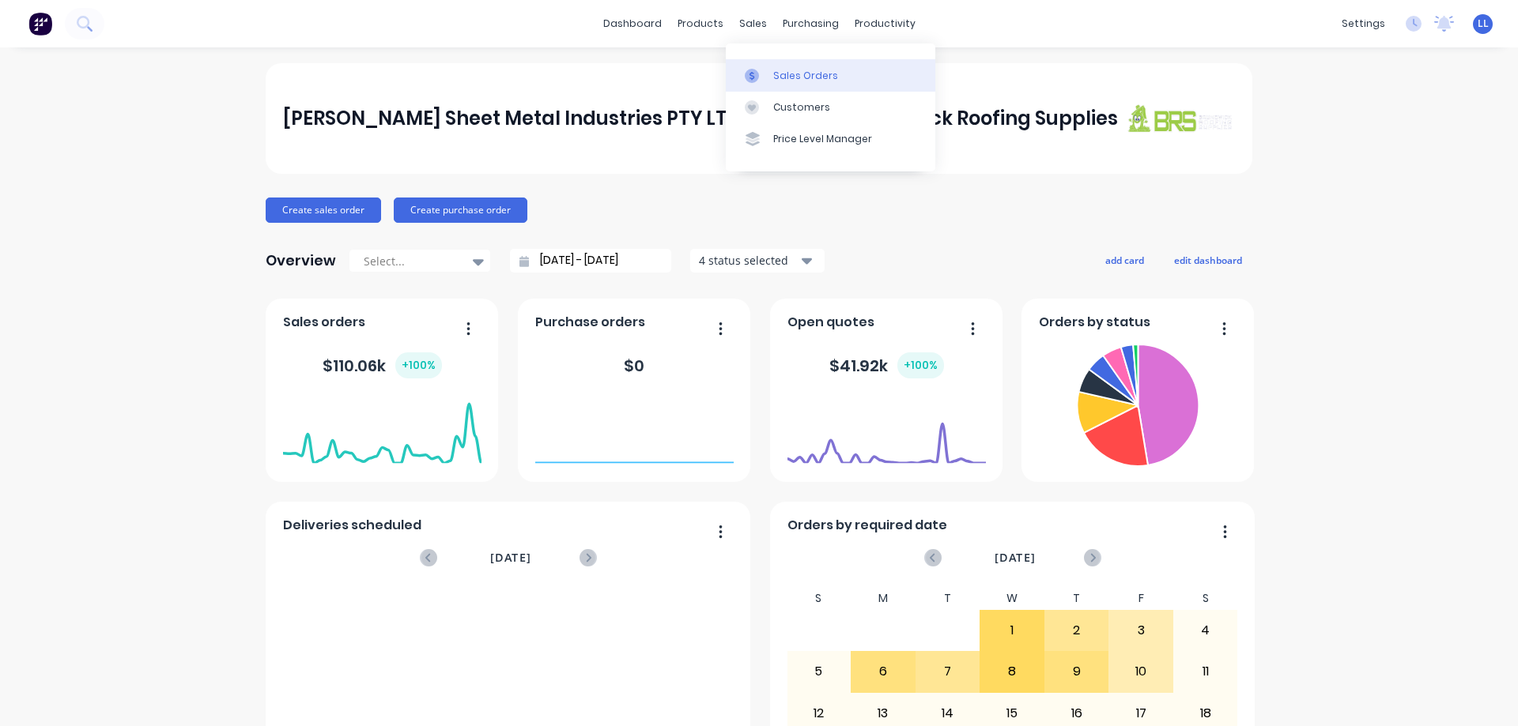
click at [785, 85] on link "Sales Orders" at bounding box center [830, 75] width 209 height 32
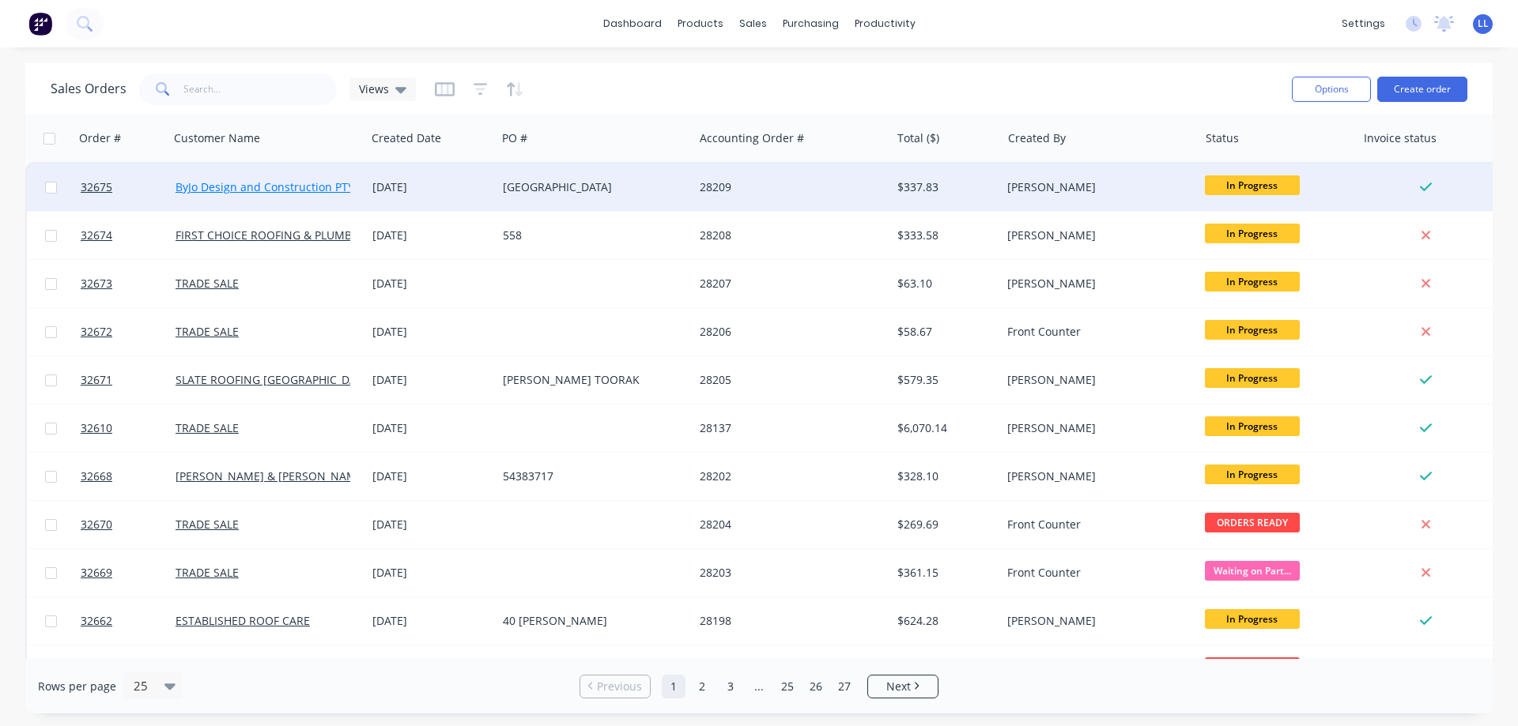
click at [348, 194] on link "ByJo Design and Construction PTY LTD" at bounding box center [276, 186] width 202 height 15
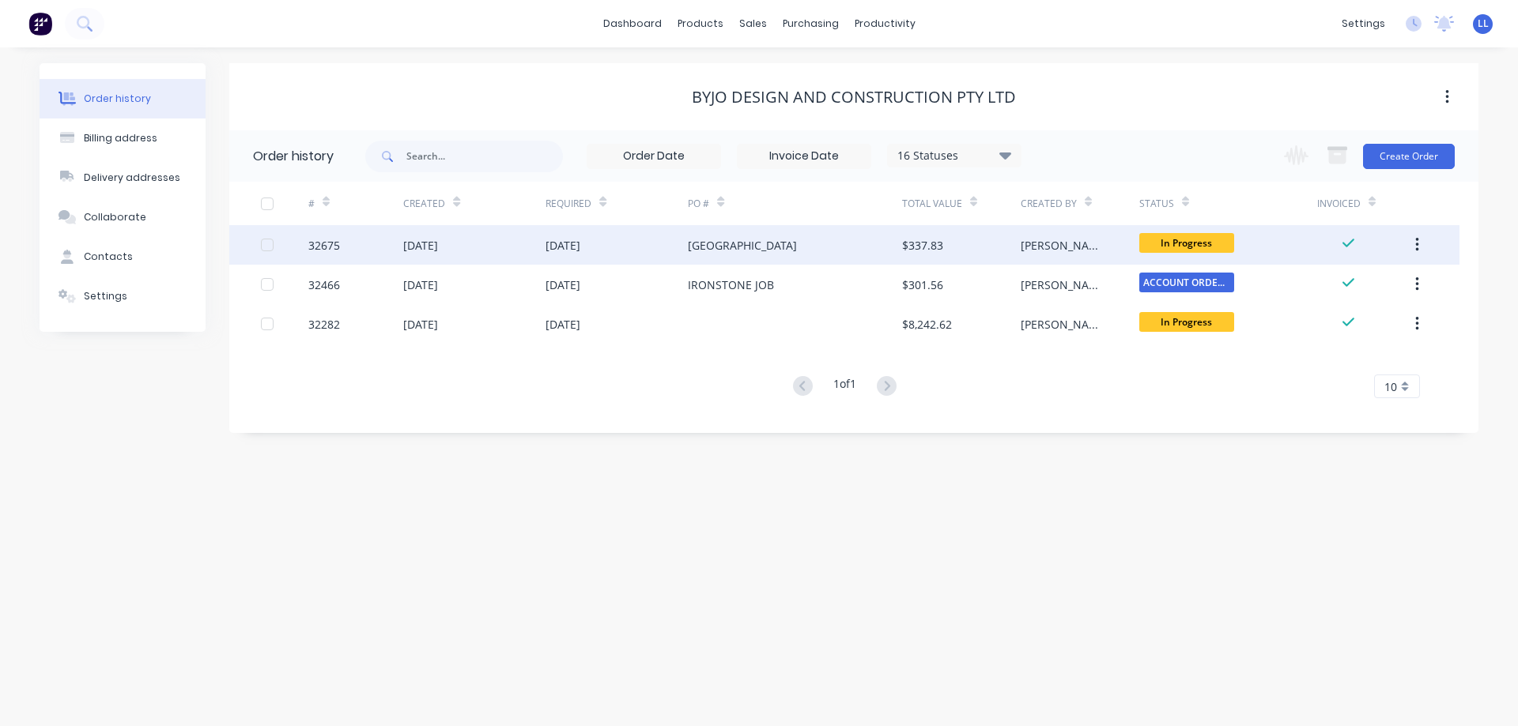
click at [1040, 259] on div "[PERSON_NAME]" at bounding box center [1079, 245] width 119 height 40
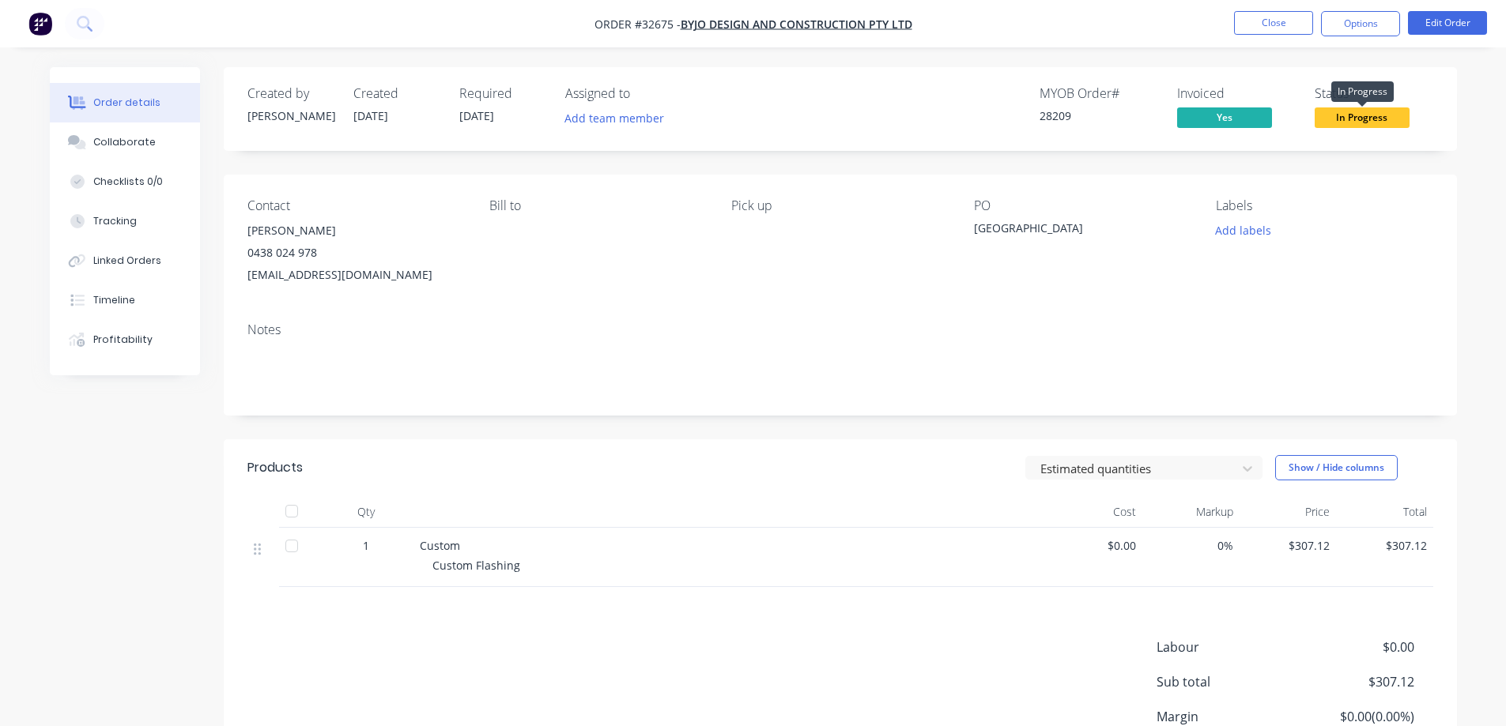
click at [1350, 123] on span "In Progress" at bounding box center [1361, 117] width 95 height 20
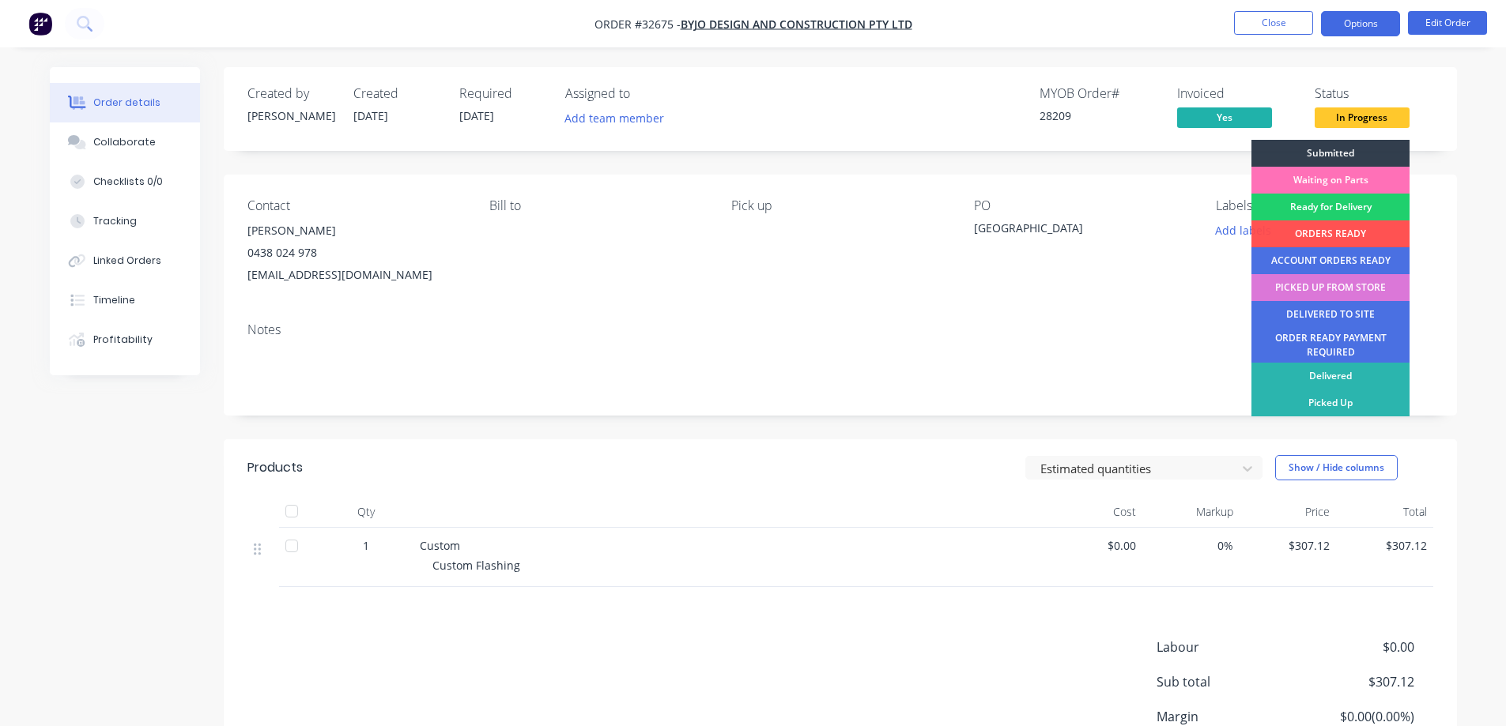
click at [1360, 35] on button "Options" at bounding box center [1360, 23] width 79 height 25
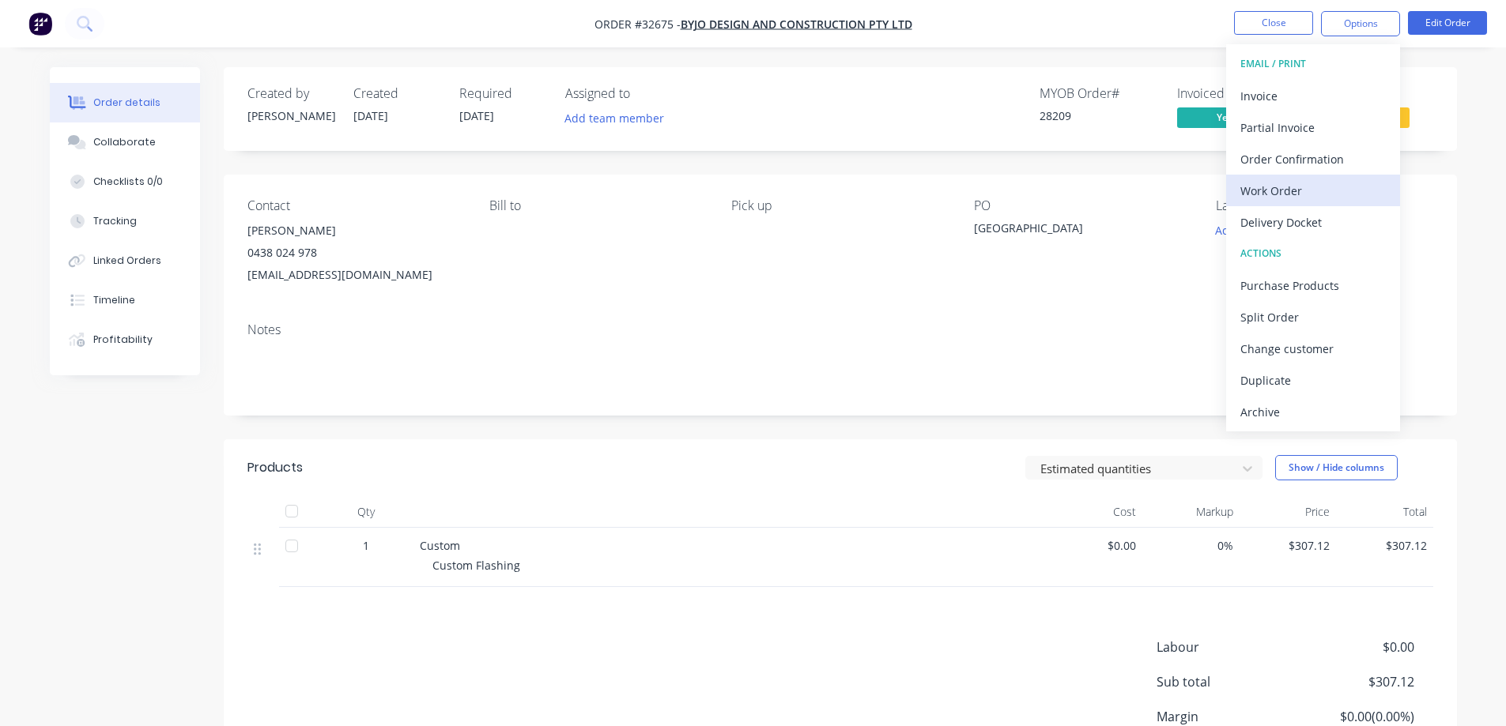
click at [1295, 195] on div "Work Order" at bounding box center [1312, 190] width 145 height 23
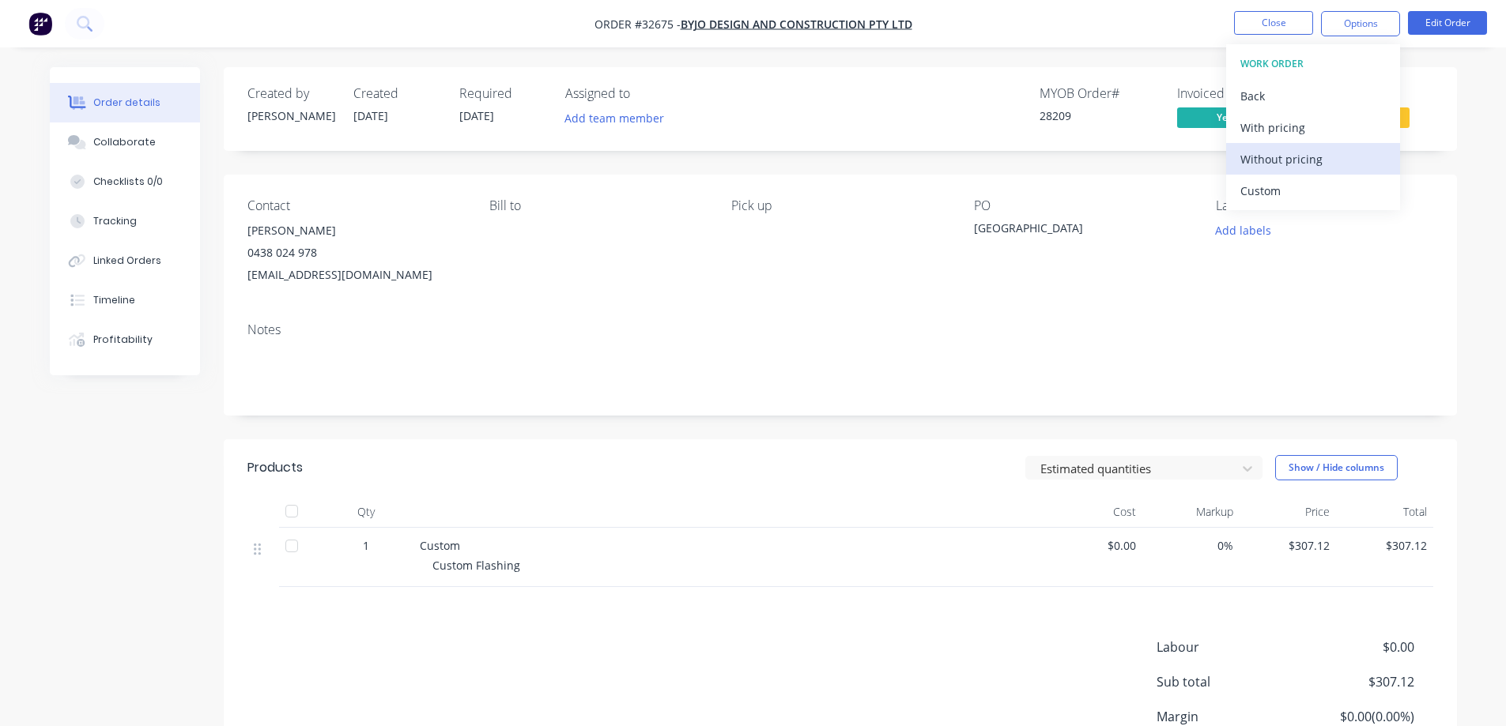
click at [1288, 160] on div "Without pricing" at bounding box center [1312, 159] width 145 height 23
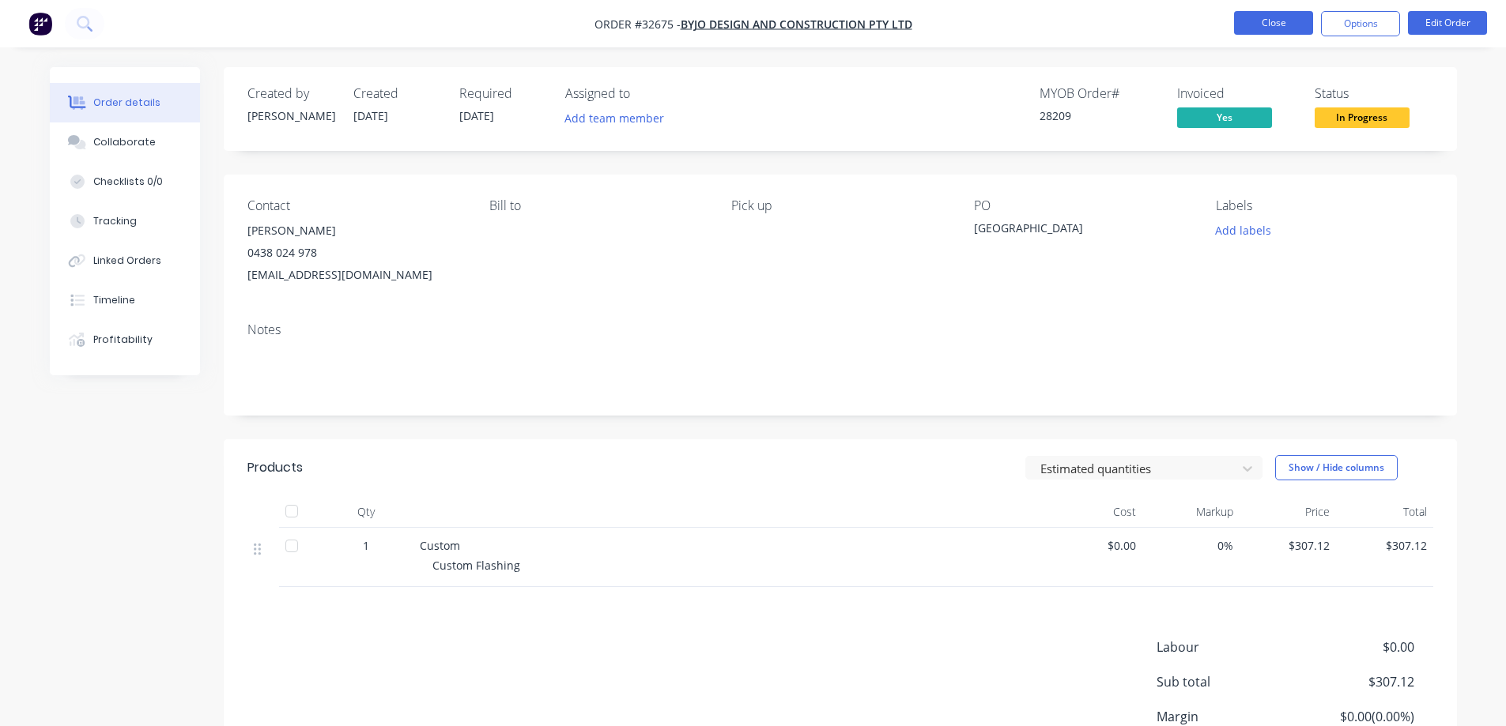
click at [1275, 23] on button "Close" at bounding box center [1273, 23] width 79 height 24
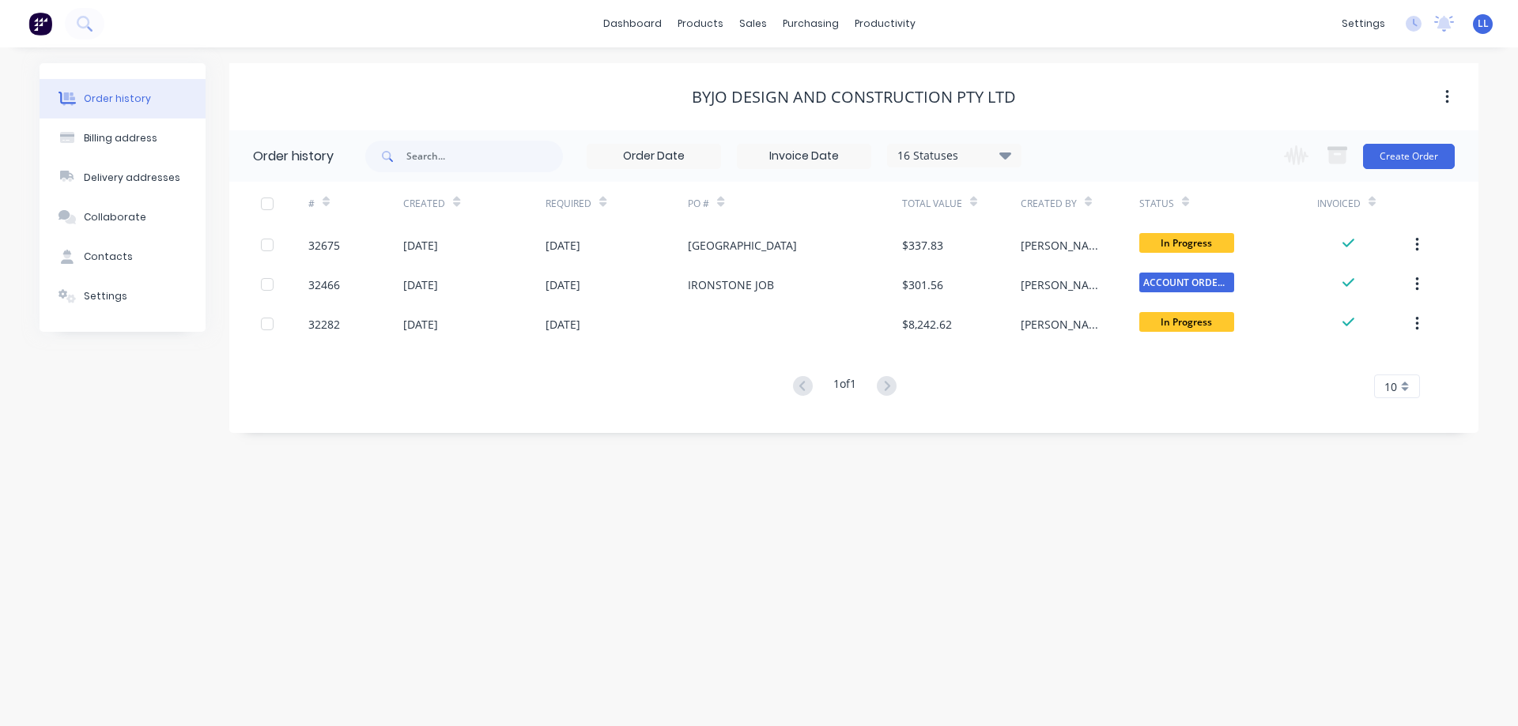
click at [47, 21] on img at bounding box center [40, 24] width 24 height 24
